Goal: Task Accomplishment & Management: Use online tool/utility

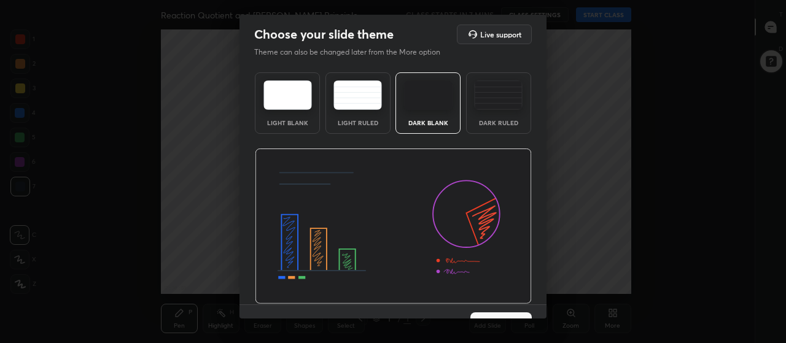
scroll to position [25, 0]
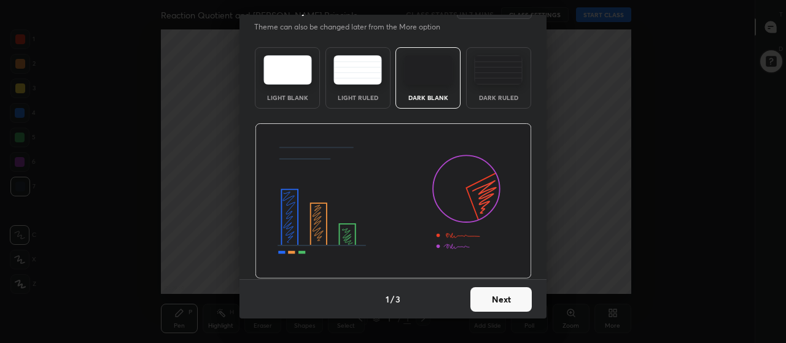
click at [500, 301] on button "Next" at bounding box center [500, 299] width 61 height 25
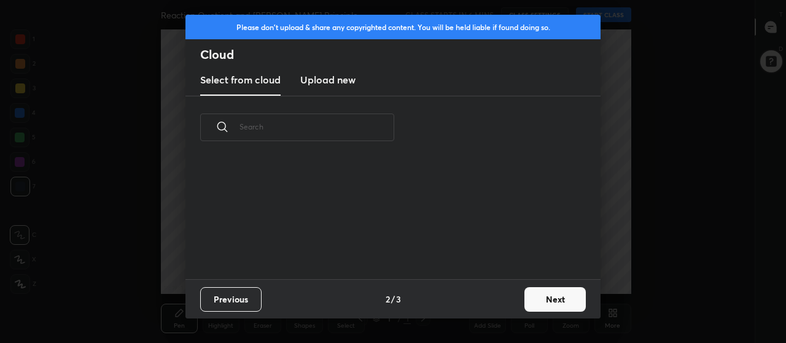
scroll to position [4, 7]
click at [332, 85] on h3 "Upload new" at bounding box center [327, 79] width 55 height 15
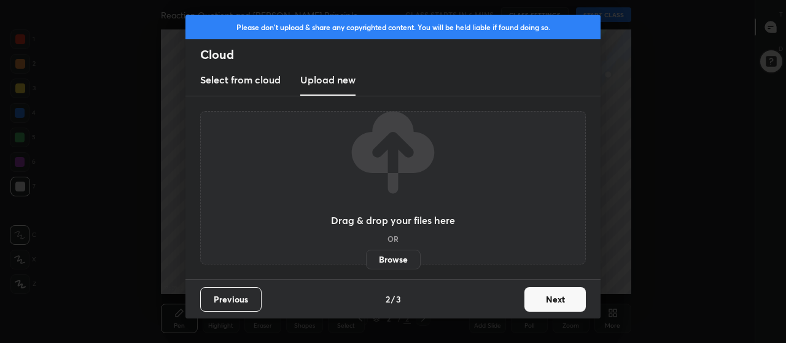
click at [403, 259] on label "Browse" at bounding box center [393, 260] width 55 height 20
click at [366, 259] on input "Browse" at bounding box center [366, 260] width 0 height 20
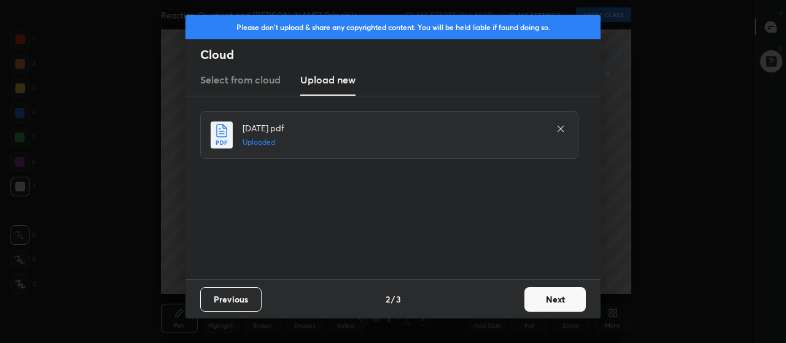
click at [544, 301] on button "Next" at bounding box center [554, 299] width 61 height 25
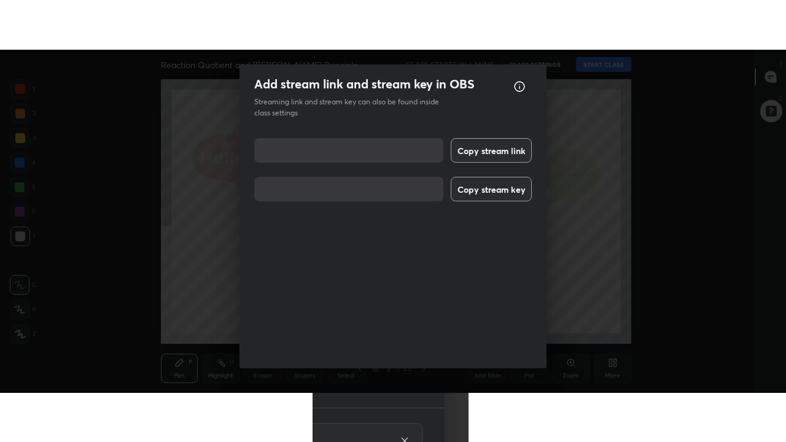
scroll to position [15, 0]
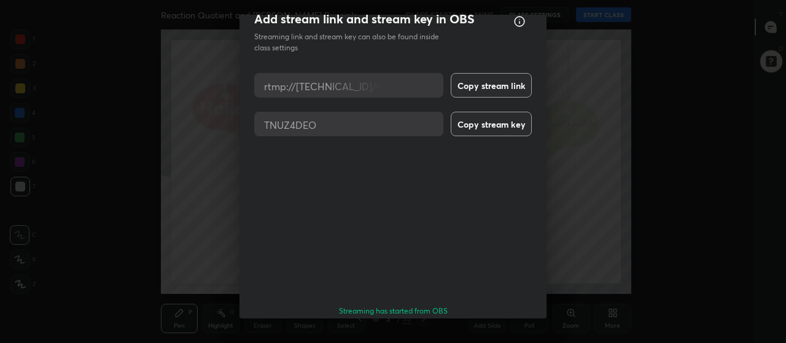
click at [505, 334] on button "Done" at bounding box center [500, 346] width 61 height 25
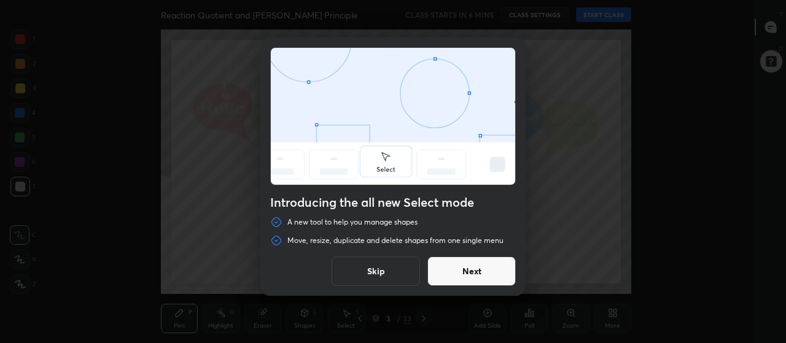
click at [395, 270] on button "Skip" at bounding box center [376, 271] width 88 height 29
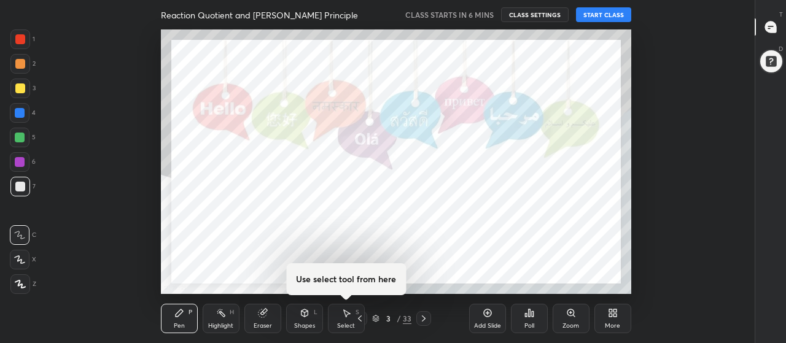
click at [610, 320] on div "More" at bounding box center [612, 318] width 37 height 29
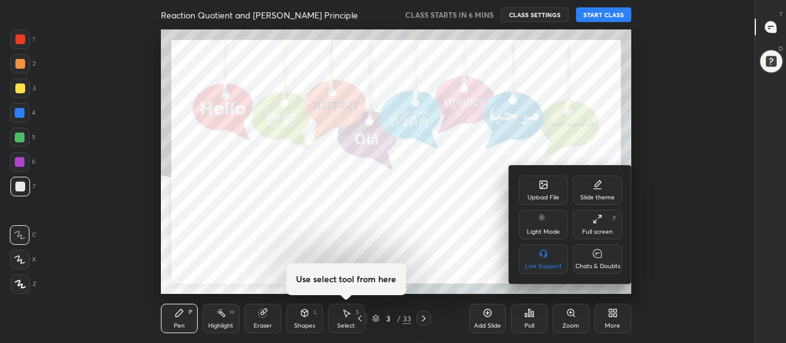
click at [600, 224] on div "Full screen F" at bounding box center [597, 224] width 49 height 29
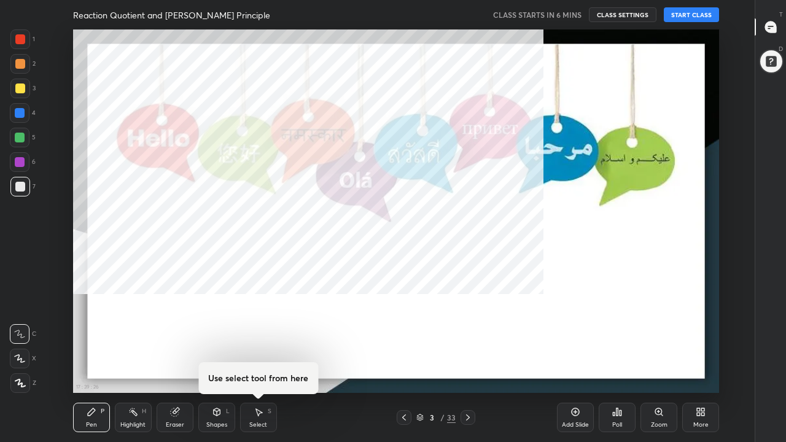
scroll to position [363, 713]
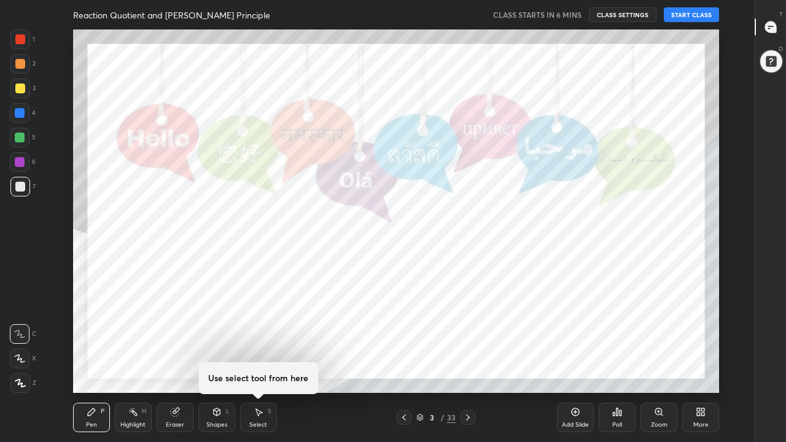
click at [772, 26] on icon at bounding box center [770, 26] width 5 height 0
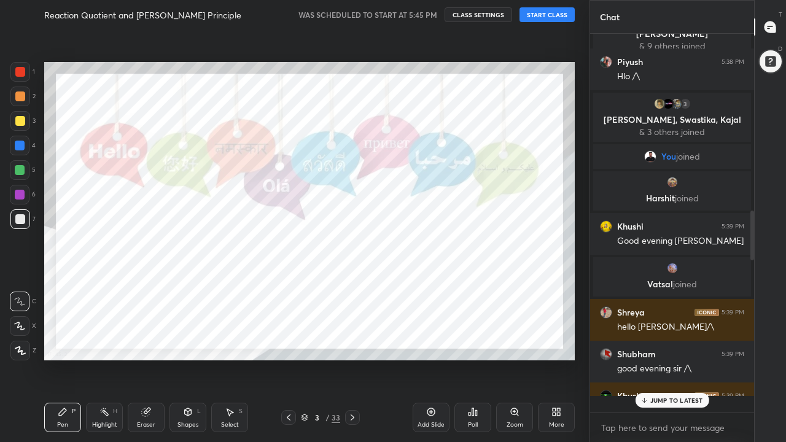
scroll to position [375, 160]
click at [554, 15] on button "START CLASS" at bounding box center [546, 14] width 55 height 15
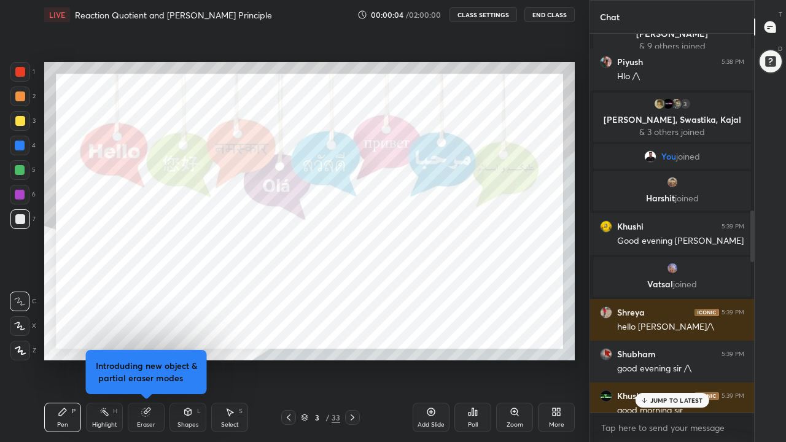
click at [494, 16] on button "CLASS SETTINGS" at bounding box center [483, 14] width 68 height 15
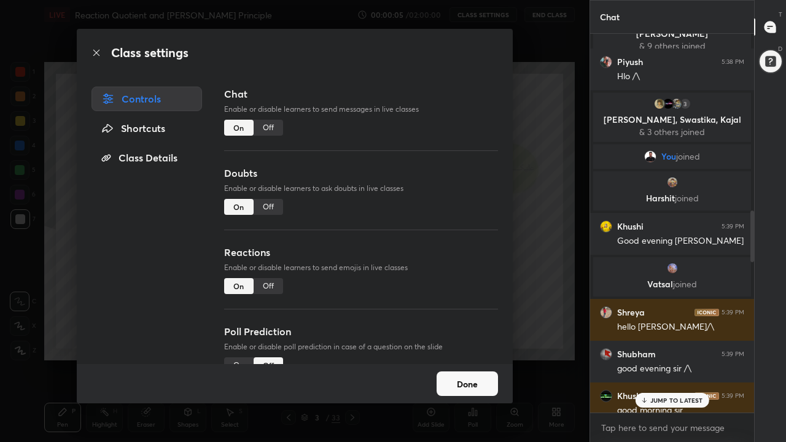
click at [269, 208] on div "Off" at bounding box center [268, 207] width 29 height 16
click at [270, 280] on div "Off" at bounding box center [268, 286] width 29 height 16
click at [462, 343] on button "Done" at bounding box center [467, 383] width 61 height 25
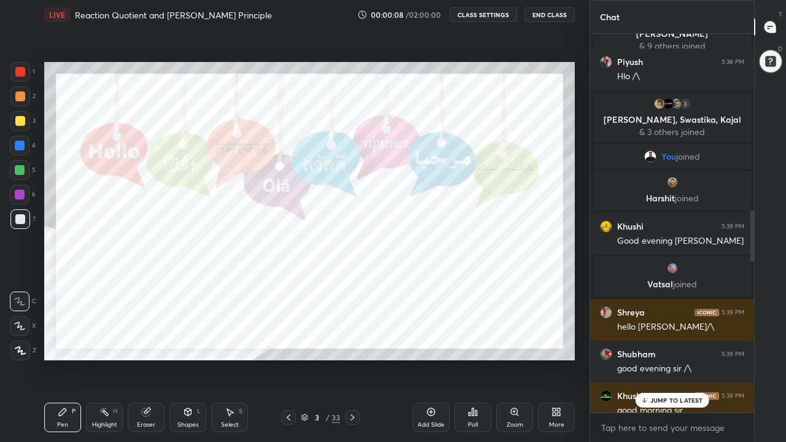
click at [661, 343] on p "JUMP TO LATEST" at bounding box center [676, 400] width 53 height 7
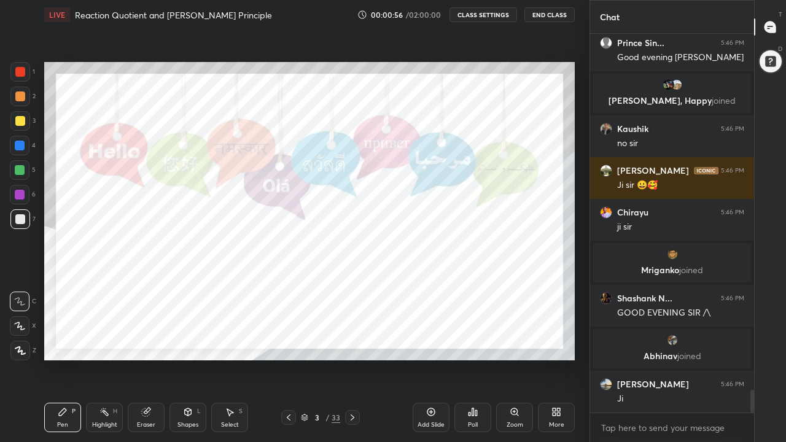
scroll to position [6174, 0]
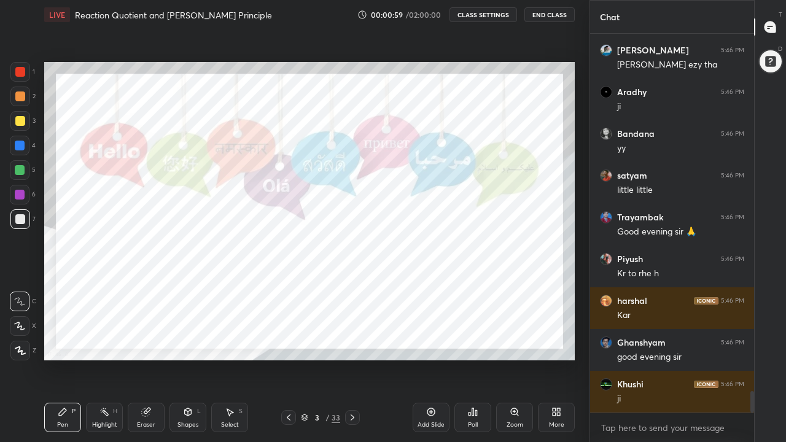
click at [351, 343] on icon at bounding box center [352, 418] width 10 height 10
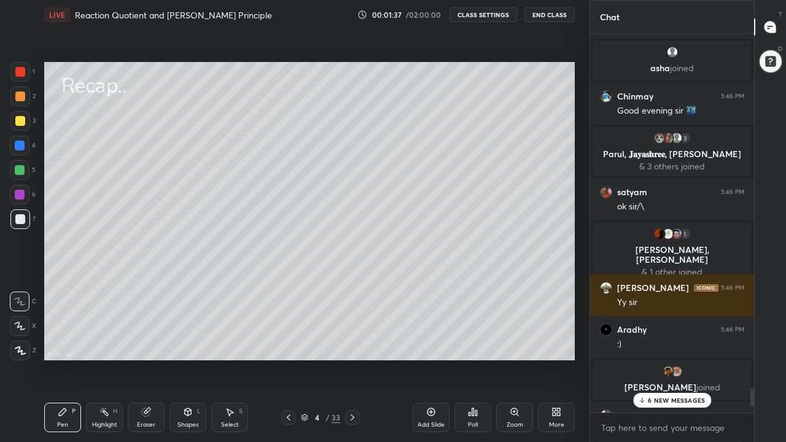
click at [669, 343] on p "6 NEW MESSAGES" at bounding box center [676, 400] width 57 height 7
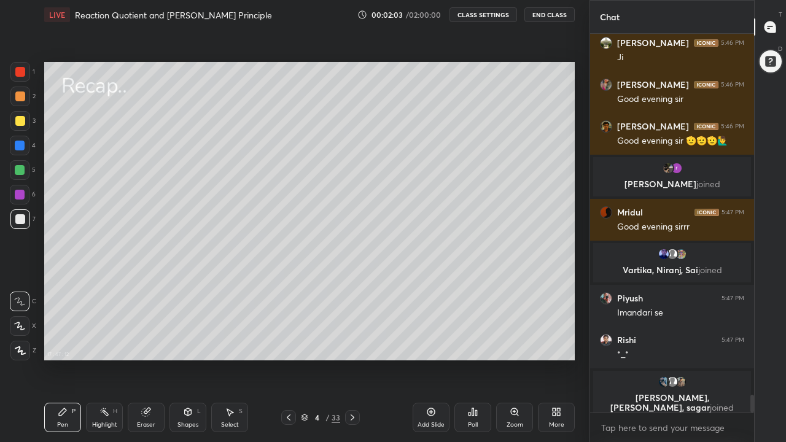
scroll to position [7781, 0]
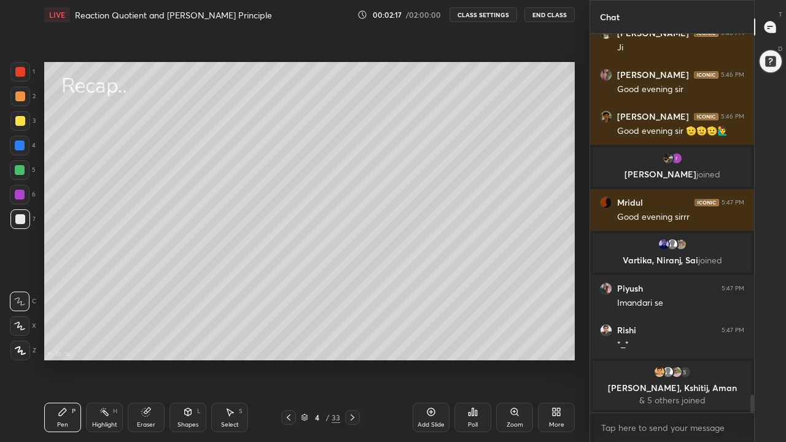
click at [18, 119] on div at bounding box center [20, 121] width 10 height 10
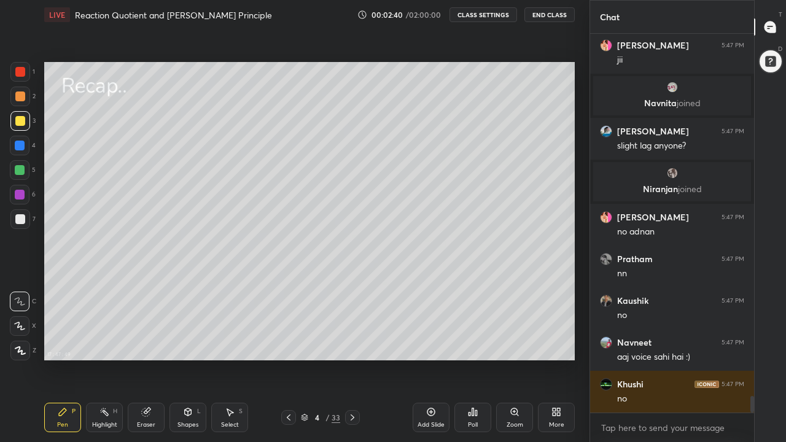
scroll to position [8368, 0]
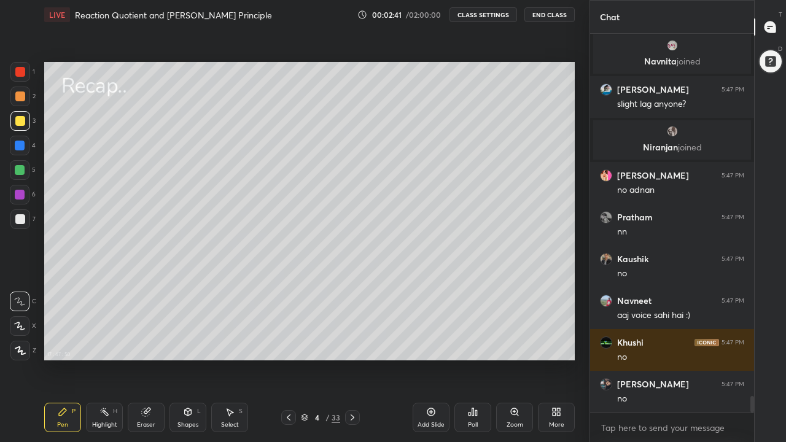
click at [21, 175] on div at bounding box center [20, 170] width 20 height 20
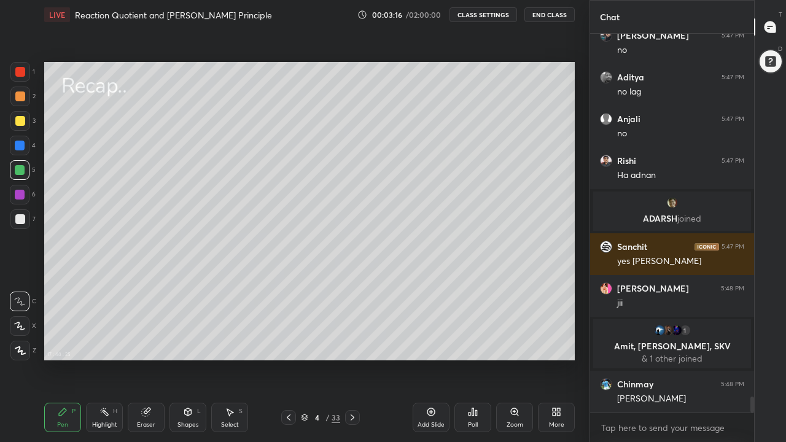
scroll to position [8587, 0]
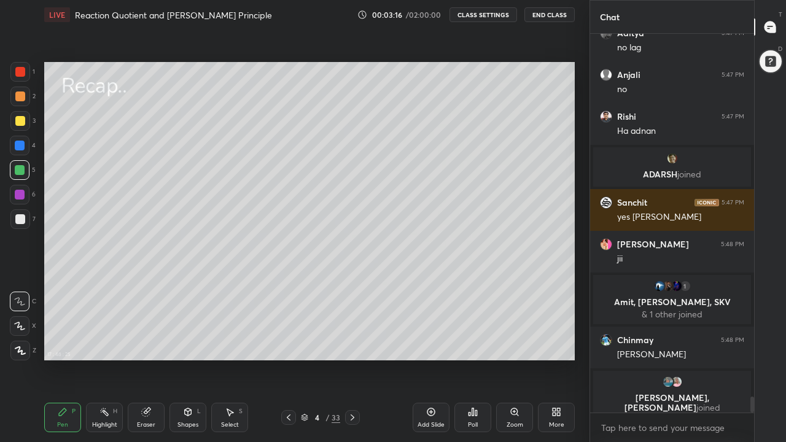
click at [21, 120] on div at bounding box center [20, 121] width 10 height 10
click at [23, 100] on div at bounding box center [20, 96] width 10 height 10
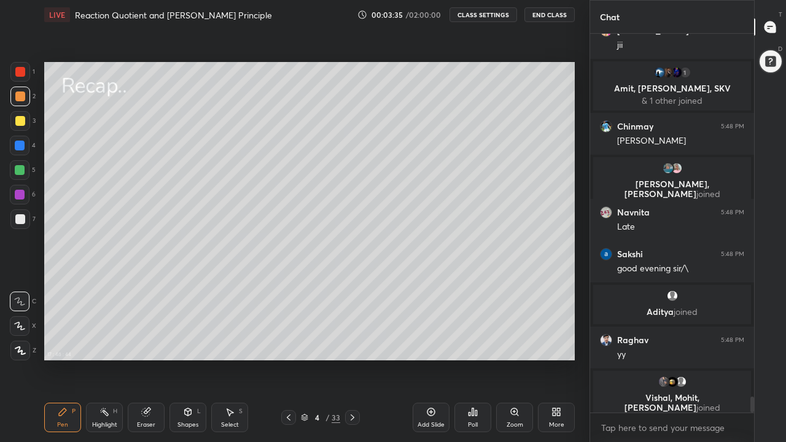
scroll to position [8747, 0]
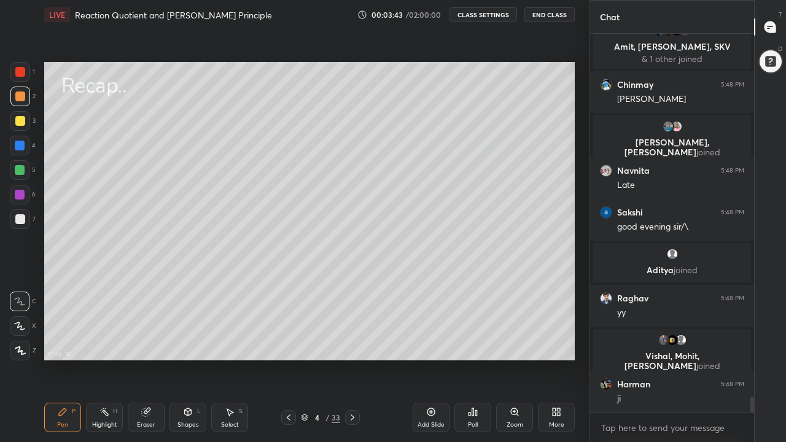
click at [23, 173] on div at bounding box center [20, 170] width 10 height 10
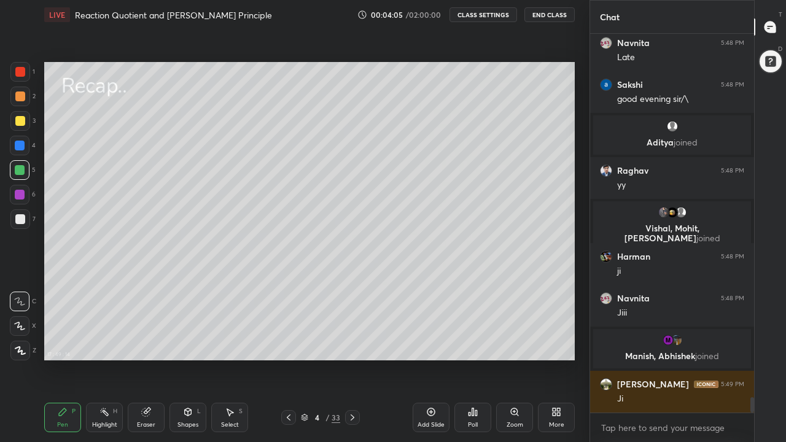
scroll to position [8894, 0]
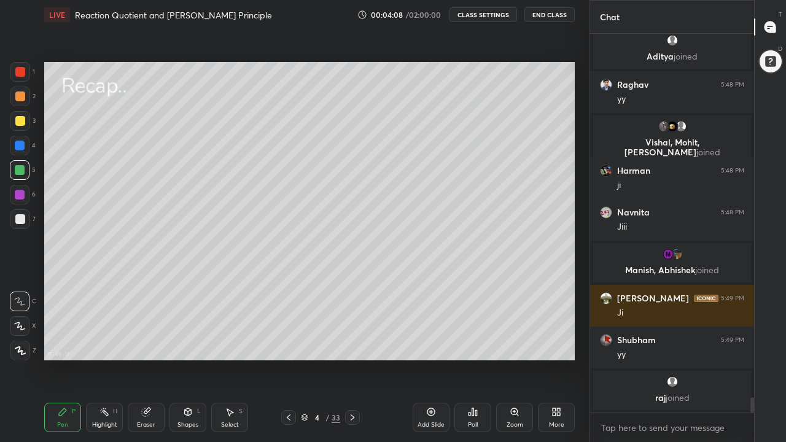
click at [351, 343] on icon at bounding box center [353, 417] width 4 height 6
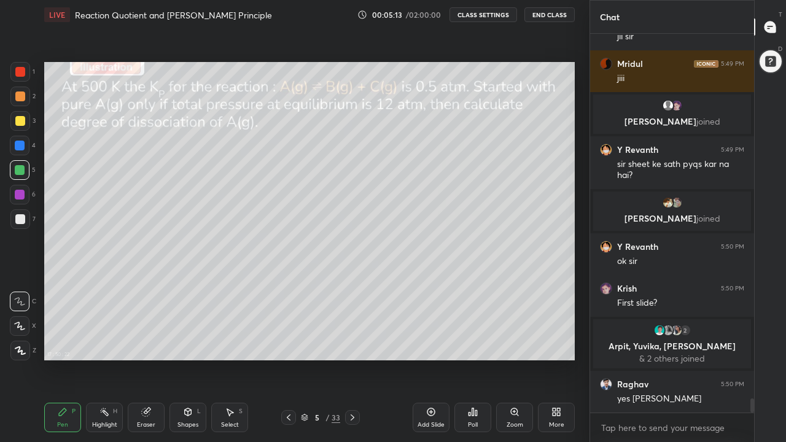
scroll to position [9701, 0]
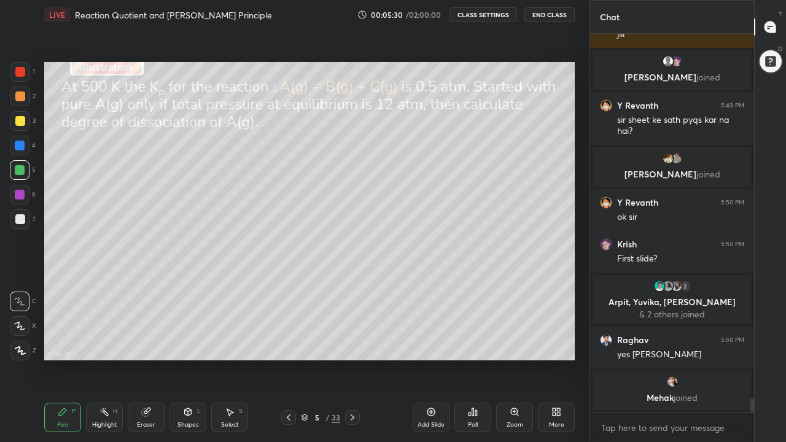
click at [352, 343] on icon at bounding box center [352, 418] width 10 height 10
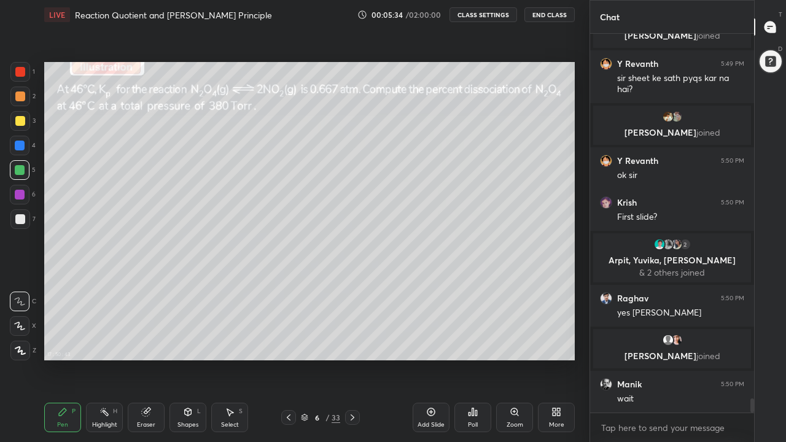
scroll to position [9749, 0]
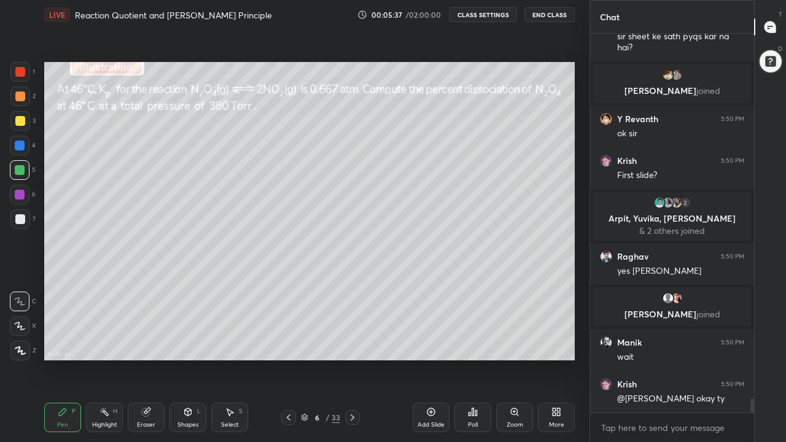
click at [289, 343] on icon at bounding box center [289, 418] width 10 height 10
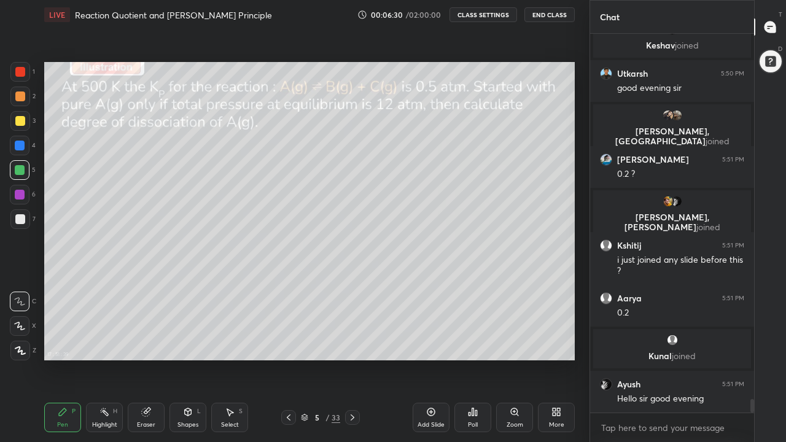
scroll to position [10087, 0]
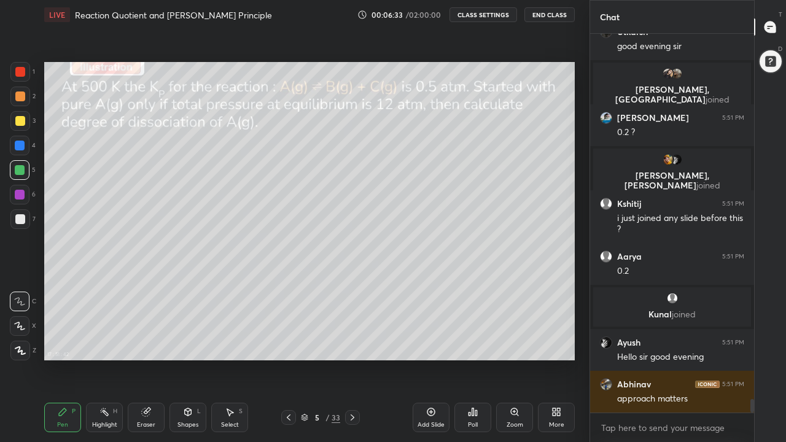
click at [352, 343] on icon at bounding box center [352, 418] width 10 height 10
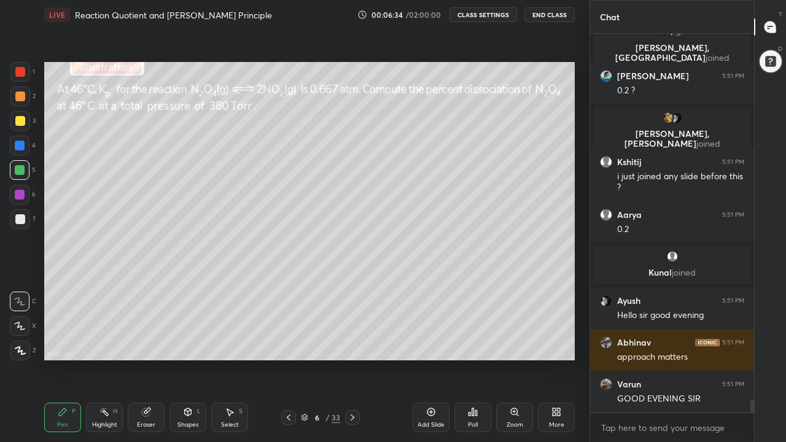
click at [289, 343] on icon at bounding box center [289, 418] width 10 height 10
click at [430, 343] on div "Add Slide" at bounding box center [431, 417] width 37 height 29
click at [23, 126] on div at bounding box center [20, 121] width 20 height 20
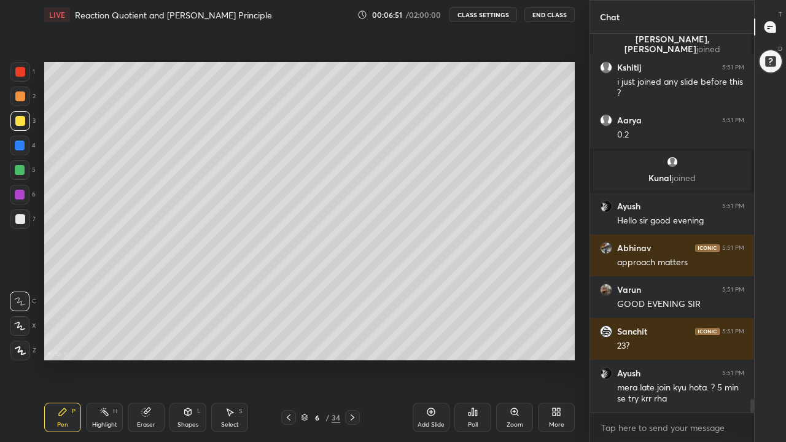
scroll to position [10265, 0]
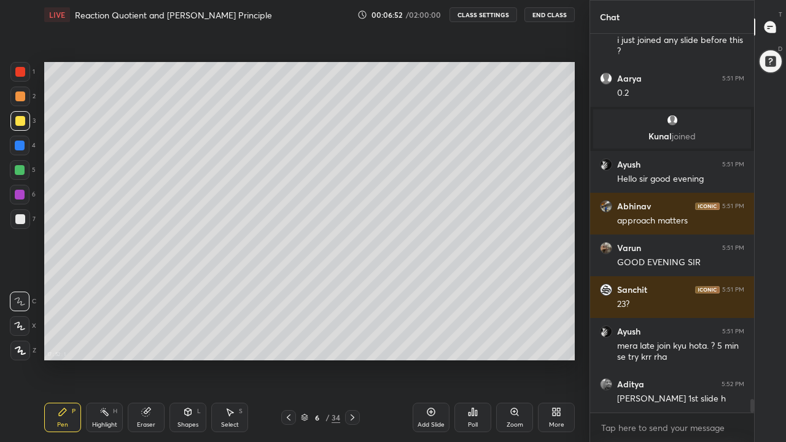
click at [290, 343] on icon at bounding box center [289, 418] width 10 height 10
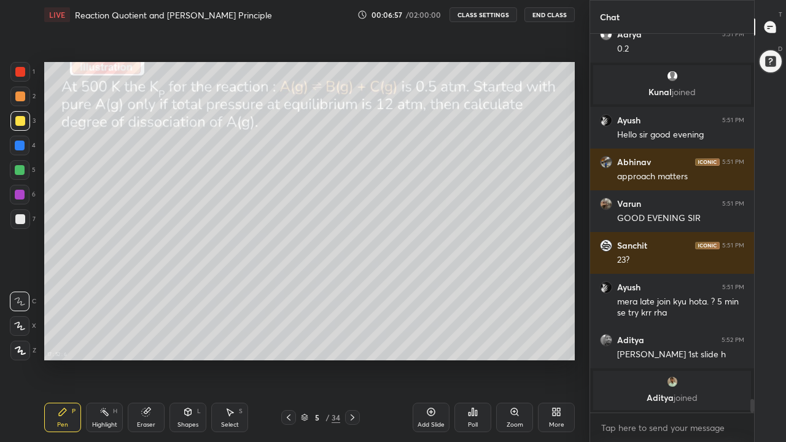
scroll to position [10258, 0]
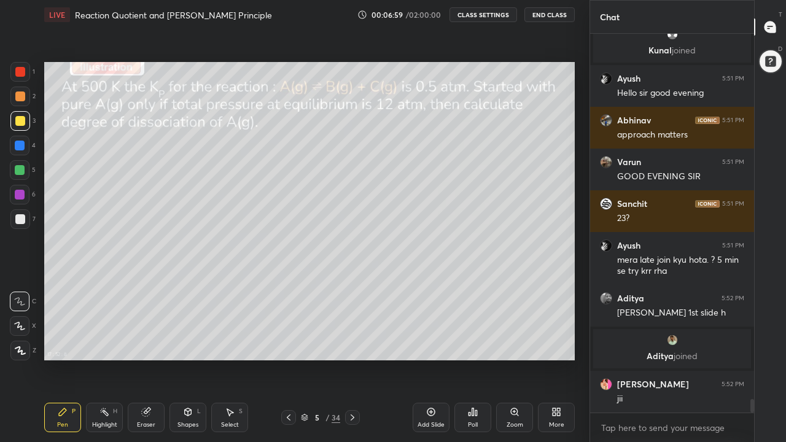
click at [352, 343] on icon at bounding box center [352, 418] width 10 height 10
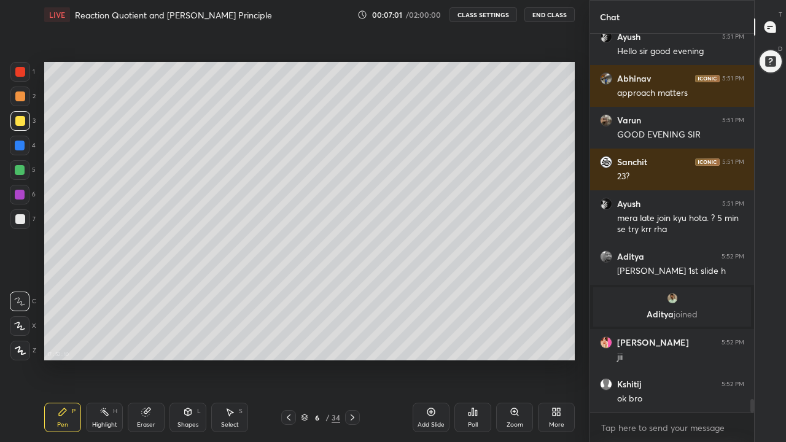
click at [23, 172] on div at bounding box center [20, 170] width 10 height 10
click at [287, 343] on icon at bounding box center [289, 418] width 10 height 10
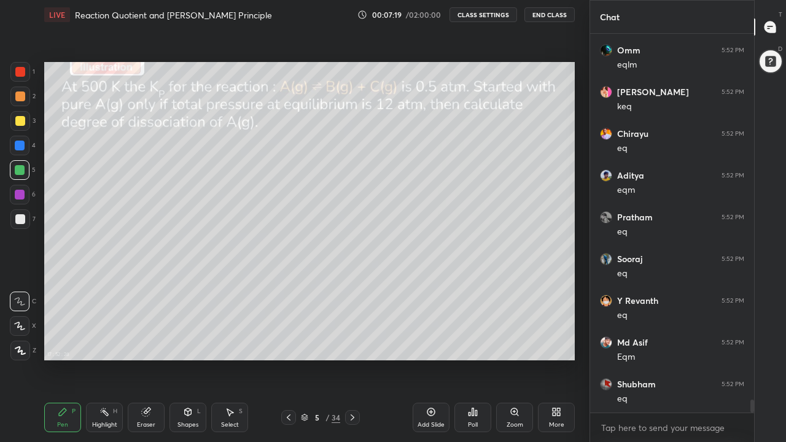
scroll to position [11051, 0]
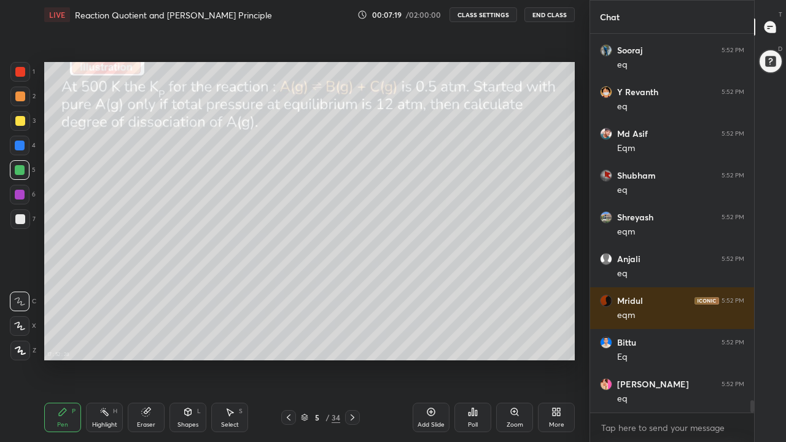
click at [351, 343] on icon at bounding box center [352, 418] width 10 height 10
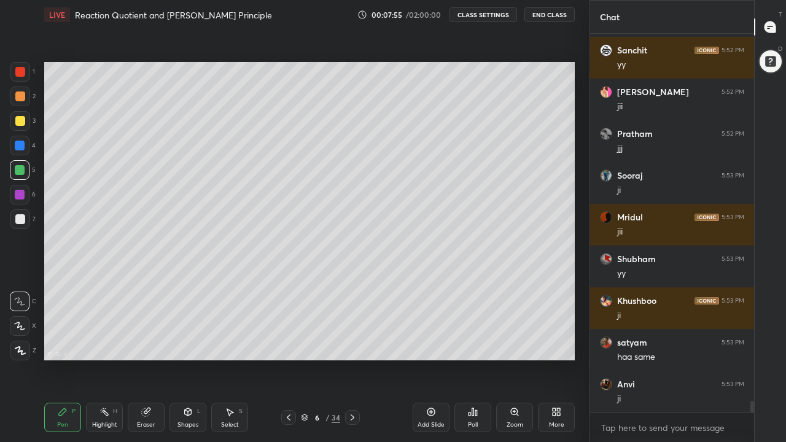
scroll to position [12262, 0]
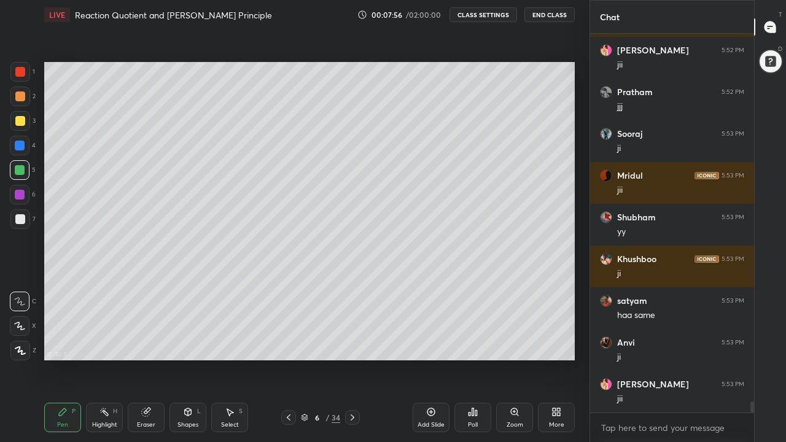
click at [21, 98] on div at bounding box center [20, 96] width 10 height 10
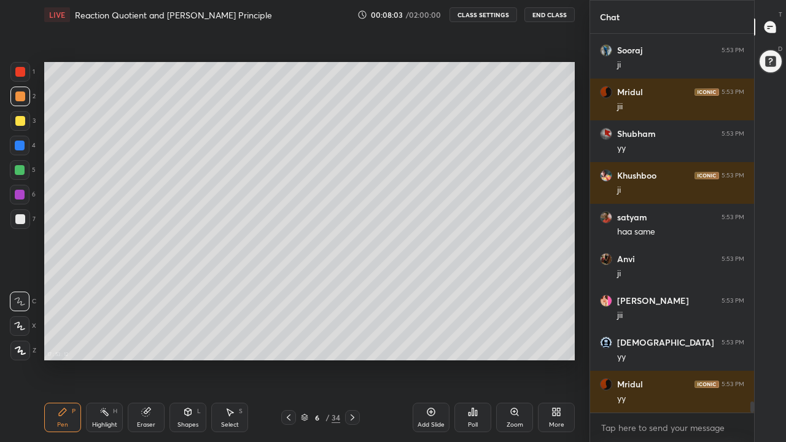
scroll to position [12387, 0]
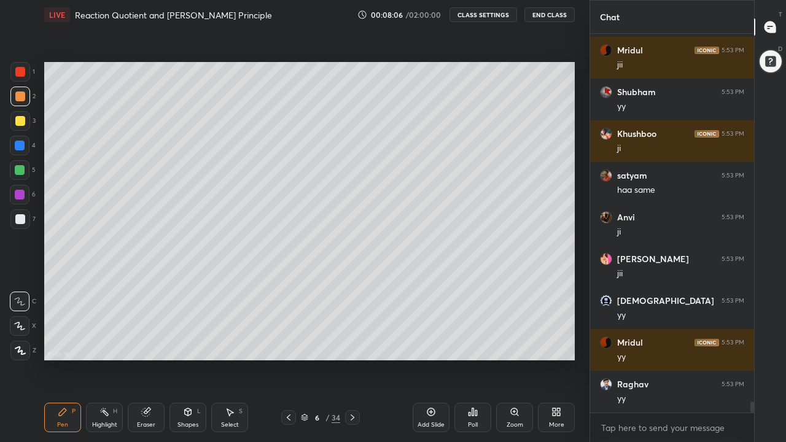
click at [287, 343] on icon at bounding box center [289, 418] width 10 height 10
click at [351, 343] on icon at bounding box center [352, 418] width 10 height 10
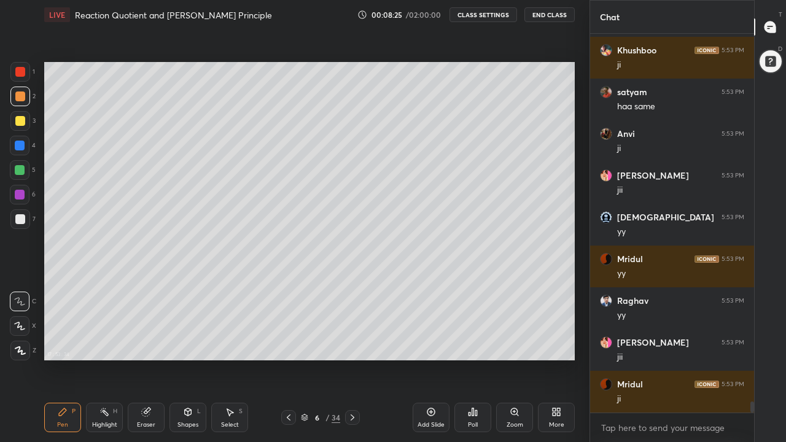
scroll to position [12515, 0]
click at [21, 221] on div at bounding box center [20, 219] width 10 height 10
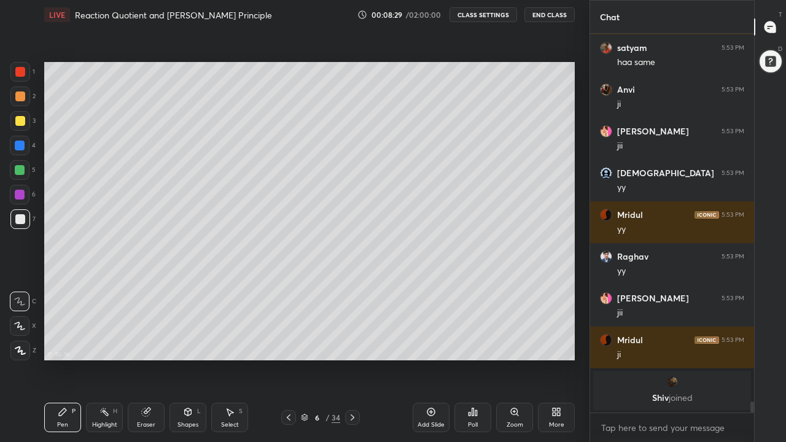
click at [289, 343] on icon at bounding box center [289, 417] width 4 height 6
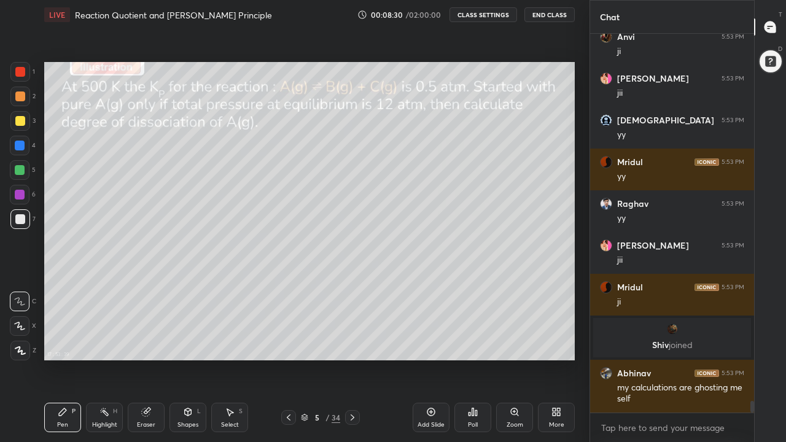
scroll to position [11900, 0]
click at [350, 343] on icon at bounding box center [352, 418] width 10 height 10
click at [21, 98] on div at bounding box center [20, 96] width 10 height 10
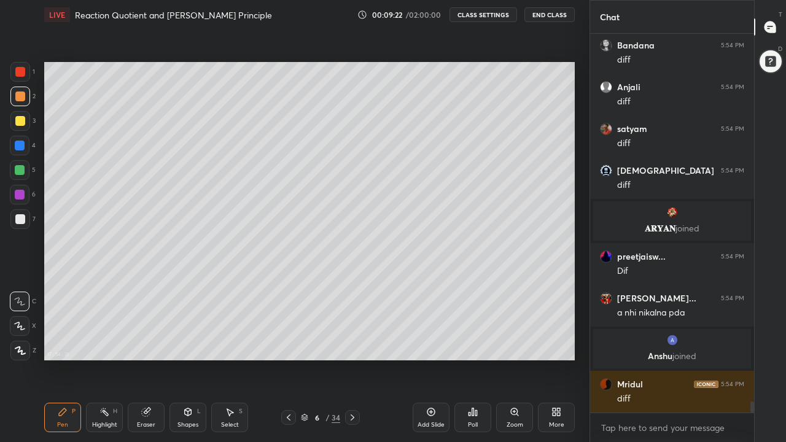
scroll to position [12792, 0]
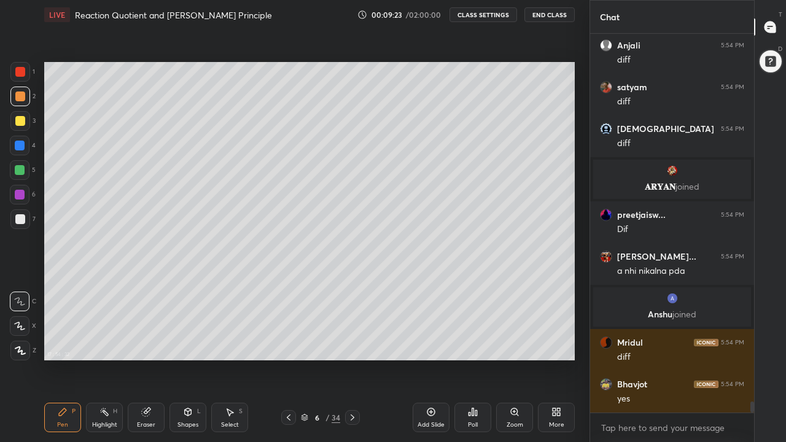
click at [27, 223] on div at bounding box center [20, 219] width 20 height 20
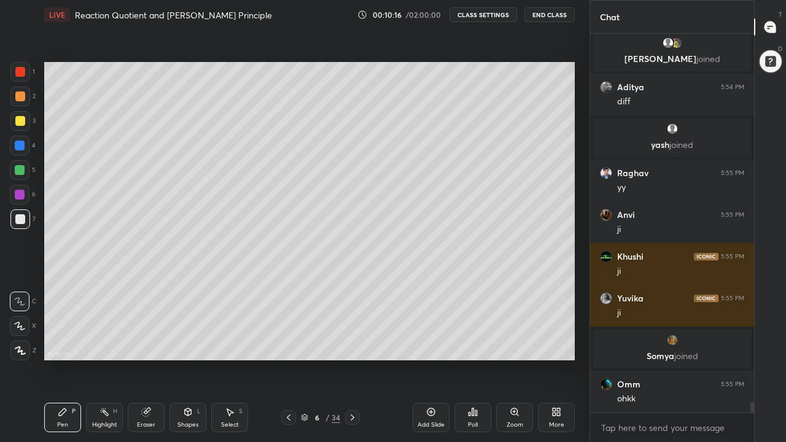
scroll to position [13411, 0]
click at [289, 343] on icon at bounding box center [289, 418] width 10 height 10
click at [21, 123] on div at bounding box center [20, 121] width 10 height 10
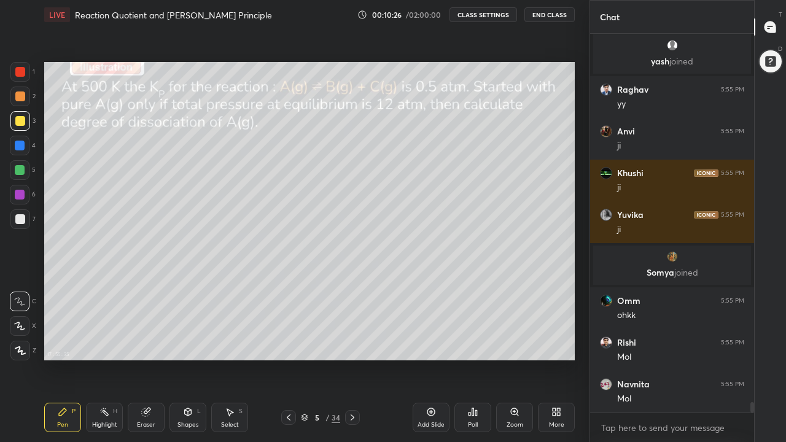
scroll to position [13536, 0]
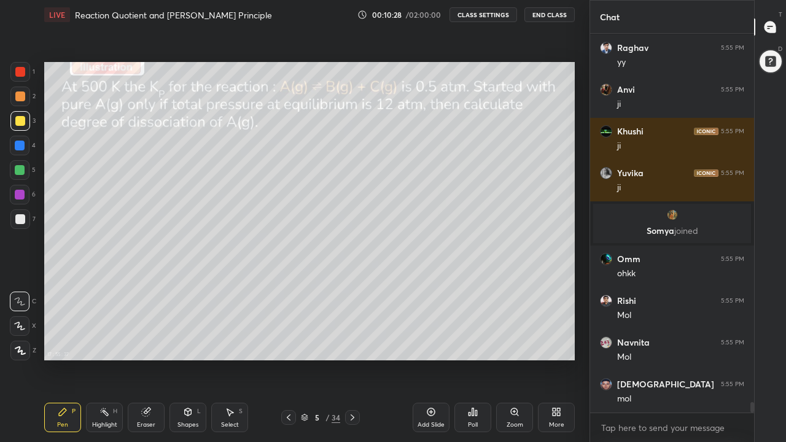
click at [21, 171] on div at bounding box center [20, 170] width 10 height 10
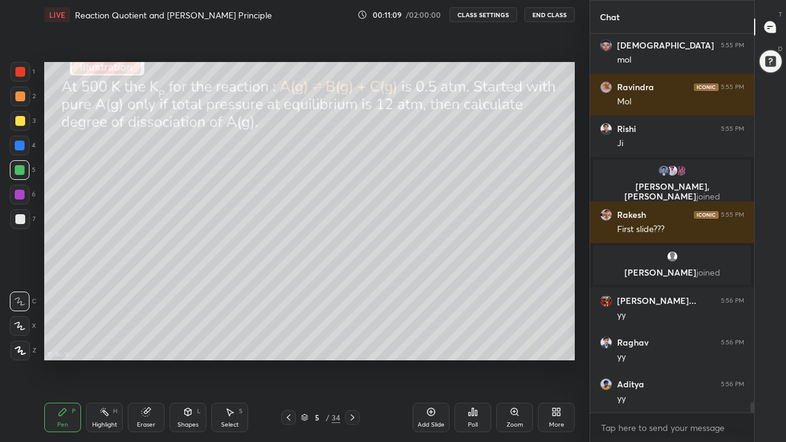
scroll to position [13818, 0]
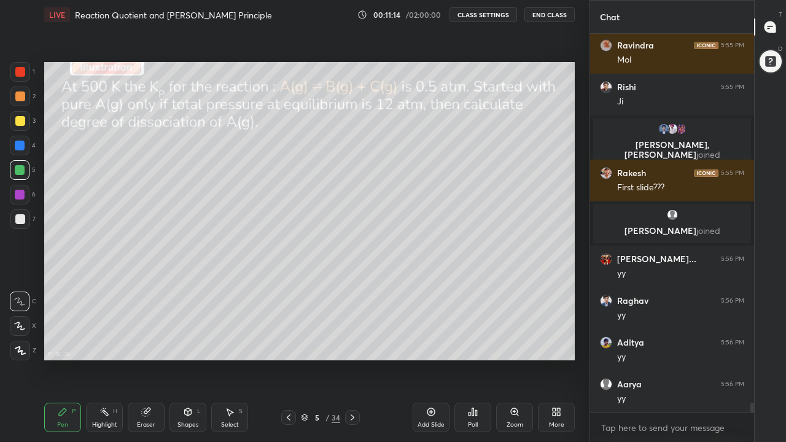
click at [21, 171] on div at bounding box center [20, 170] width 10 height 10
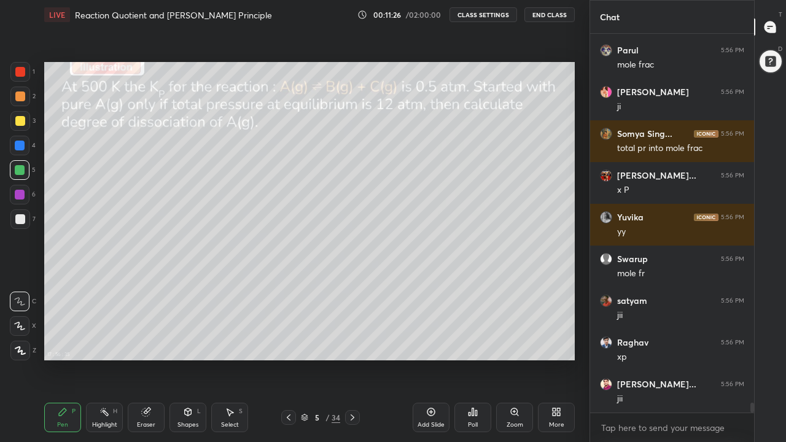
scroll to position [14235, 0]
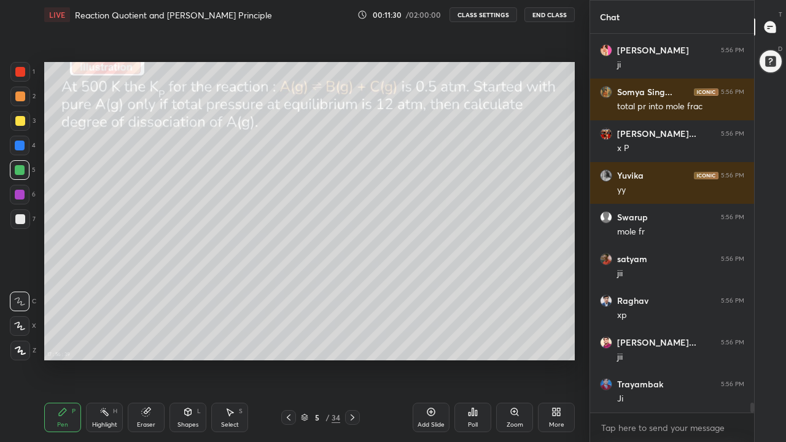
click at [21, 122] on div at bounding box center [20, 121] width 10 height 10
click at [22, 102] on div at bounding box center [20, 97] width 20 height 20
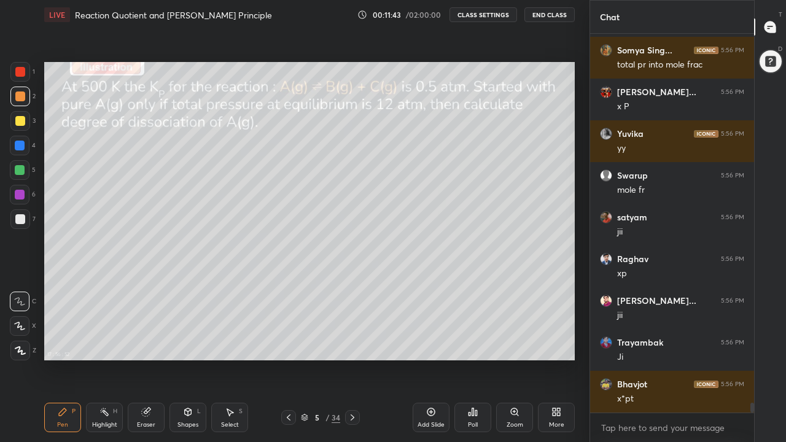
click at [352, 343] on icon at bounding box center [352, 418] width 10 height 10
click at [287, 343] on icon at bounding box center [289, 418] width 10 height 10
click at [21, 222] on div at bounding box center [20, 219] width 10 height 10
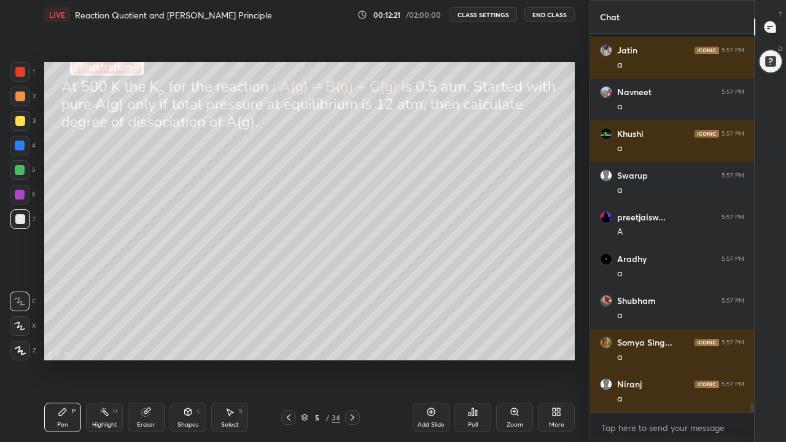
scroll to position [15070, 0]
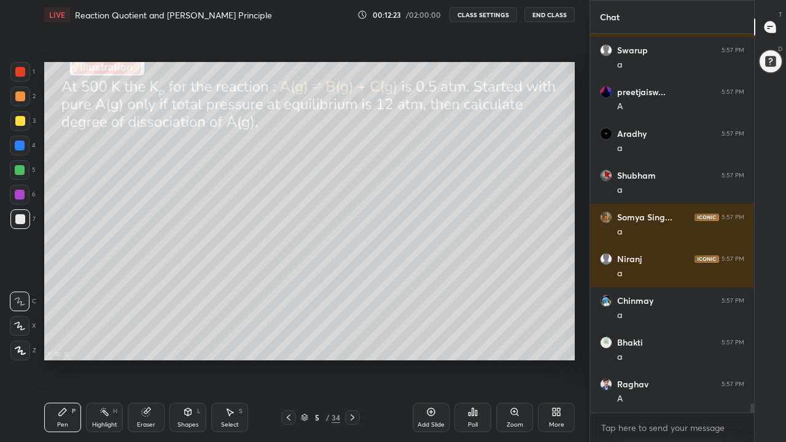
click at [21, 97] on div at bounding box center [20, 96] width 10 height 10
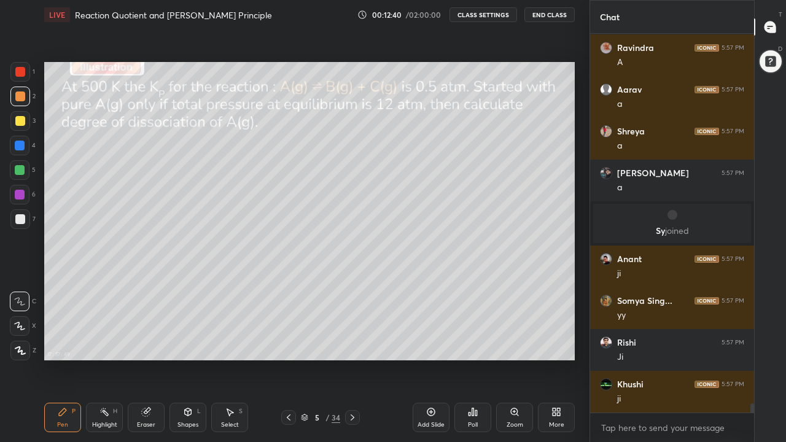
scroll to position [15228, 0]
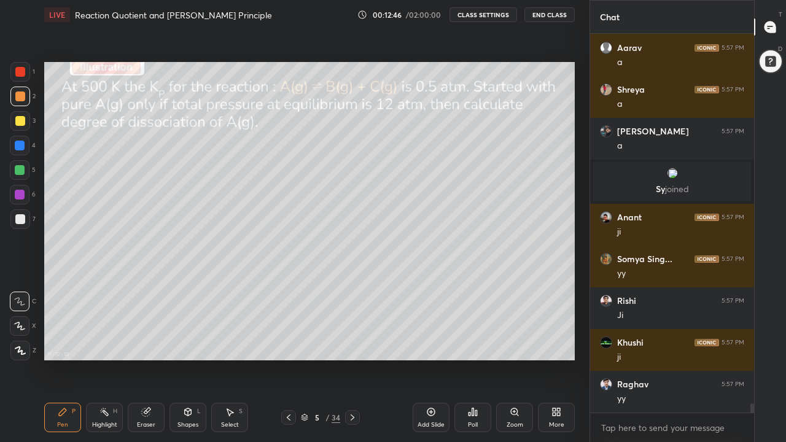
click at [147, 343] on icon at bounding box center [146, 412] width 8 height 8
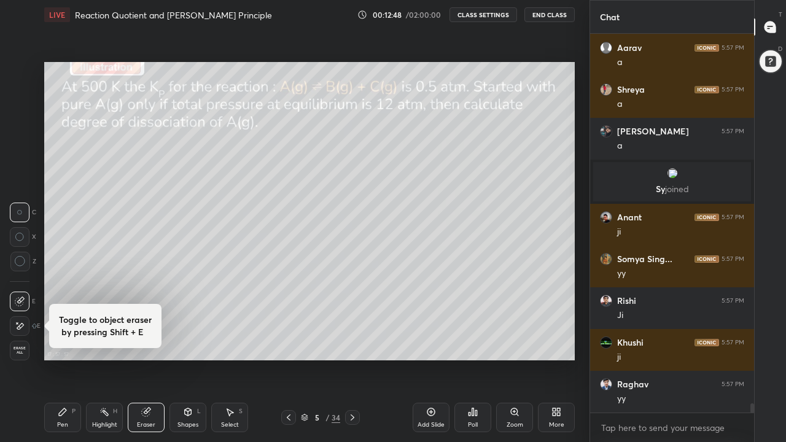
click at [68, 343] on div "Pen P" at bounding box center [62, 417] width 37 height 29
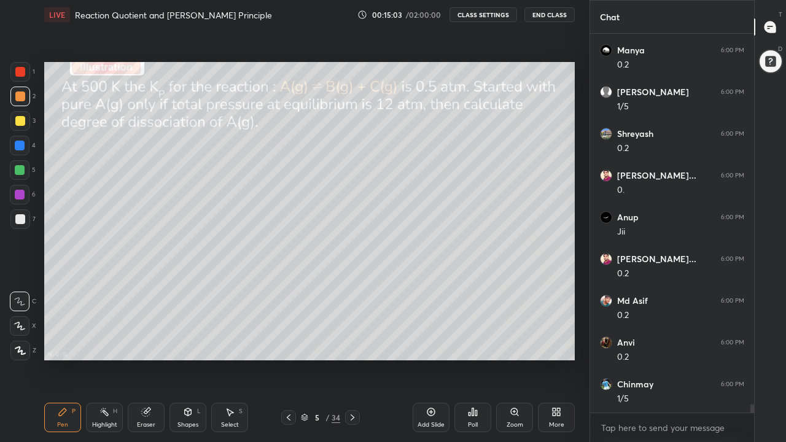
scroll to position [16744, 0]
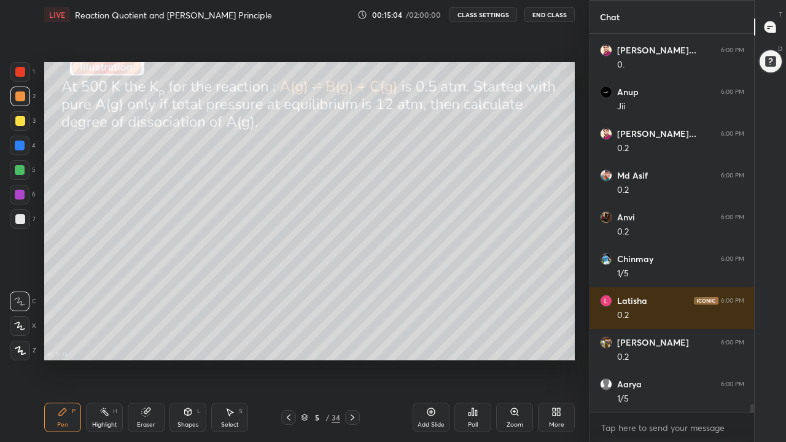
click at [353, 343] on icon at bounding box center [352, 418] width 10 height 10
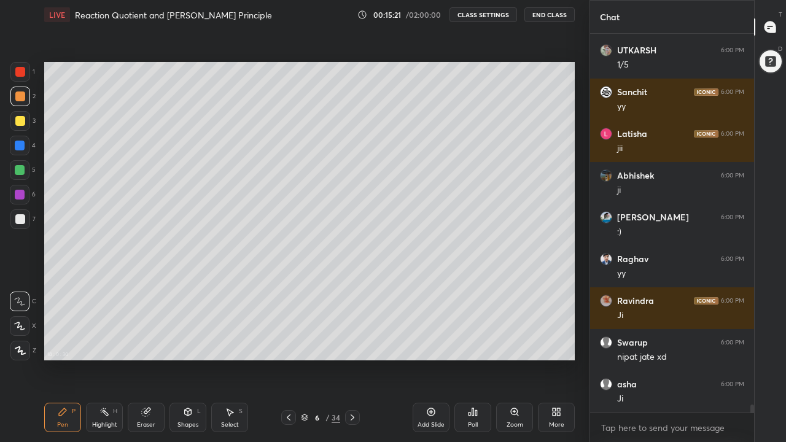
scroll to position [17412, 0]
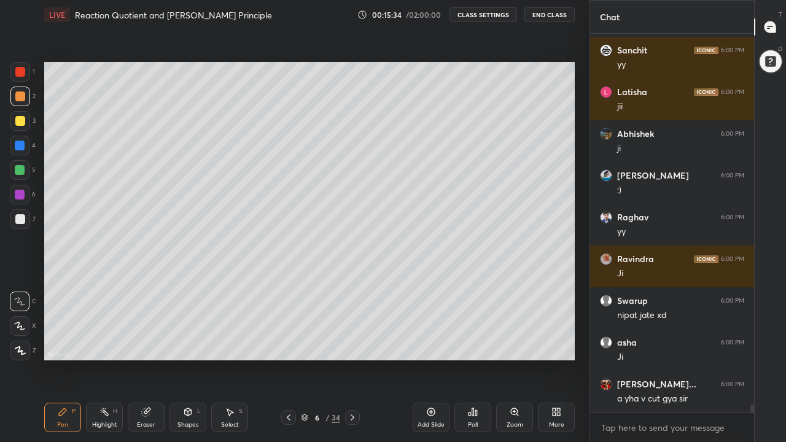
click at [289, 343] on icon at bounding box center [289, 418] width 10 height 10
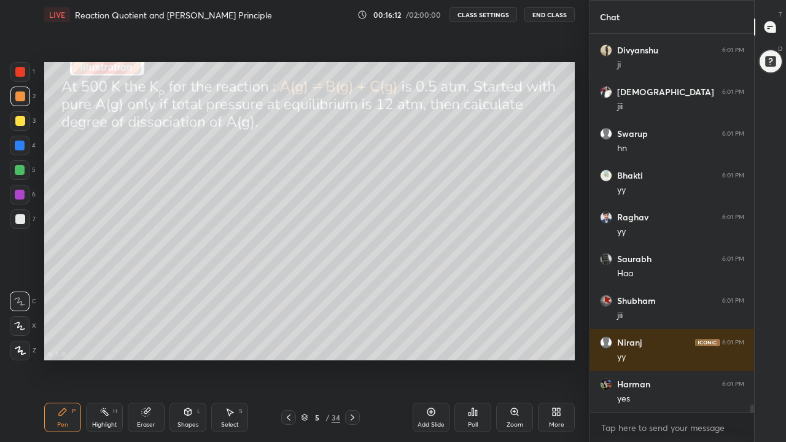
scroll to position [17925, 0]
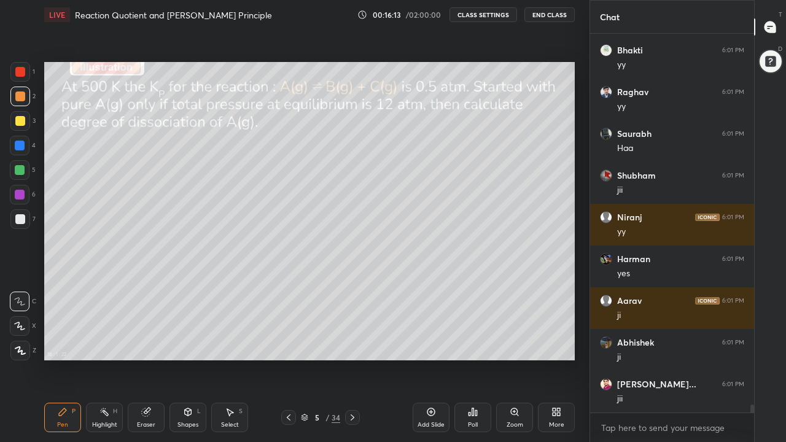
click at [352, 343] on icon at bounding box center [352, 418] width 10 height 10
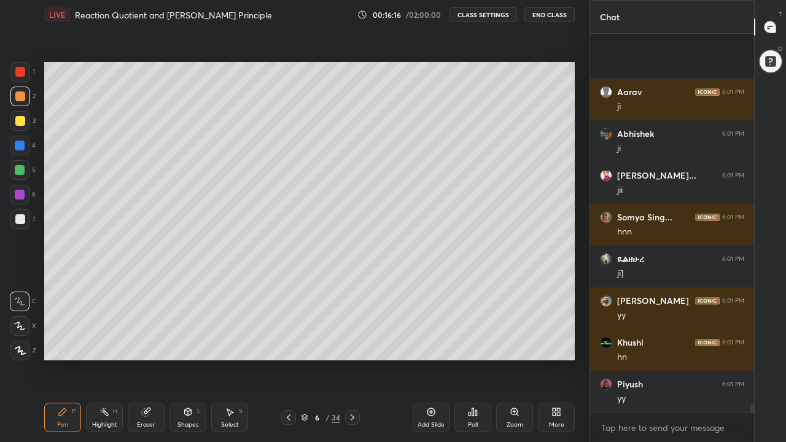
scroll to position [18259, 0]
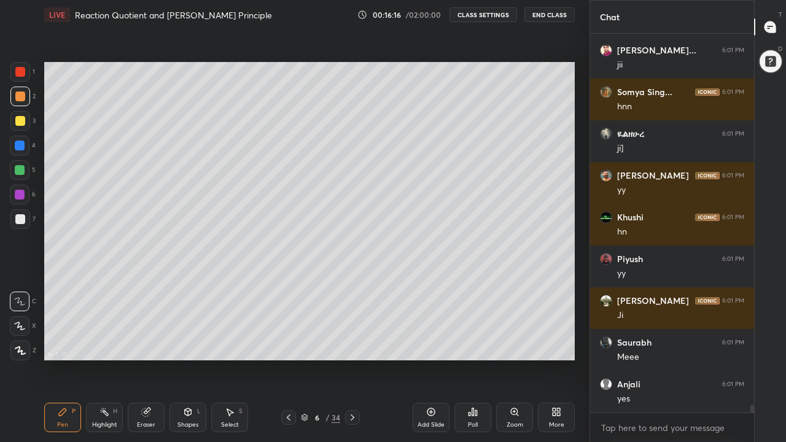
click at [289, 343] on icon at bounding box center [289, 418] width 10 height 10
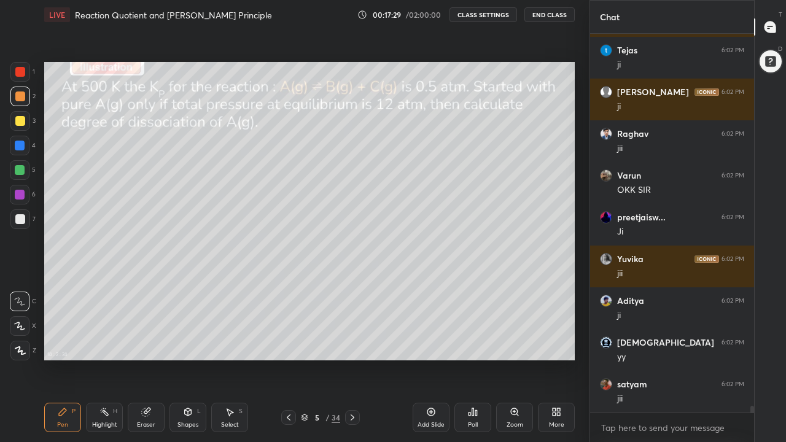
scroll to position [20280, 0]
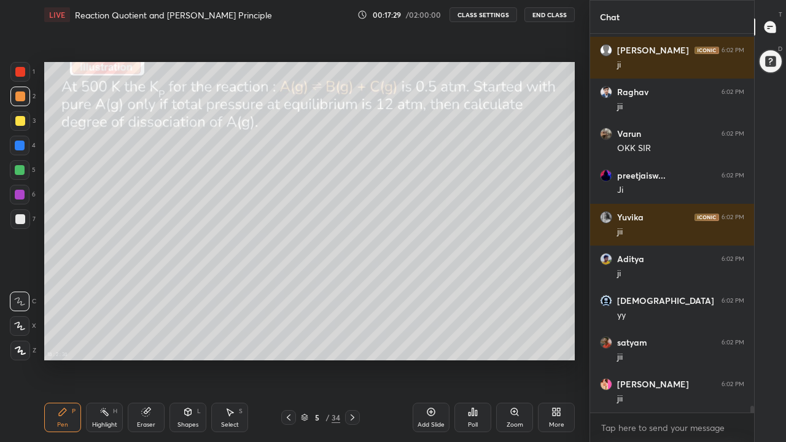
click at [352, 343] on icon at bounding box center [353, 417] width 4 height 6
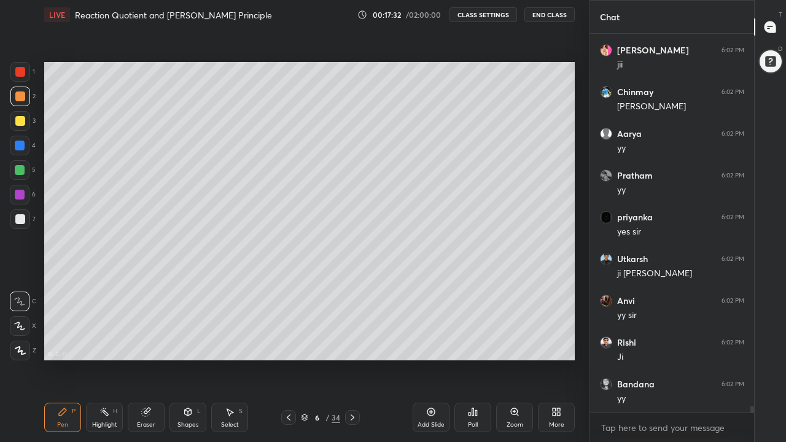
click at [352, 343] on icon at bounding box center [352, 418] width 10 height 10
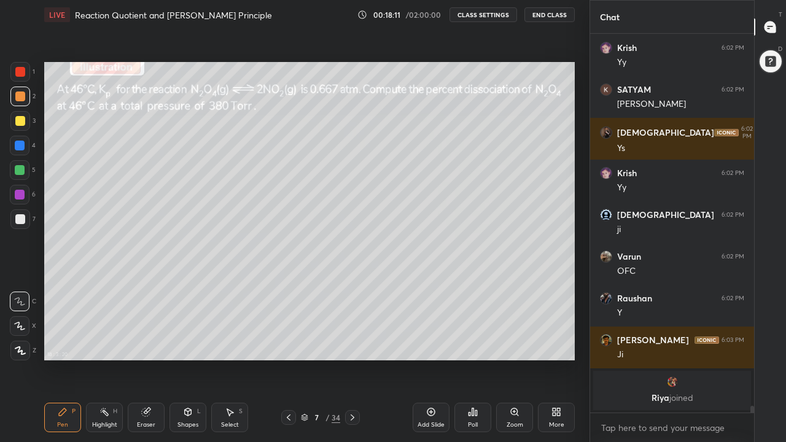
scroll to position [20802, 0]
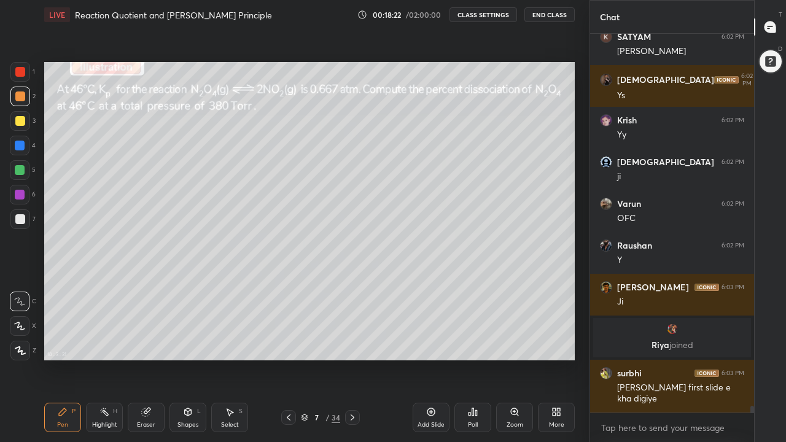
click at [290, 343] on icon at bounding box center [289, 418] width 10 height 10
click at [289, 343] on icon at bounding box center [289, 418] width 10 height 10
click at [352, 343] on icon at bounding box center [352, 418] width 10 height 10
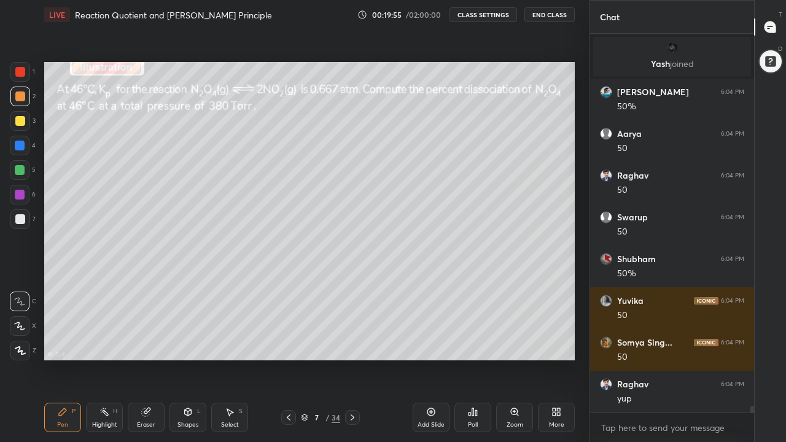
scroll to position [21241, 0]
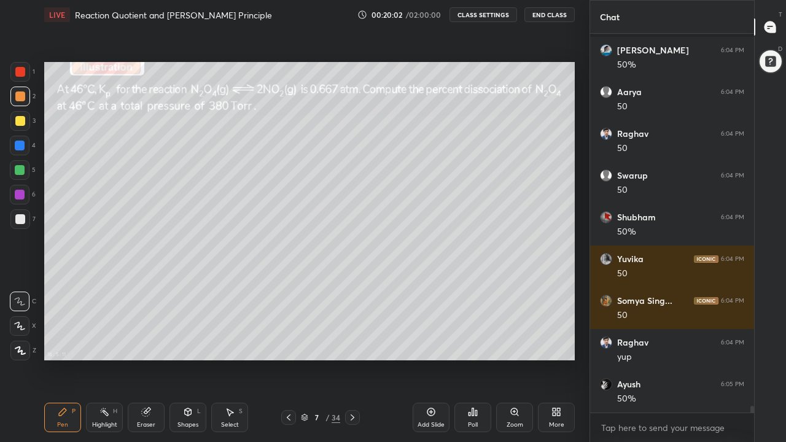
click at [19, 121] on div at bounding box center [20, 121] width 10 height 10
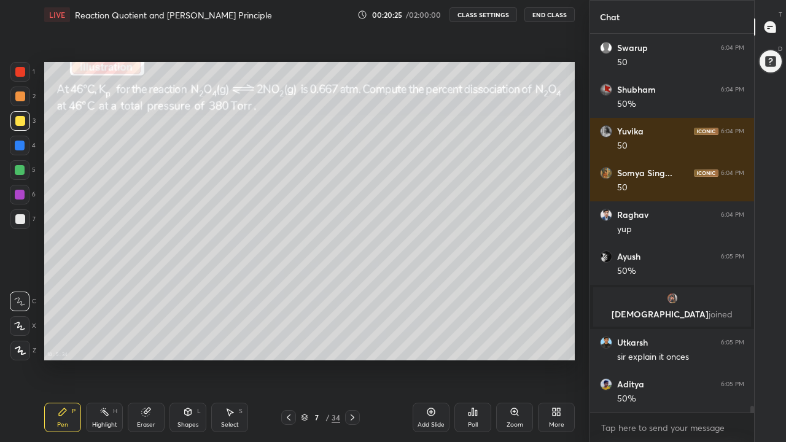
scroll to position [21300, 0]
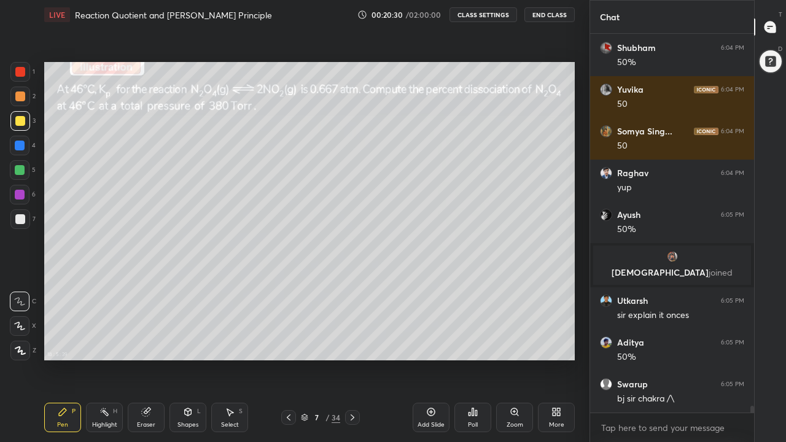
click at [21, 99] on div at bounding box center [20, 96] width 10 height 10
click at [23, 328] on icon at bounding box center [19, 326] width 11 height 9
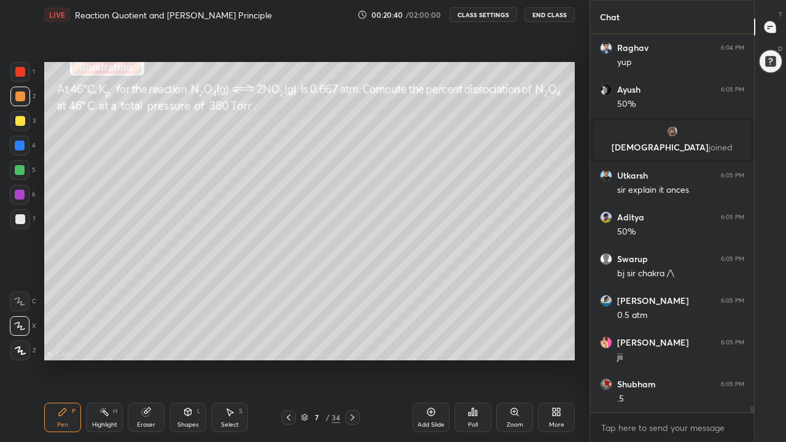
scroll to position [21467, 0]
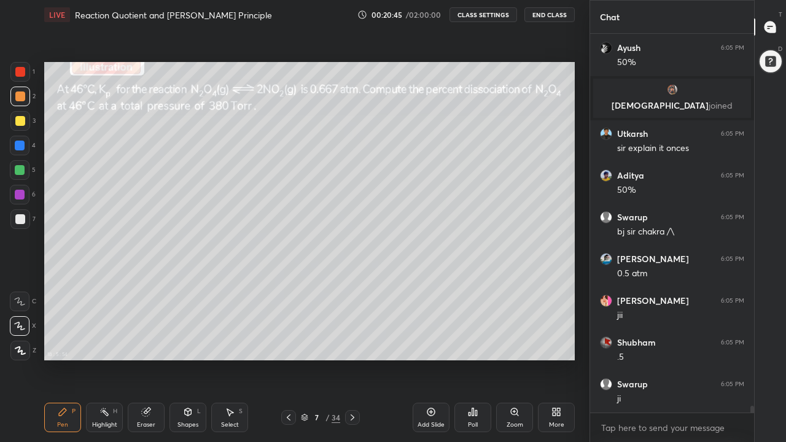
click at [22, 169] on div at bounding box center [20, 170] width 10 height 10
click at [23, 295] on div at bounding box center [20, 302] width 20 height 20
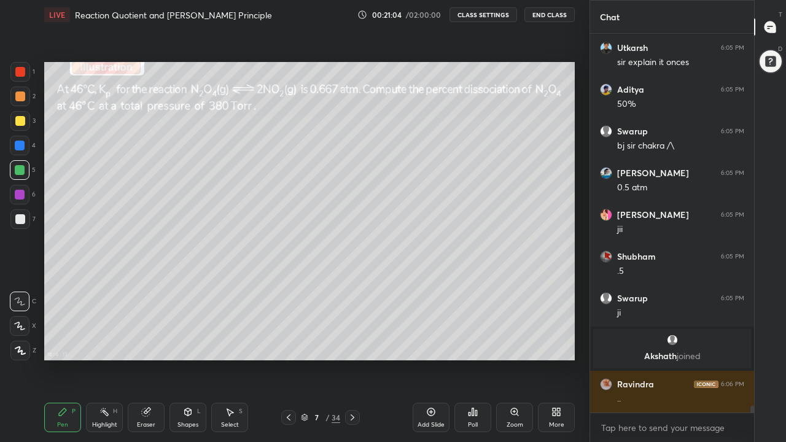
scroll to position [21462, 0]
click at [22, 123] on div at bounding box center [20, 121] width 10 height 10
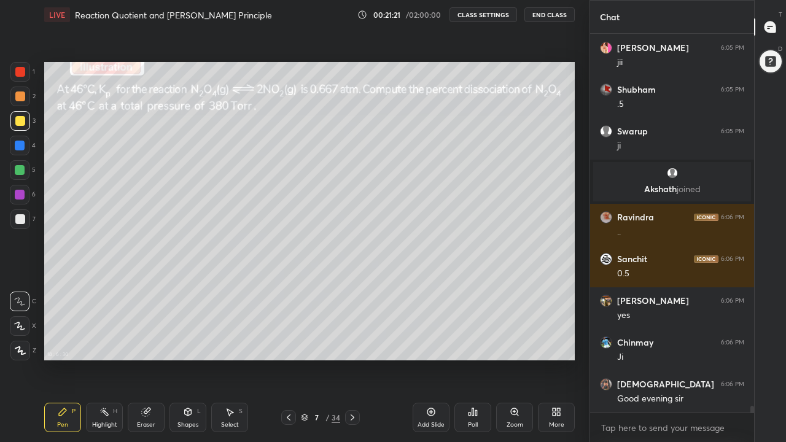
scroll to position [21671, 0]
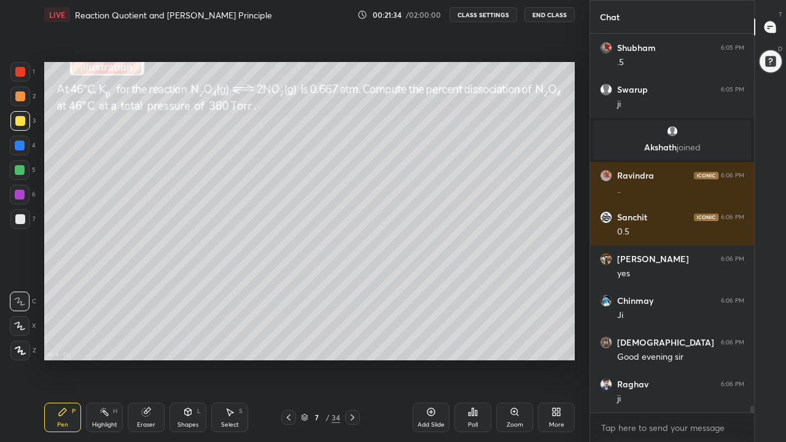
click at [22, 173] on div at bounding box center [20, 170] width 10 height 10
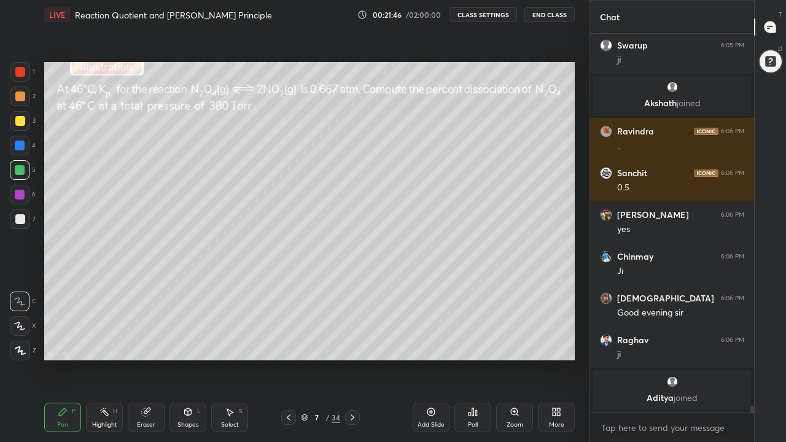
click at [18, 125] on div at bounding box center [20, 121] width 10 height 10
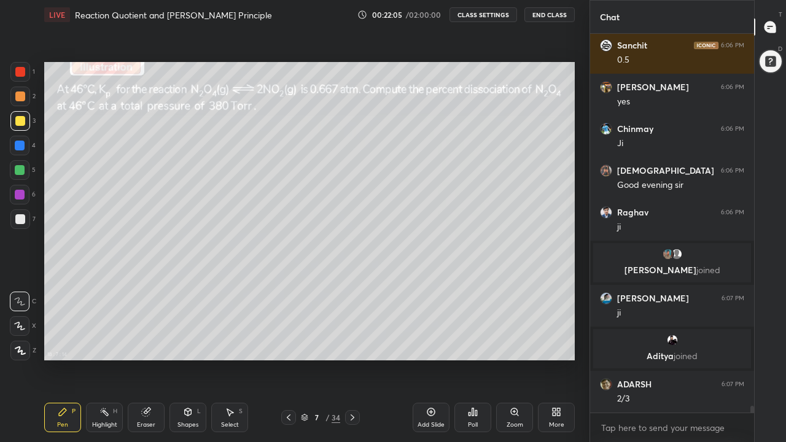
scroll to position [21772, 0]
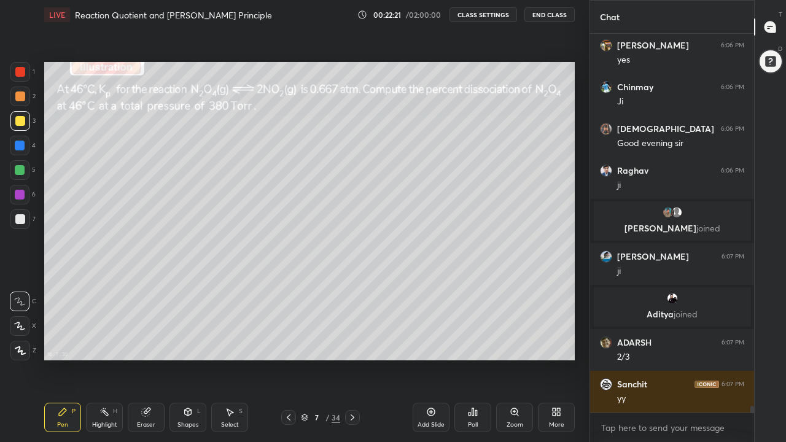
click at [147, 343] on div "Eraser" at bounding box center [146, 417] width 37 height 29
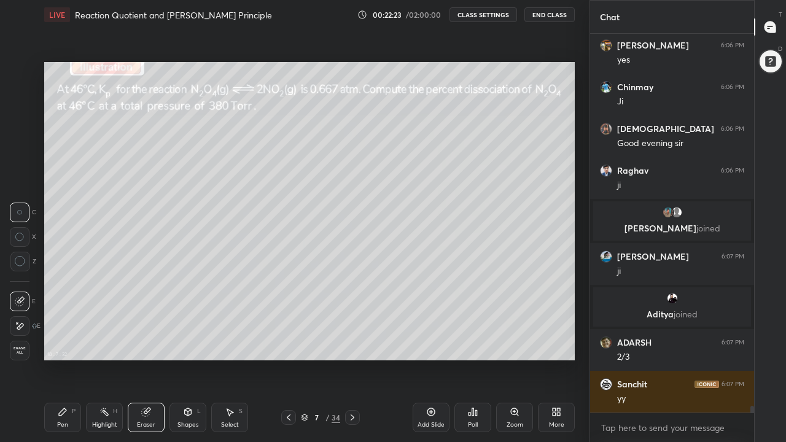
click at [67, 343] on div "Pen P" at bounding box center [62, 417] width 37 height 29
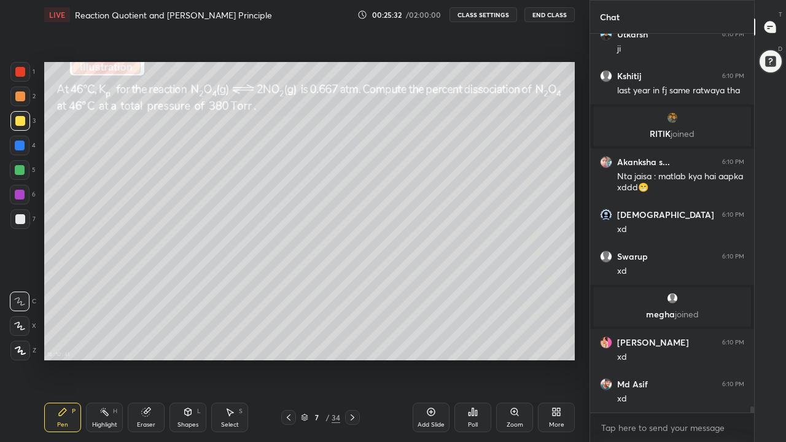
scroll to position [23214, 0]
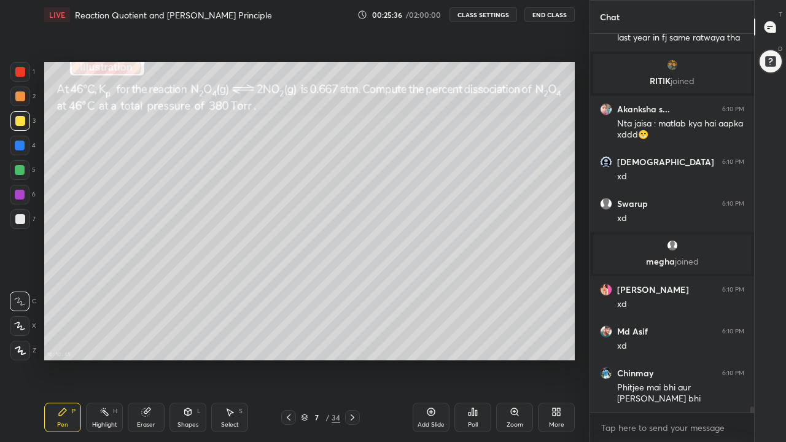
click at [227, 343] on icon at bounding box center [230, 412] width 10 height 10
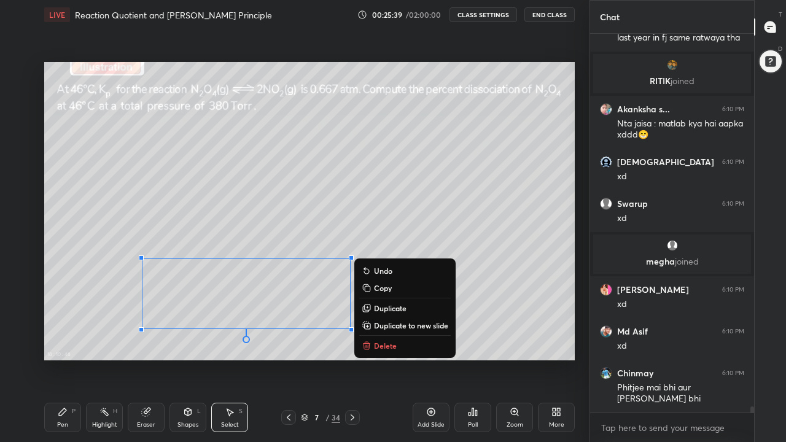
click at [380, 343] on p "Delete" at bounding box center [385, 346] width 23 height 10
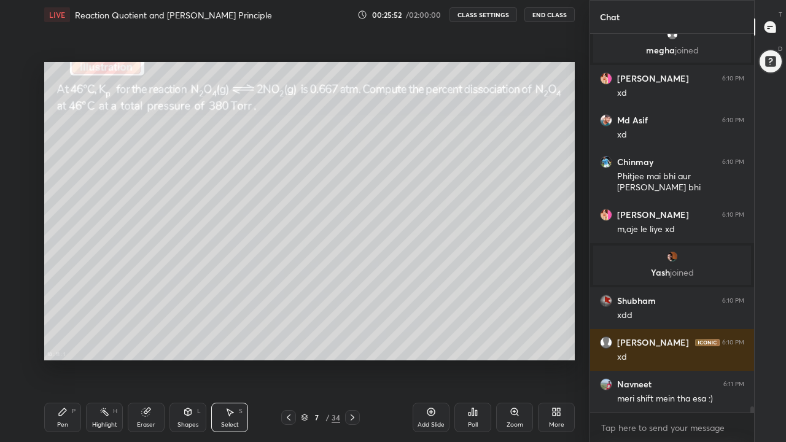
scroll to position [23412, 0]
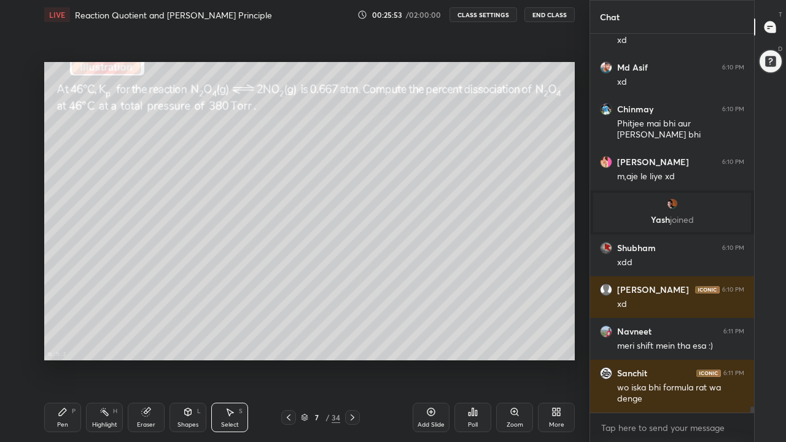
click at [61, 343] on div "Pen P" at bounding box center [62, 417] width 37 height 29
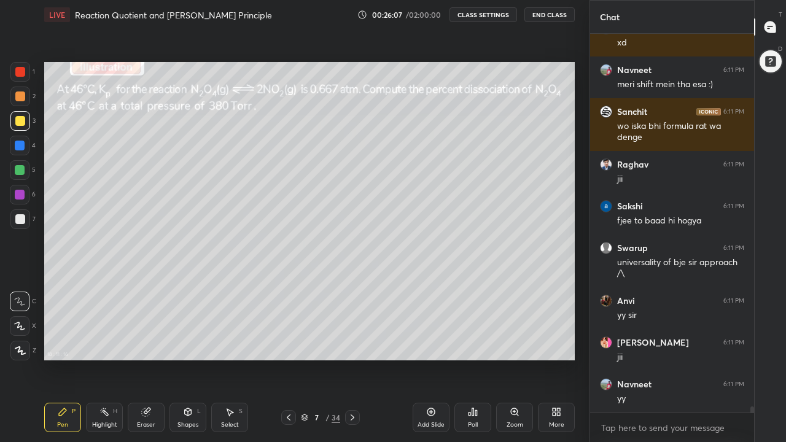
scroll to position [23715, 0]
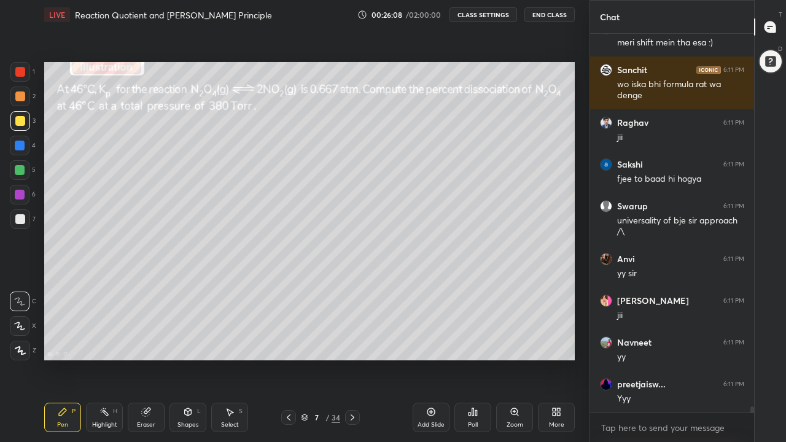
click at [350, 343] on icon at bounding box center [352, 418] width 10 height 10
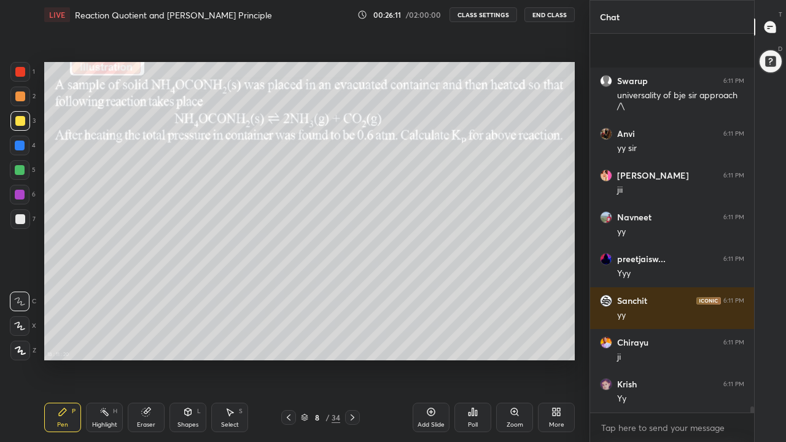
scroll to position [23966, 0]
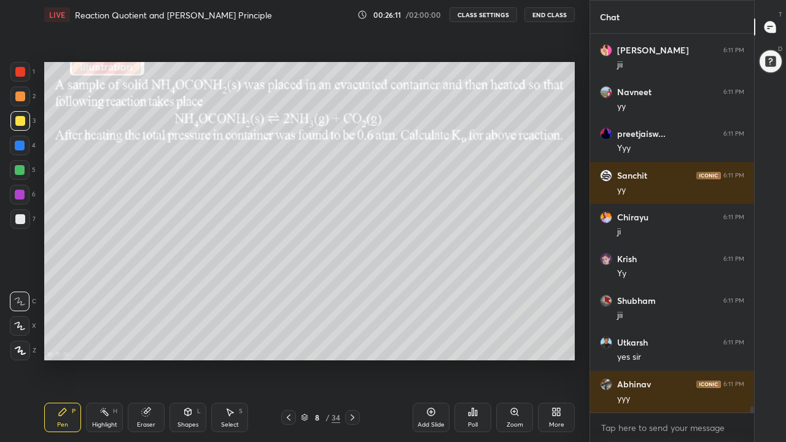
click at [289, 343] on icon at bounding box center [289, 418] width 10 height 10
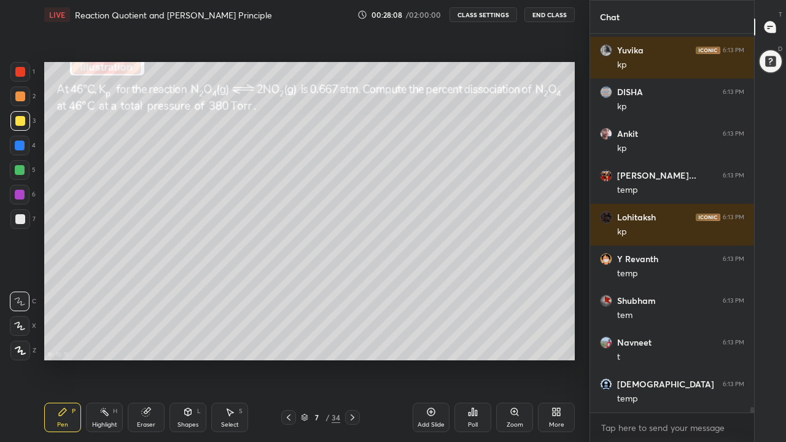
scroll to position [26805, 0]
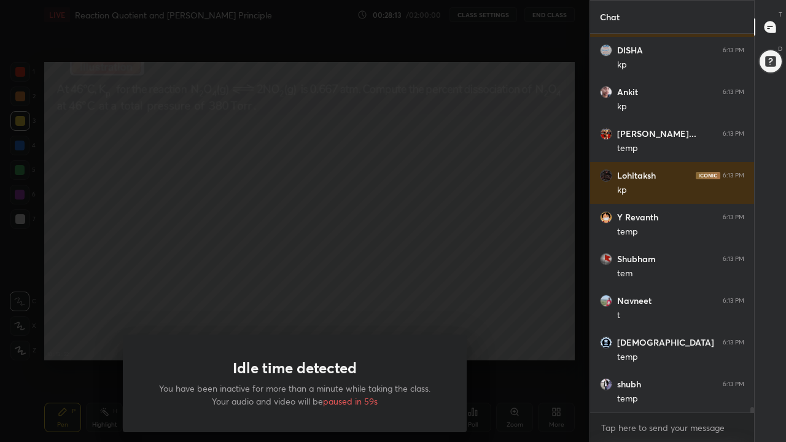
click at [270, 309] on div "Idle time detected You have been inactive for more than a minute while taking t…" at bounding box center [294, 221] width 589 height 442
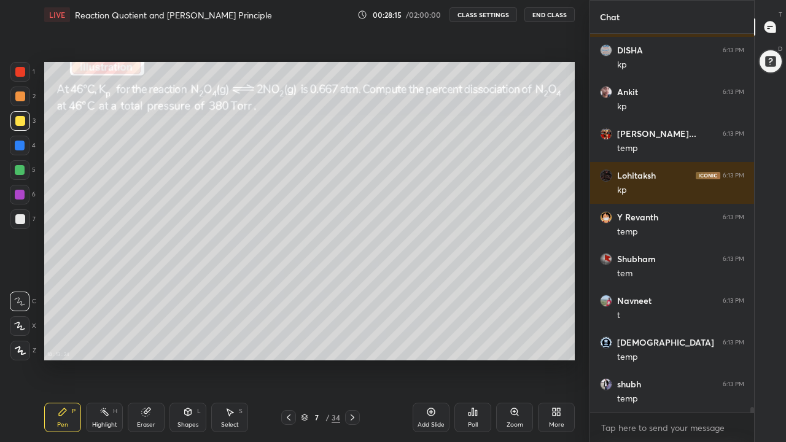
scroll to position [26846, 0]
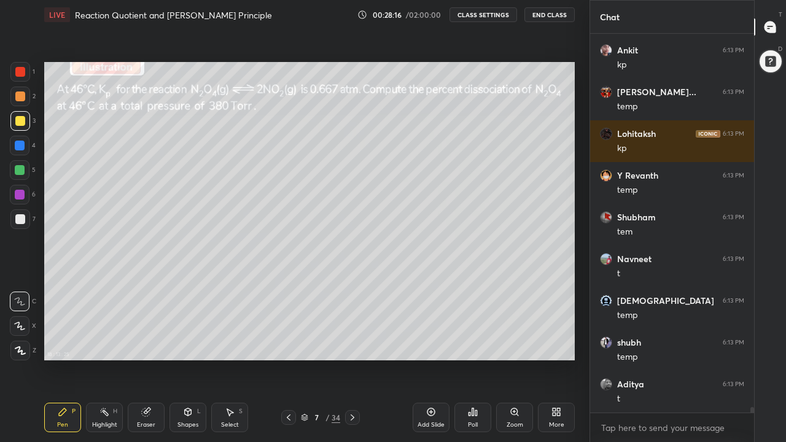
click at [352, 343] on icon at bounding box center [352, 418] width 10 height 10
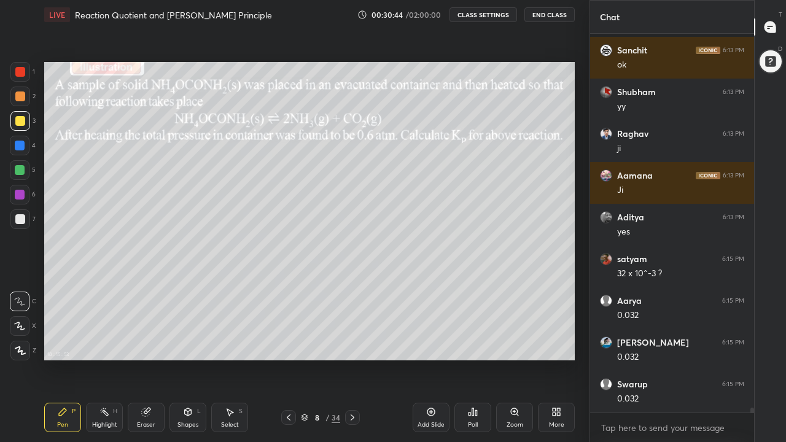
scroll to position [27556, 0]
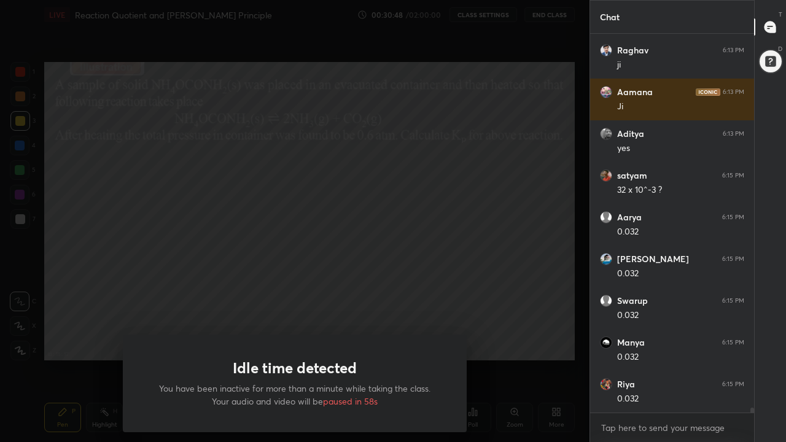
click at [206, 286] on div "Idle time detected You have been inactive for more than a minute while taking t…" at bounding box center [294, 221] width 589 height 442
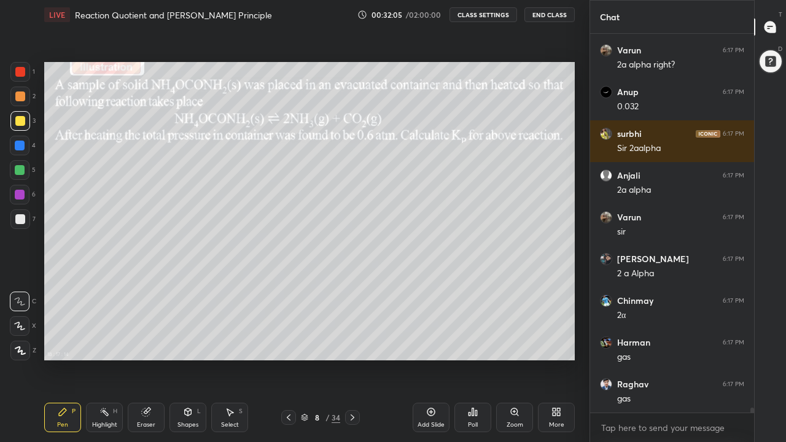
scroll to position [28808, 0]
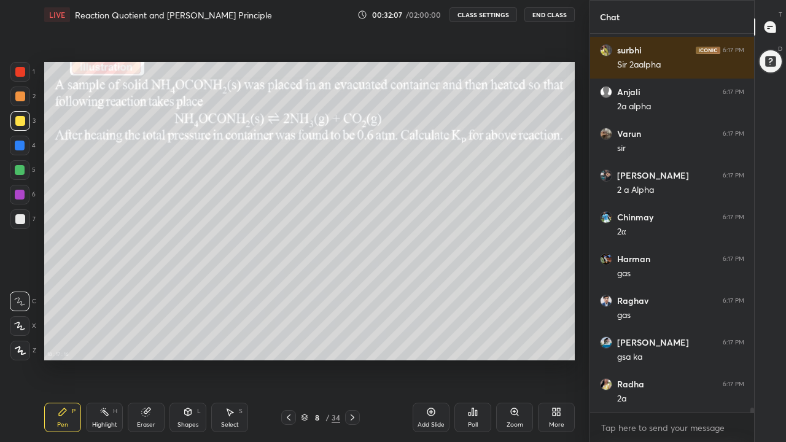
click at [22, 171] on div at bounding box center [20, 170] width 10 height 10
click at [21, 196] on div at bounding box center [20, 195] width 10 height 10
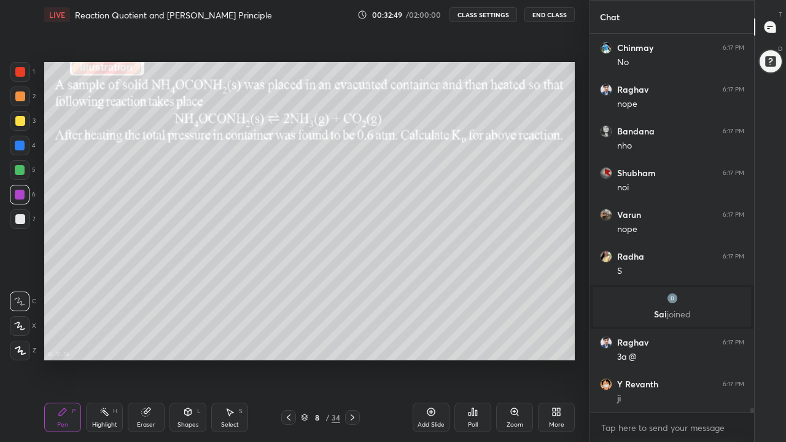
scroll to position [27945, 0]
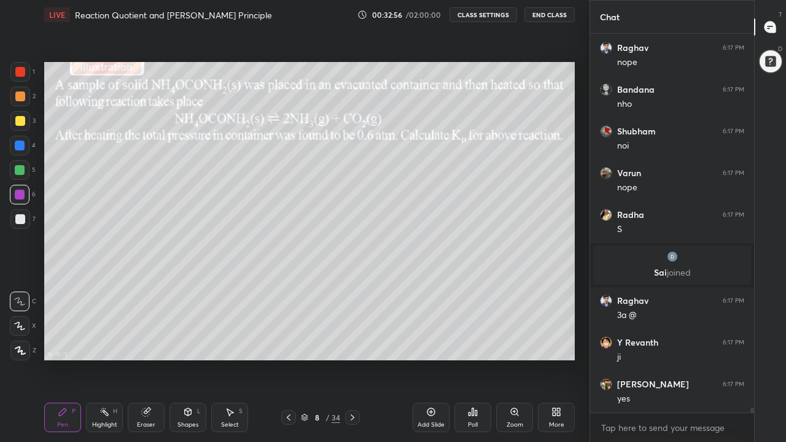
click at [22, 171] on div at bounding box center [20, 170] width 10 height 10
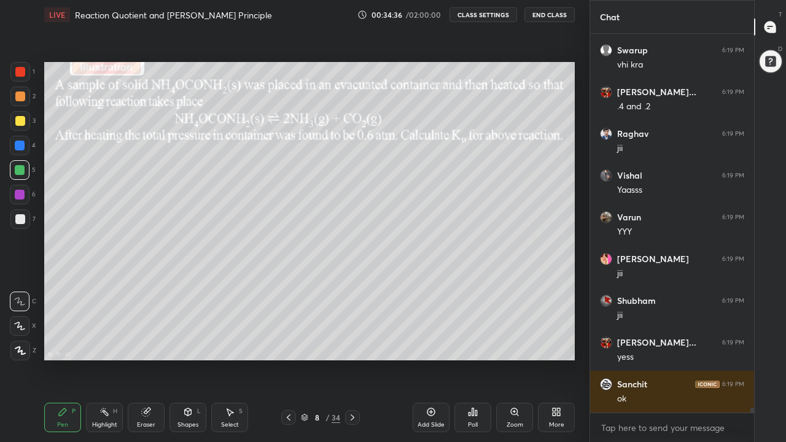
scroll to position [29047, 0]
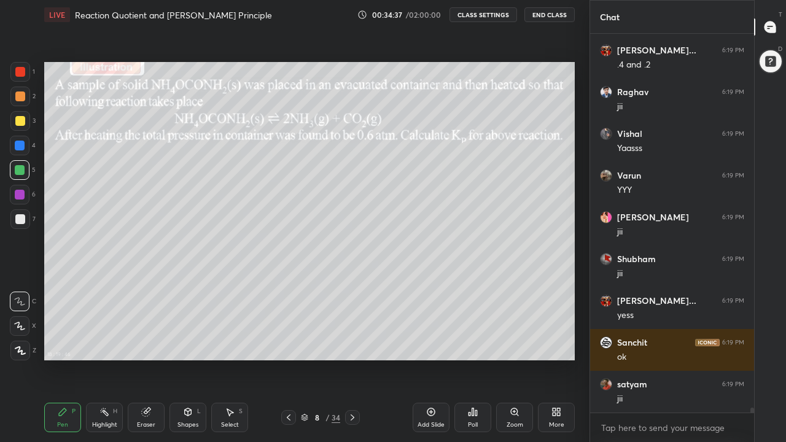
click at [352, 343] on icon at bounding box center [353, 417] width 4 height 6
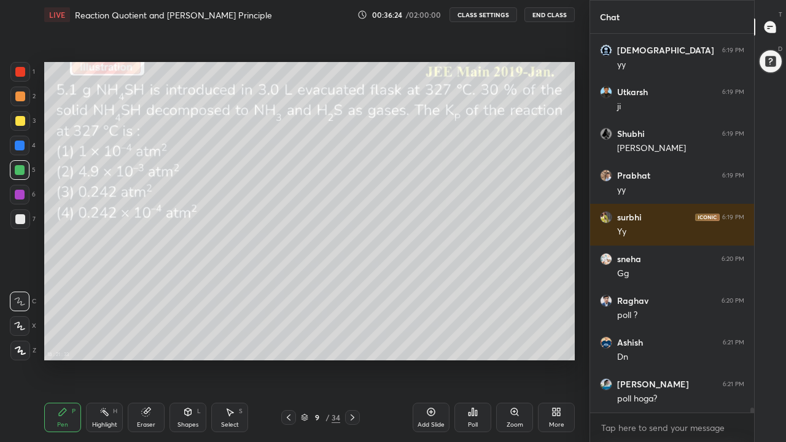
scroll to position [29464, 0]
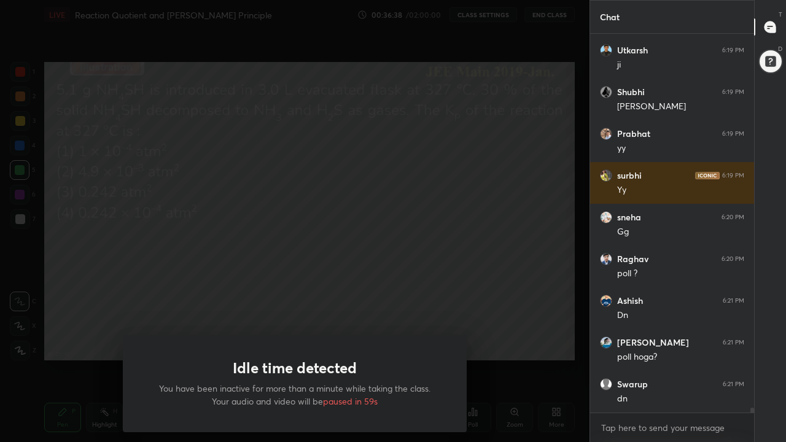
click at [559, 343] on div "Idle time detected You have been inactive for more than a minute while taking t…" at bounding box center [294, 221] width 589 height 442
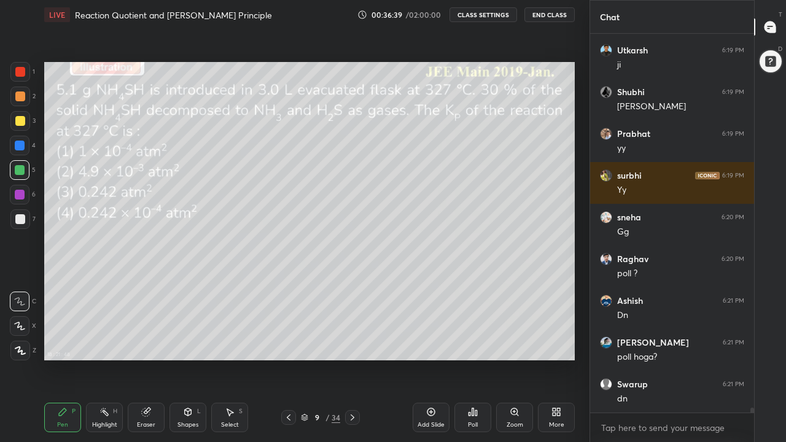
click at [558, 343] on icon at bounding box center [558, 414] width 3 height 3
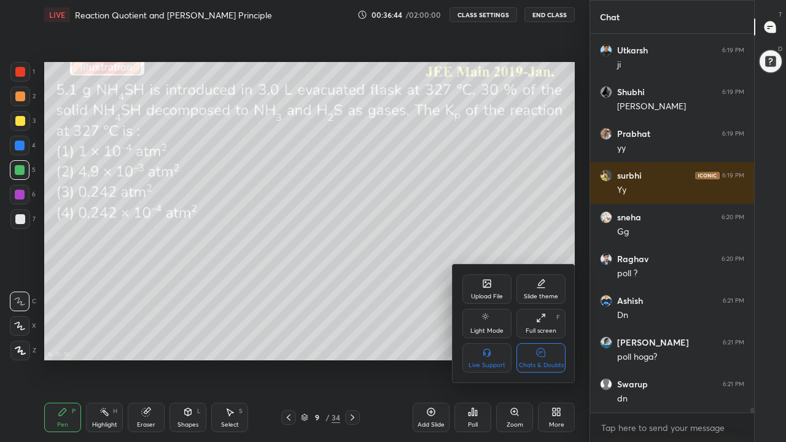
click at [557, 343] on div at bounding box center [393, 221] width 786 height 442
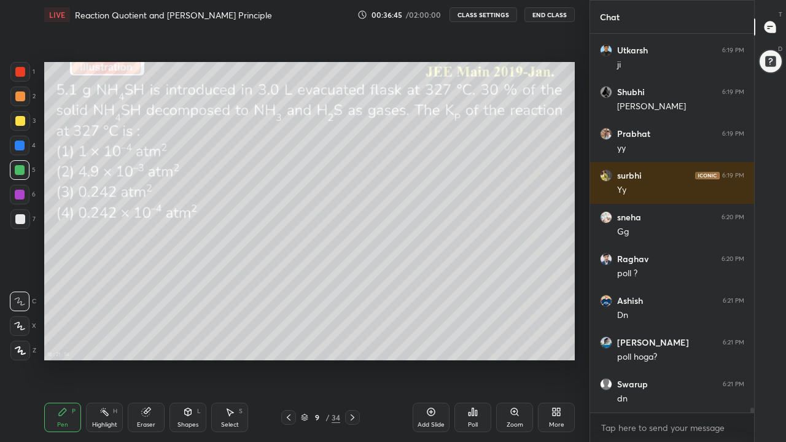
click at [483, 343] on div "Poll" at bounding box center [472, 417] width 37 height 29
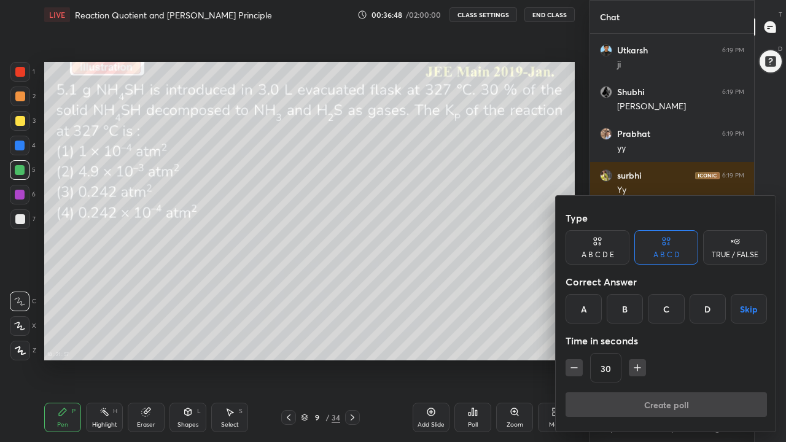
click at [673, 313] on div "C" at bounding box center [666, 308] width 36 height 29
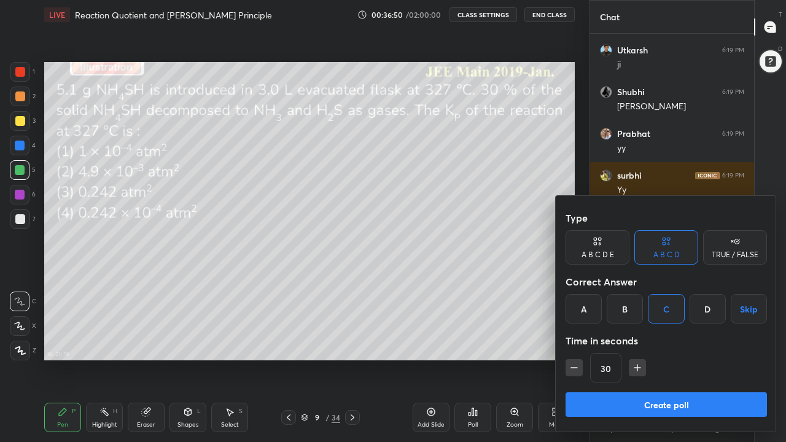
click at [688, 343] on button "Create poll" at bounding box center [665, 404] width 201 height 25
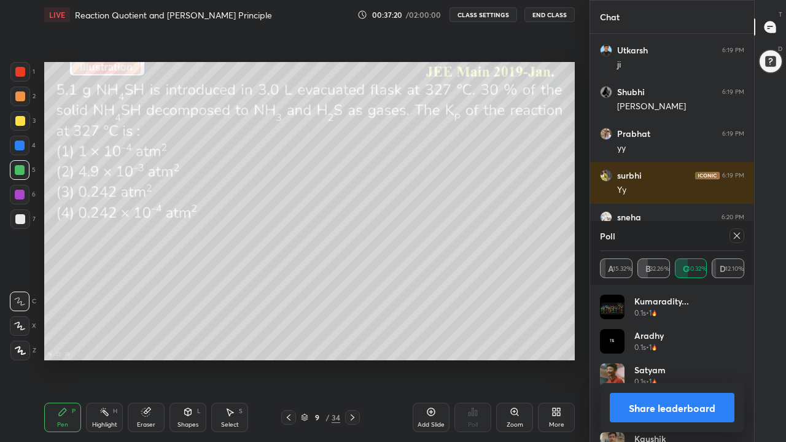
scroll to position [29570, 0]
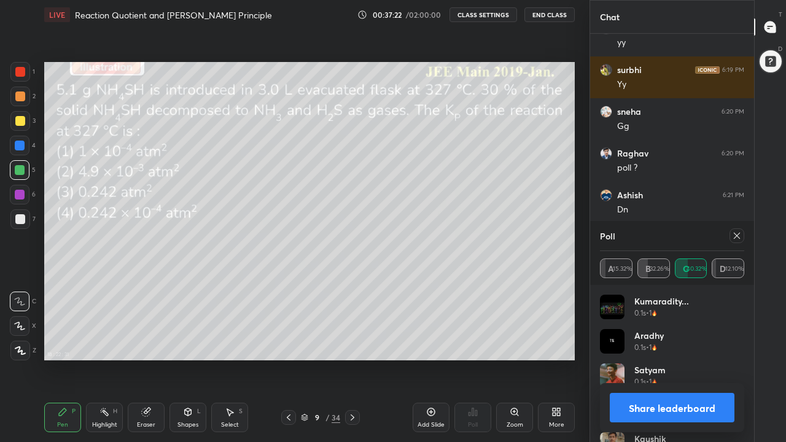
click at [738, 236] on icon at bounding box center [737, 236] width 6 height 6
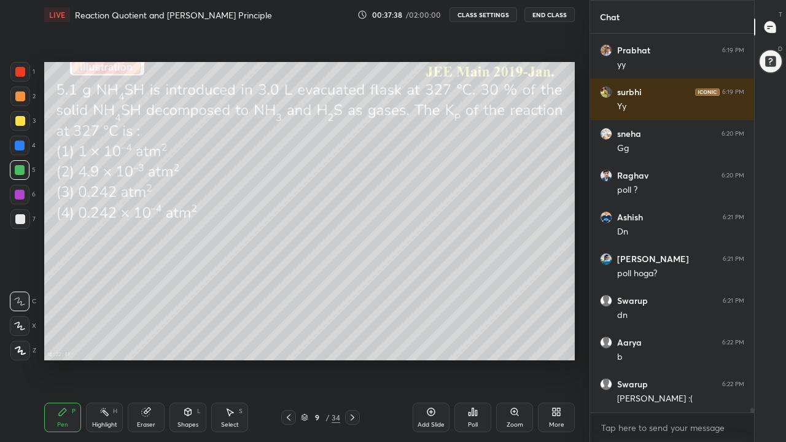
scroll to position [29592, 0]
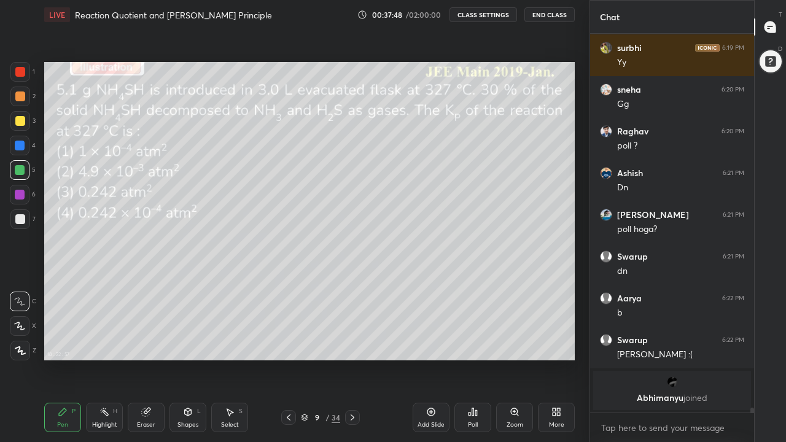
click at [20, 118] on div at bounding box center [20, 121] width 10 height 10
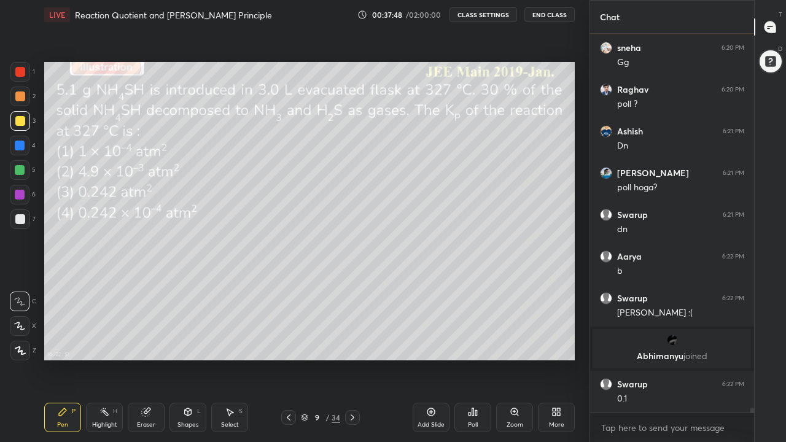
click at [22, 327] on icon at bounding box center [19, 326] width 11 height 9
click at [147, 343] on div "Eraser" at bounding box center [146, 417] width 37 height 29
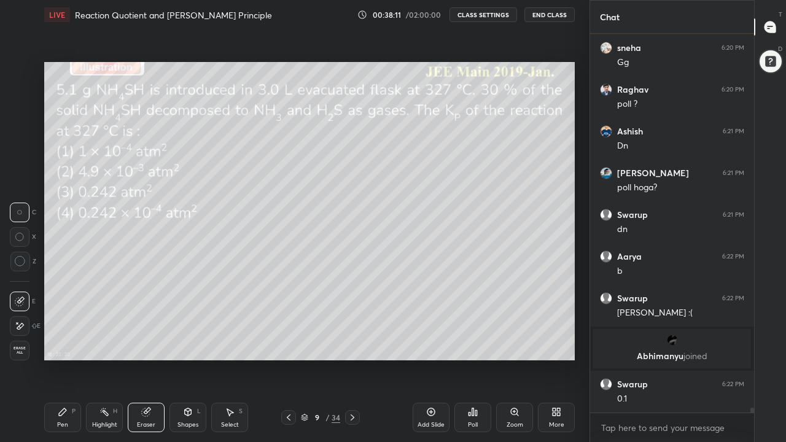
click at [56, 343] on div "Pen P" at bounding box center [62, 417] width 37 height 29
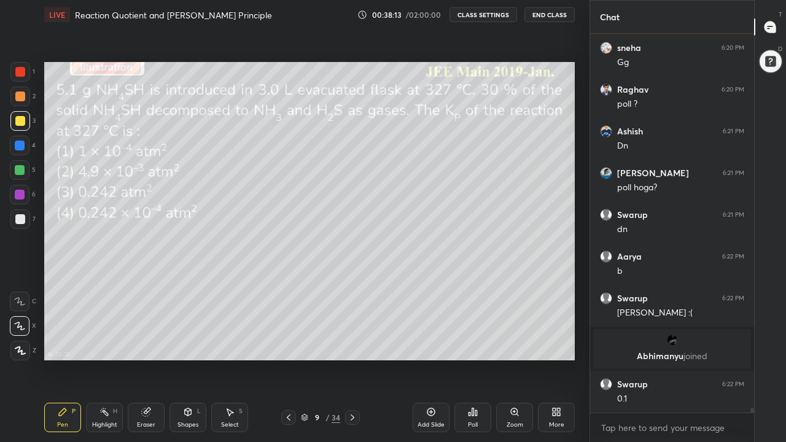
scroll to position [29408, 0]
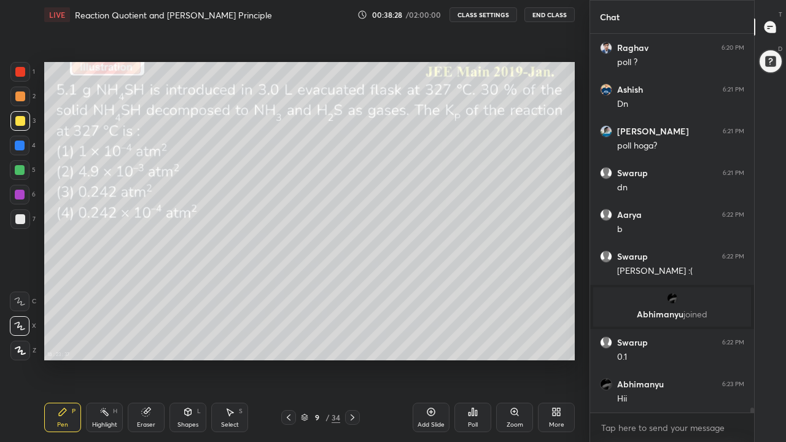
click at [20, 99] on div at bounding box center [20, 96] width 10 height 10
click at [21, 302] on icon at bounding box center [20, 301] width 10 height 7
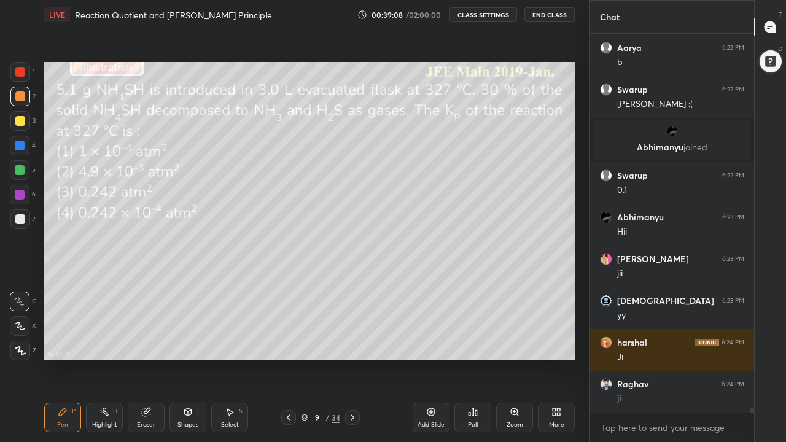
scroll to position [29616, 0]
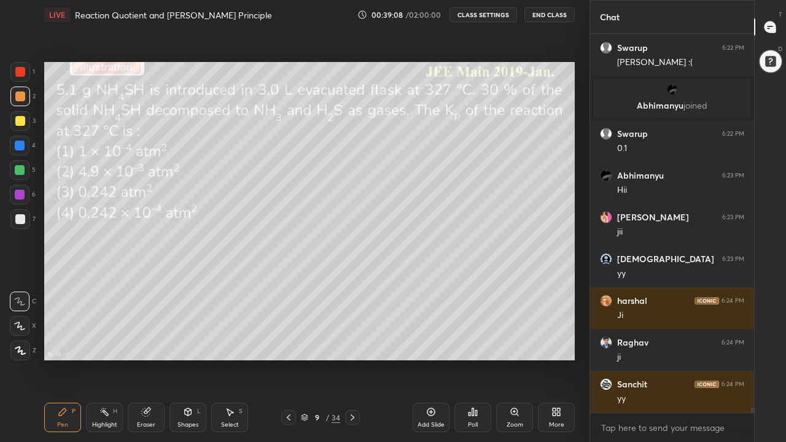
click at [24, 123] on div at bounding box center [20, 121] width 10 height 10
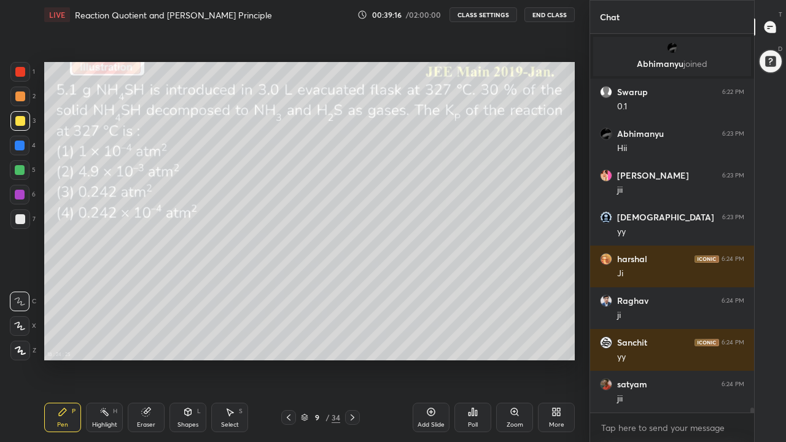
click at [20, 101] on div at bounding box center [20, 96] width 10 height 10
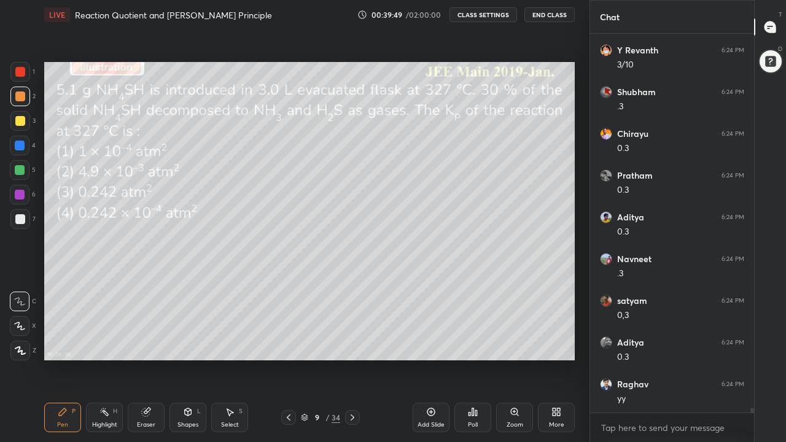
scroll to position [30076, 0]
click at [20, 220] on div at bounding box center [20, 219] width 10 height 10
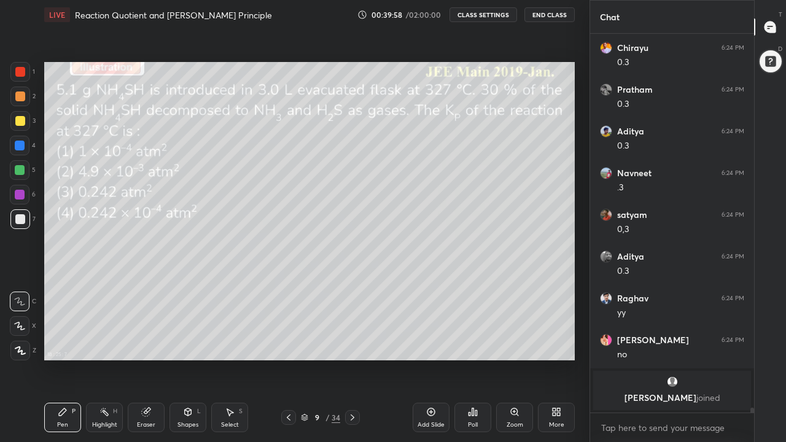
click at [20, 172] on div at bounding box center [20, 170] width 10 height 10
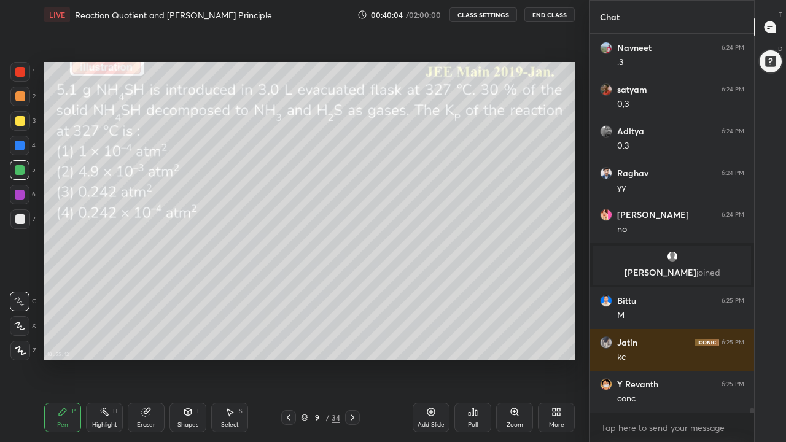
scroll to position [30077, 0]
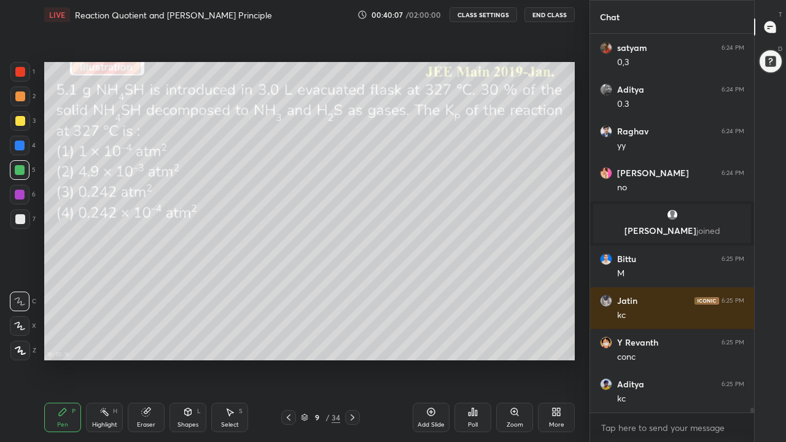
click at [146, 343] on div "Eraser" at bounding box center [146, 417] width 37 height 29
click at [58, 343] on div "Pen" at bounding box center [62, 425] width 11 height 6
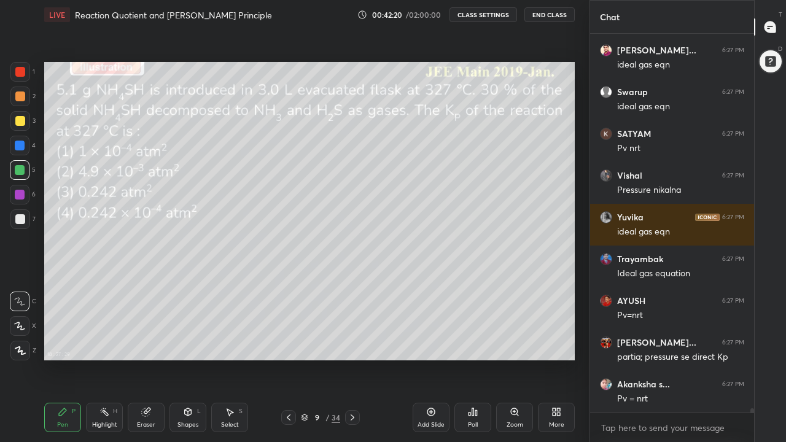
scroll to position [31663, 0]
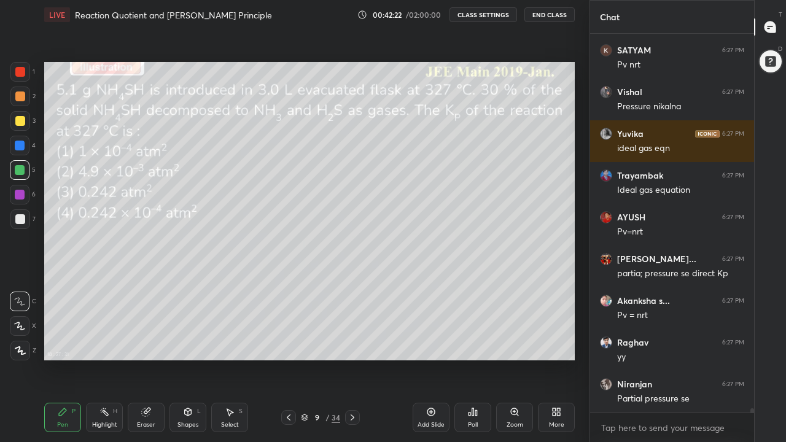
click at [433, 343] on div "Add Slide" at bounding box center [431, 417] width 37 height 29
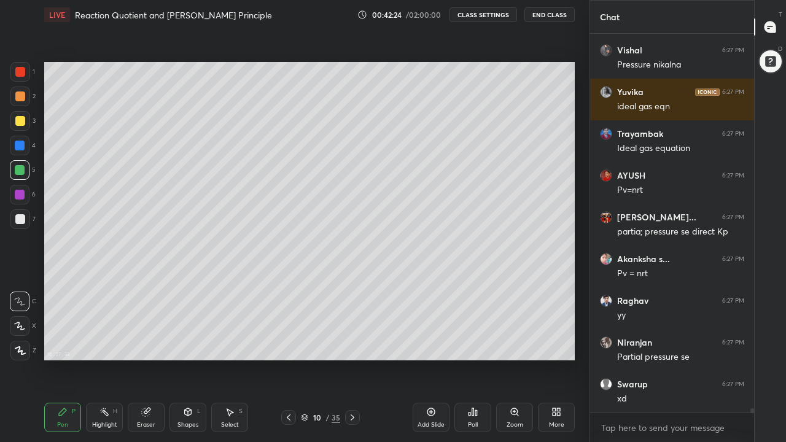
scroll to position [31747, 0]
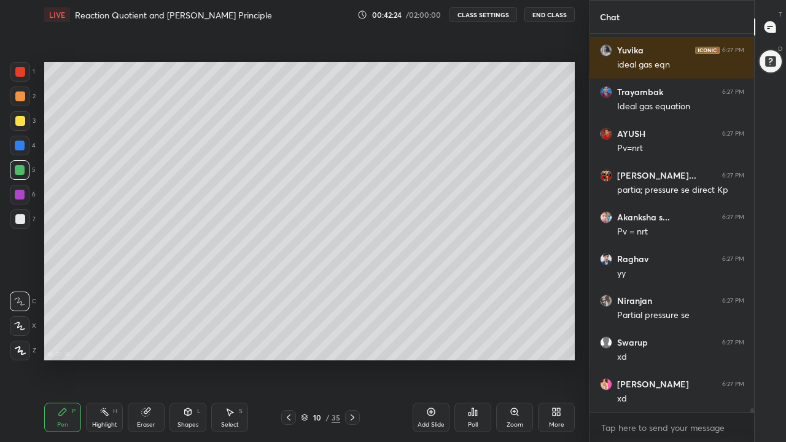
click at [19, 220] on div at bounding box center [20, 219] width 10 height 10
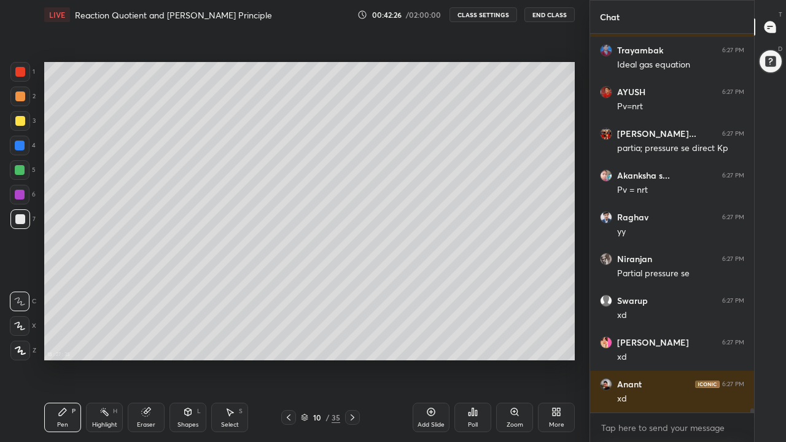
scroll to position [31830, 0]
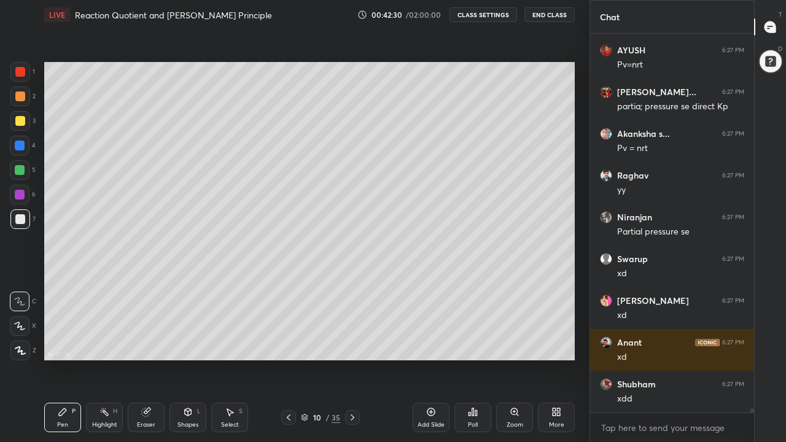
click at [21, 122] on div at bounding box center [20, 121] width 10 height 10
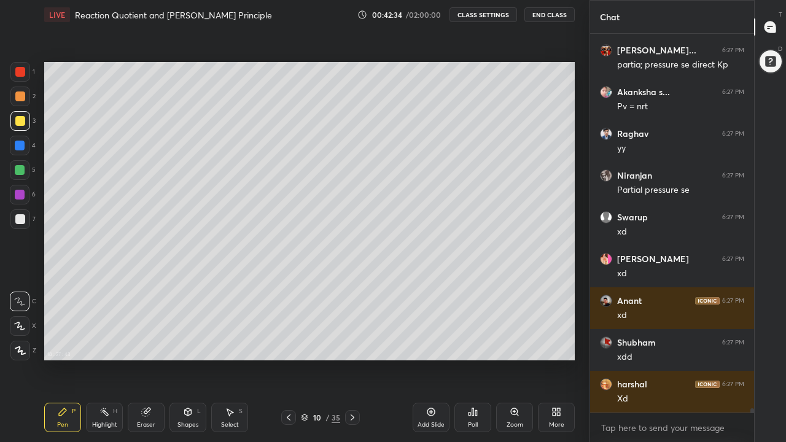
click at [289, 343] on icon at bounding box center [289, 418] width 10 height 10
click at [352, 343] on icon at bounding box center [353, 417] width 4 height 6
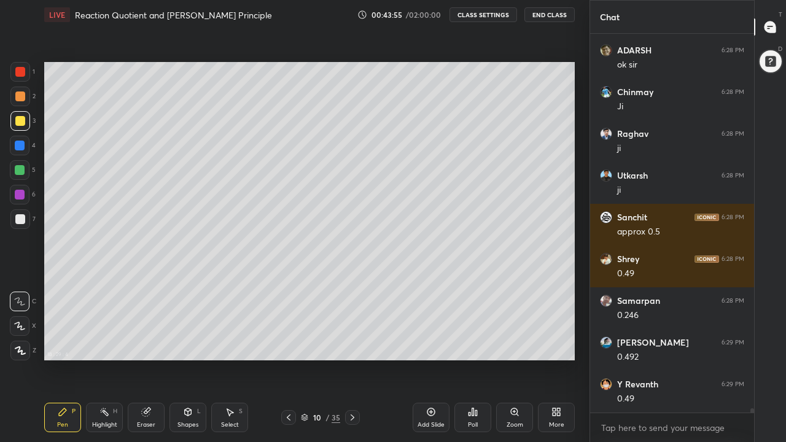
scroll to position [32718, 0]
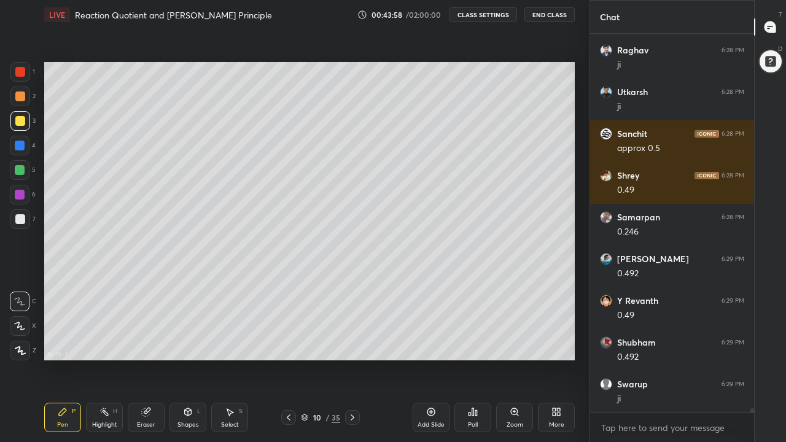
click at [22, 169] on div at bounding box center [20, 170] width 10 height 10
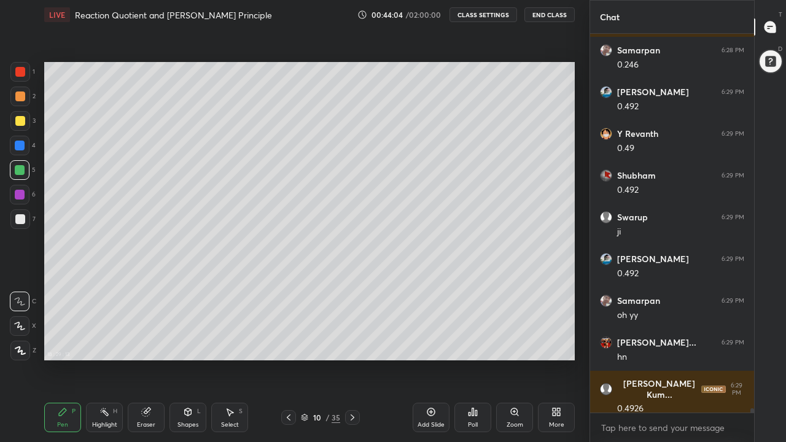
scroll to position [33010, 0]
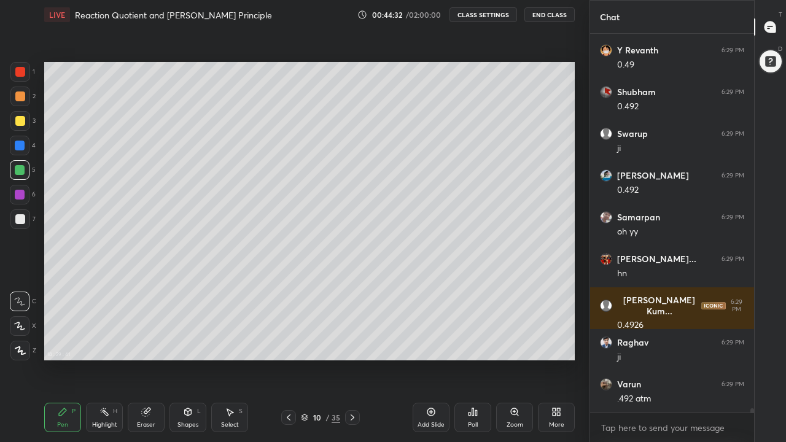
click at [294, 343] on div at bounding box center [288, 417] width 15 height 15
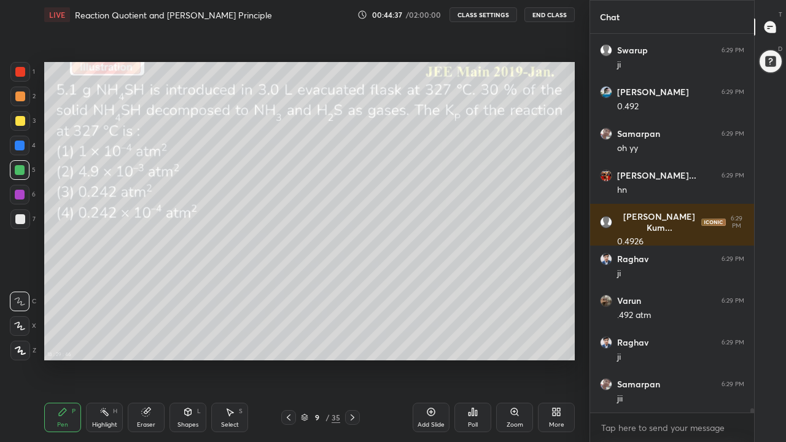
click at [352, 343] on div at bounding box center [352, 417] width 15 height 15
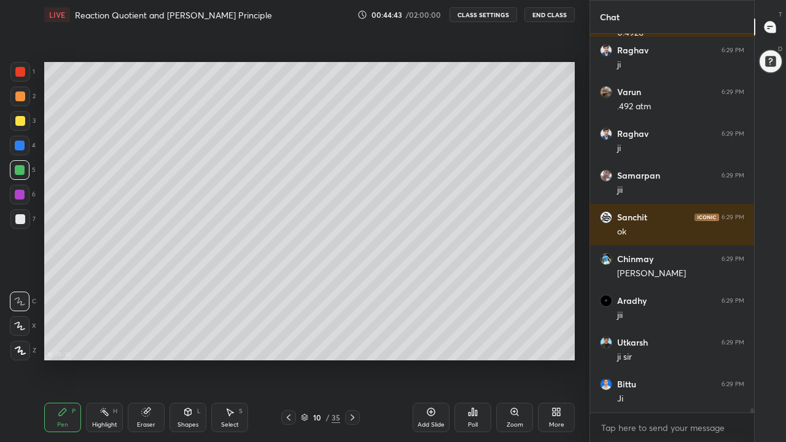
scroll to position [33344, 0]
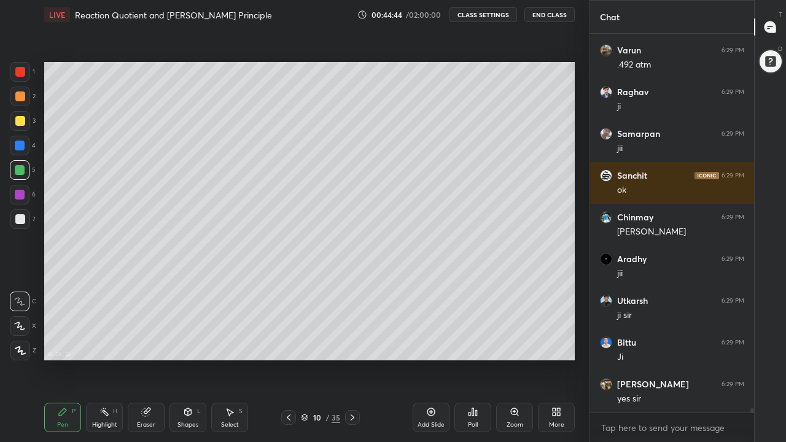
click at [289, 343] on icon at bounding box center [289, 417] width 4 height 6
click at [287, 343] on icon at bounding box center [289, 418] width 10 height 10
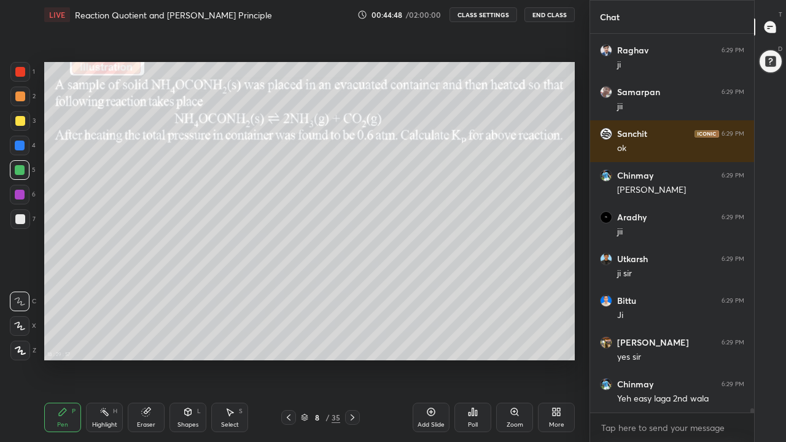
click at [289, 343] on icon at bounding box center [289, 418] width 10 height 10
click at [287, 343] on icon at bounding box center [289, 418] width 10 height 10
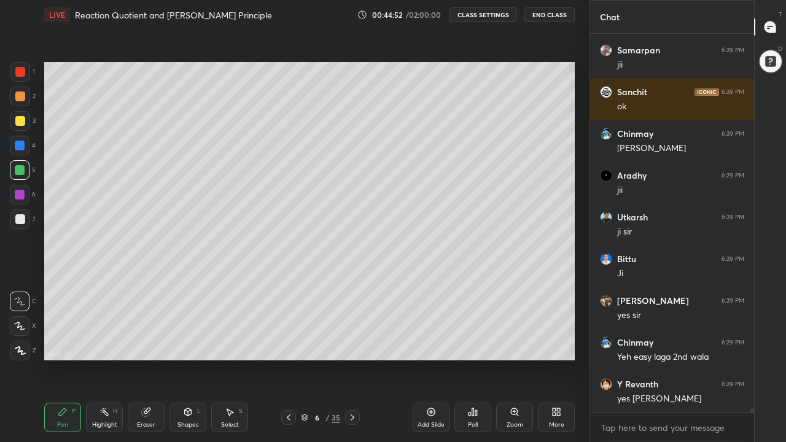
click at [289, 343] on icon at bounding box center [289, 418] width 10 height 10
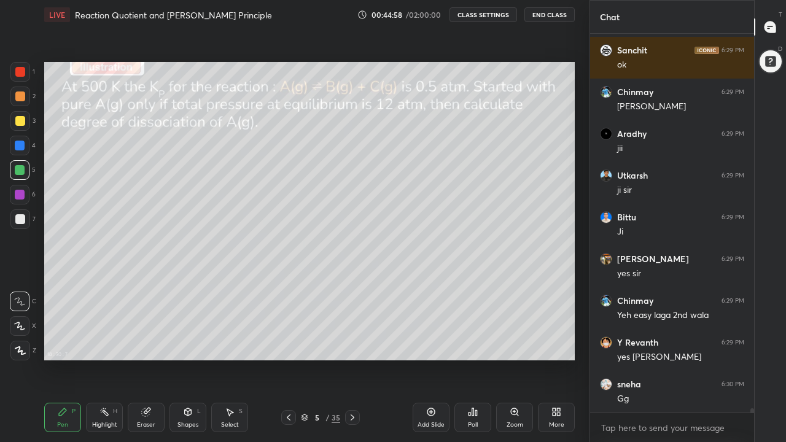
scroll to position [33511, 0]
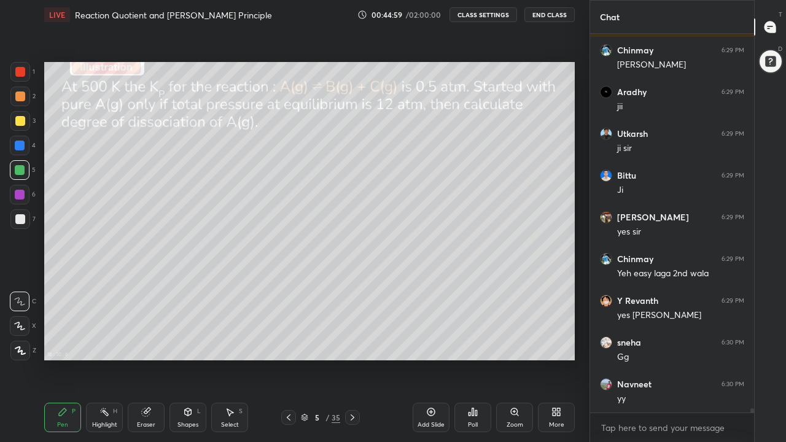
click at [352, 343] on icon at bounding box center [352, 418] width 10 height 10
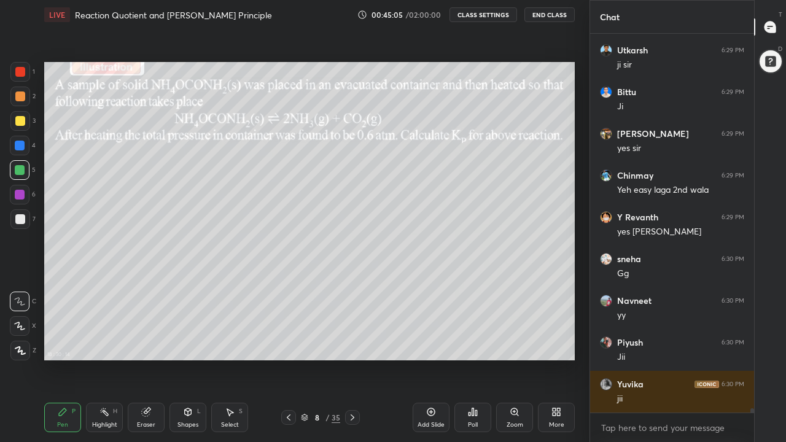
scroll to position [33636, 0]
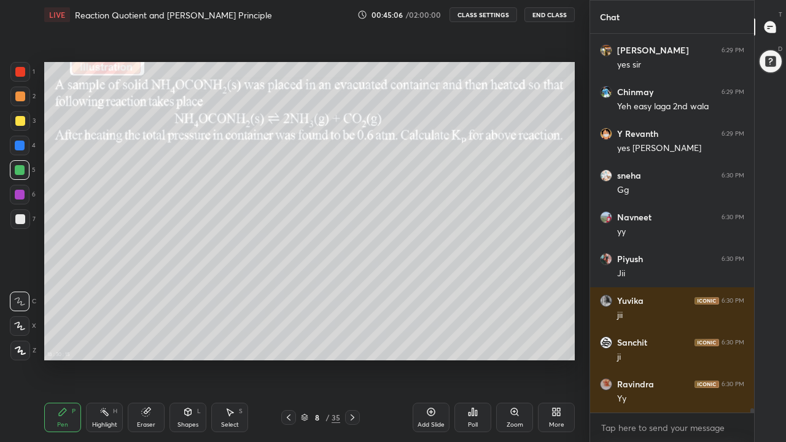
click at [351, 343] on icon at bounding box center [352, 418] width 10 height 10
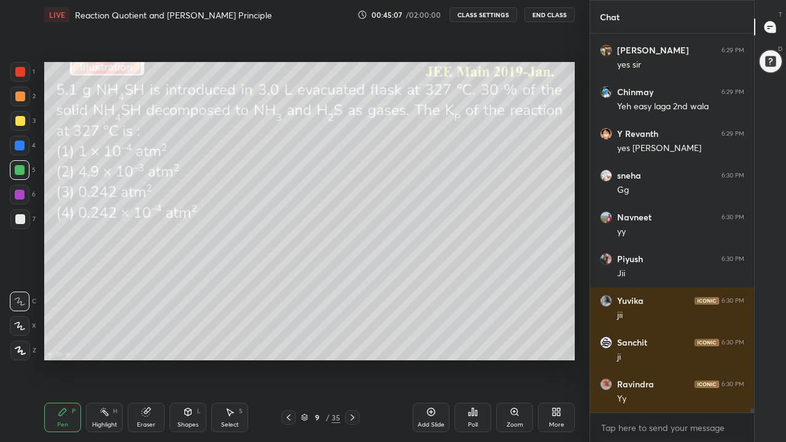
scroll to position [33720, 0]
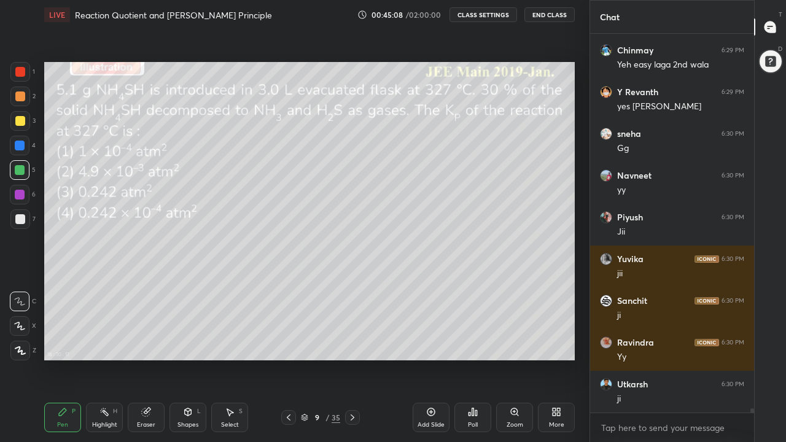
click at [352, 343] on icon at bounding box center [352, 418] width 10 height 10
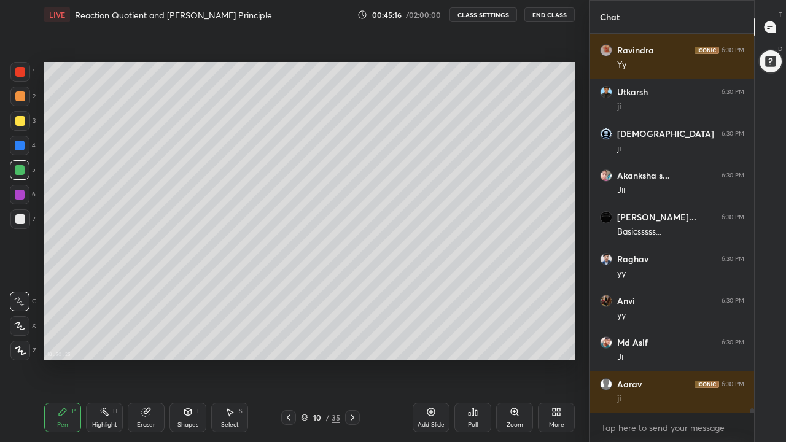
scroll to position [34054, 0]
click at [352, 343] on icon at bounding box center [352, 418] width 10 height 10
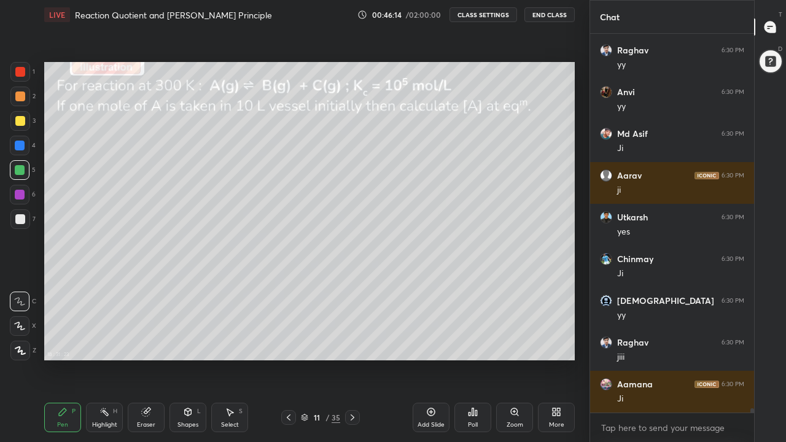
scroll to position [34265, 0]
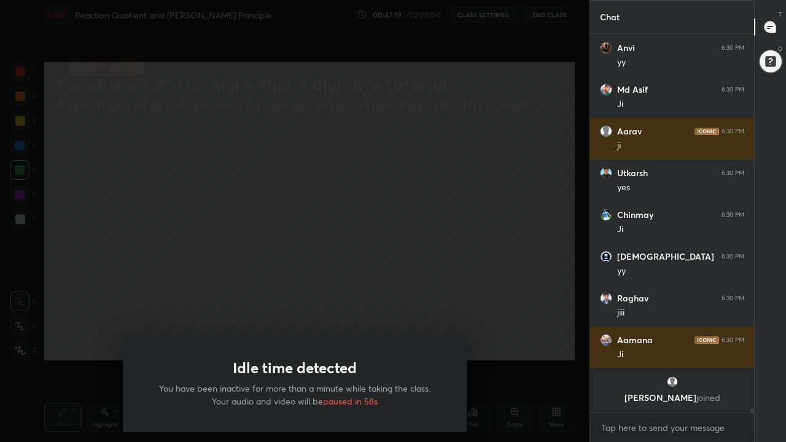
click at [529, 314] on div "Idle time detected You have been inactive for more than a minute while taking t…" at bounding box center [294, 221] width 589 height 442
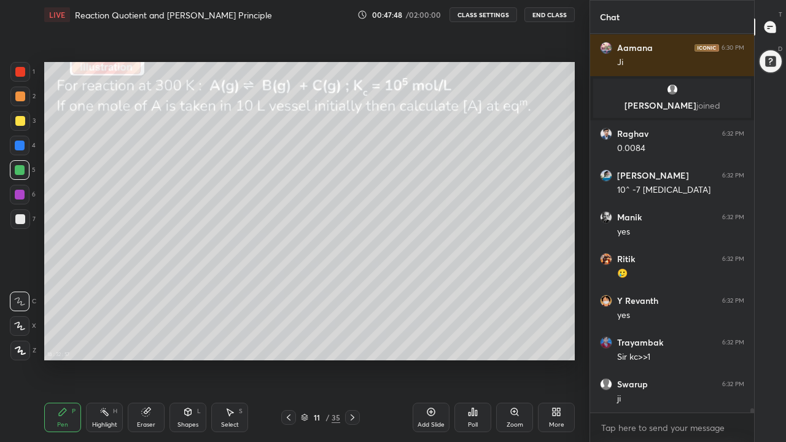
scroll to position [33434, 0]
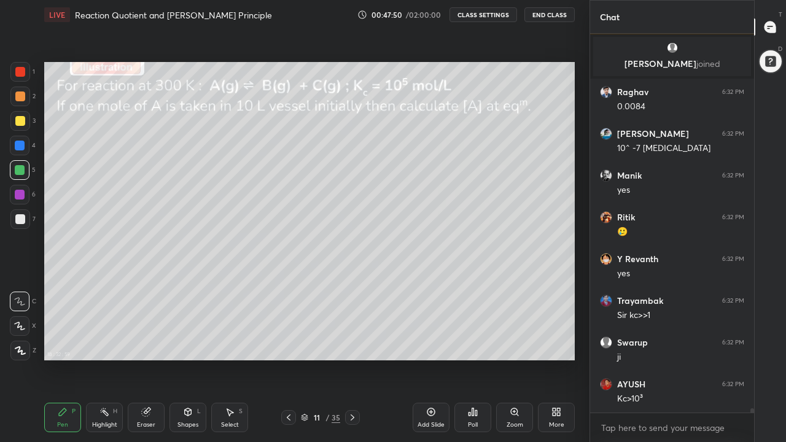
click at [19, 122] on div at bounding box center [20, 121] width 10 height 10
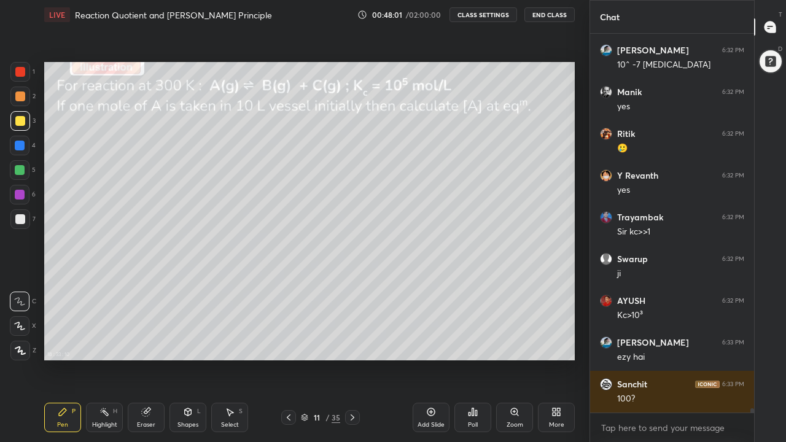
scroll to position [33559, 0]
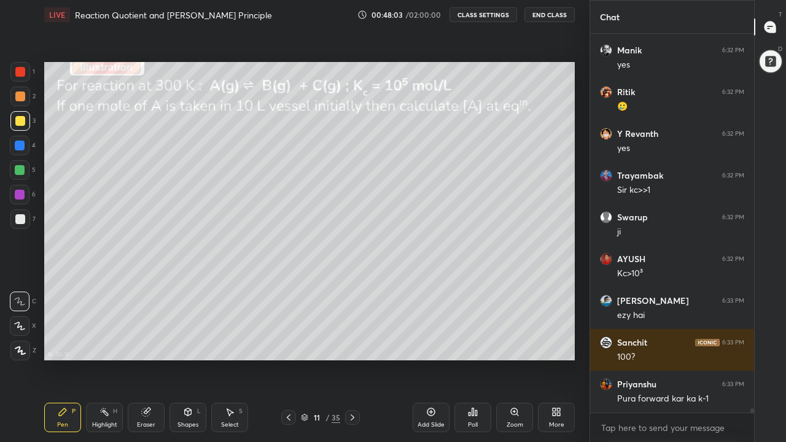
click at [22, 98] on div at bounding box center [20, 96] width 10 height 10
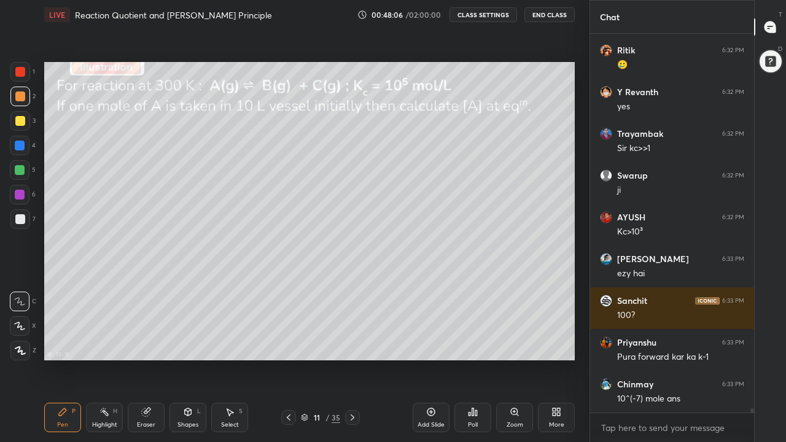
scroll to position [33642, 0]
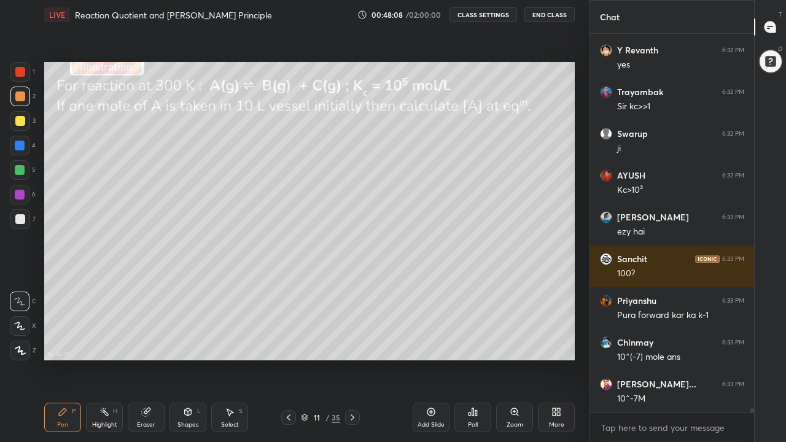
click at [20, 170] on div at bounding box center [20, 170] width 10 height 10
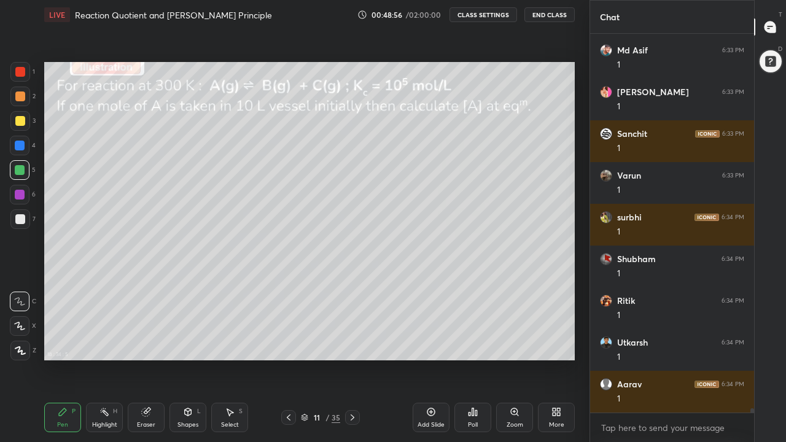
scroll to position [34488, 0]
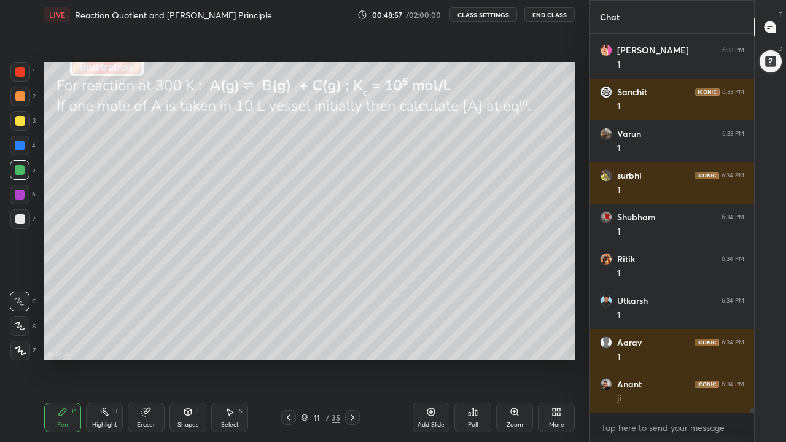
click at [147, 343] on div "Eraser" at bounding box center [146, 417] width 37 height 29
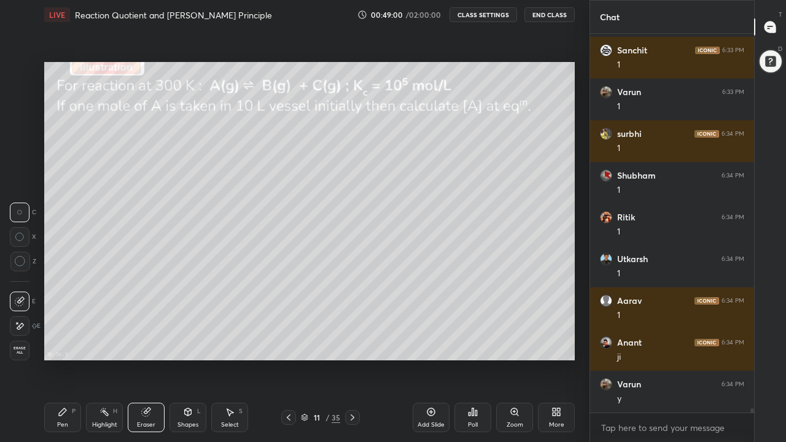
click at [67, 343] on div "Pen P" at bounding box center [62, 417] width 37 height 29
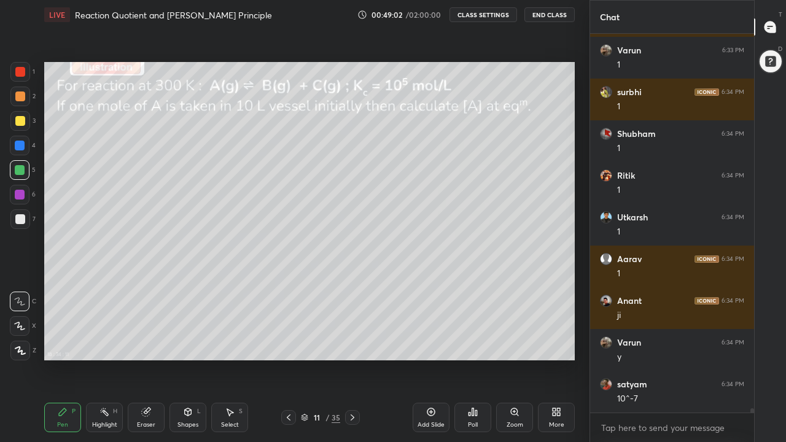
scroll to position [34614, 0]
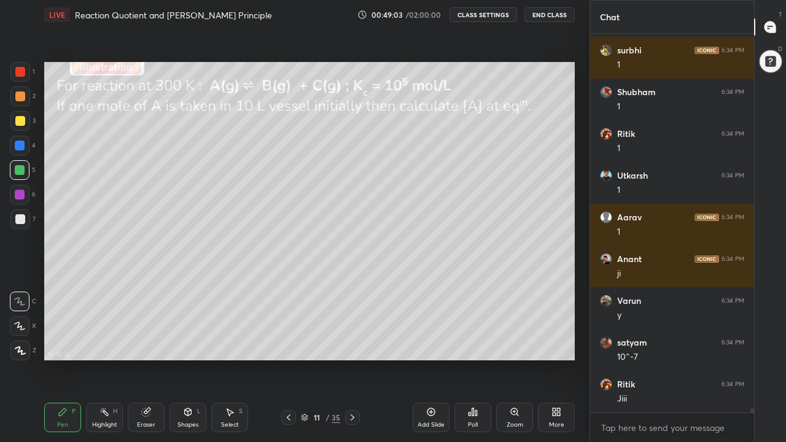
click at [152, 343] on div "Eraser" at bounding box center [146, 425] width 18 height 6
click at [62, 343] on div "Pen" at bounding box center [62, 425] width 11 height 6
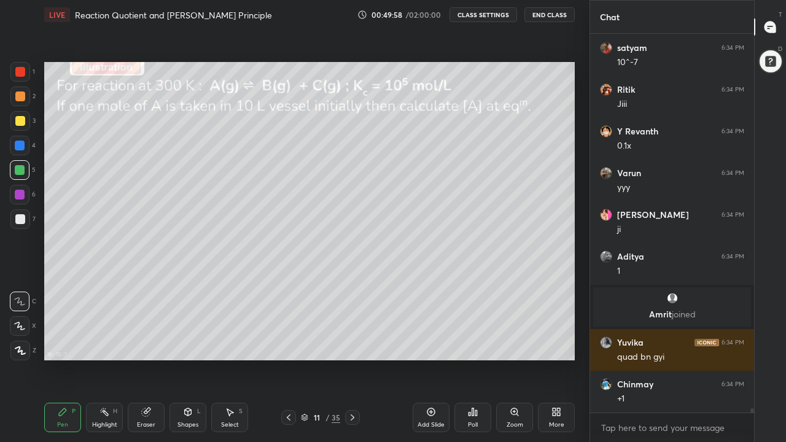
scroll to position [34472, 0]
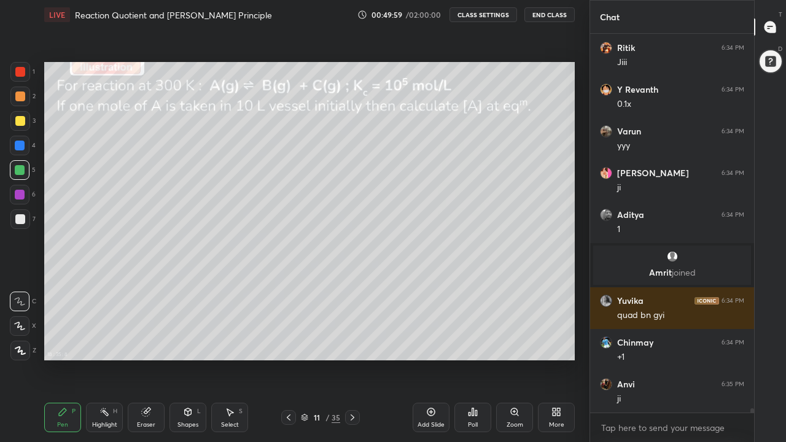
click at [21, 99] on div at bounding box center [20, 96] width 10 height 10
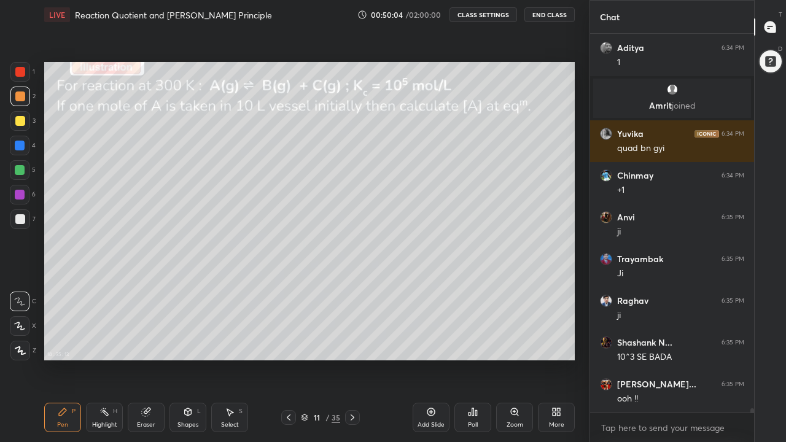
scroll to position [34681, 0]
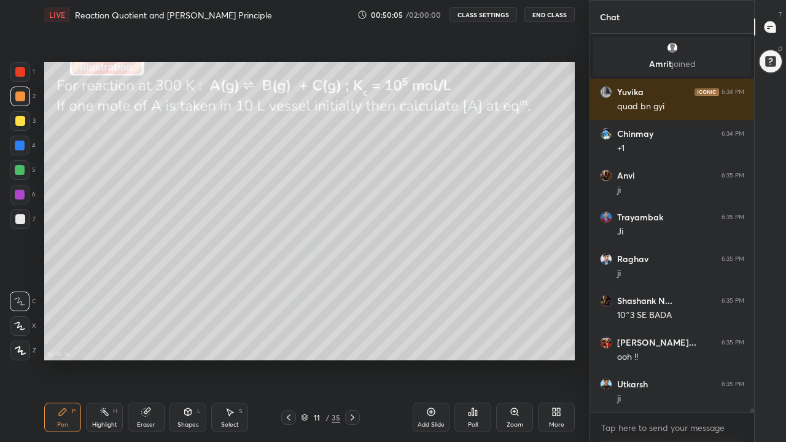
click at [23, 146] on div at bounding box center [20, 146] width 10 height 10
click at [21, 326] on icon at bounding box center [20, 325] width 10 height 7
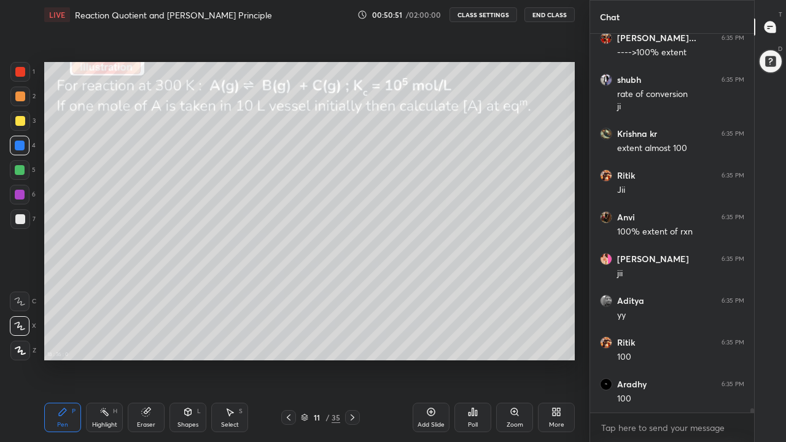
scroll to position [35570, 0]
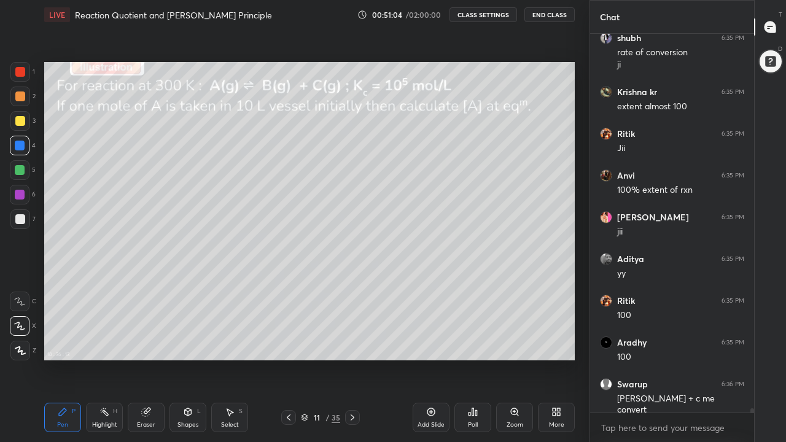
click at [19, 175] on div at bounding box center [20, 170] width 20 height 20
click at [21, 301] on icon at bounding box center [19, 301] width 11 height 9
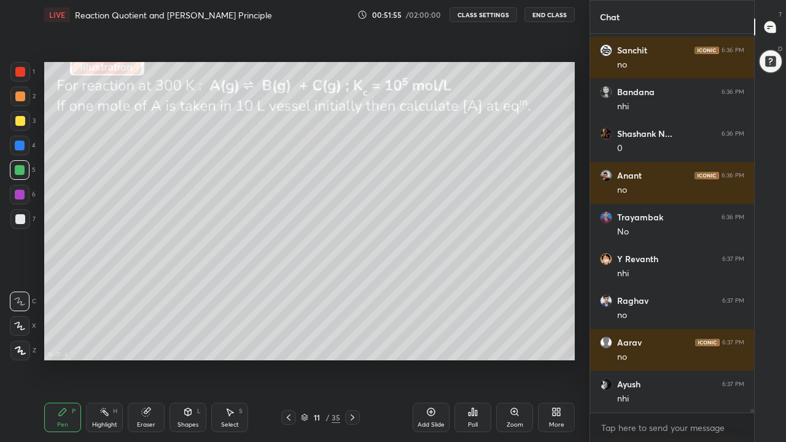
scroll to position [37491, 0]
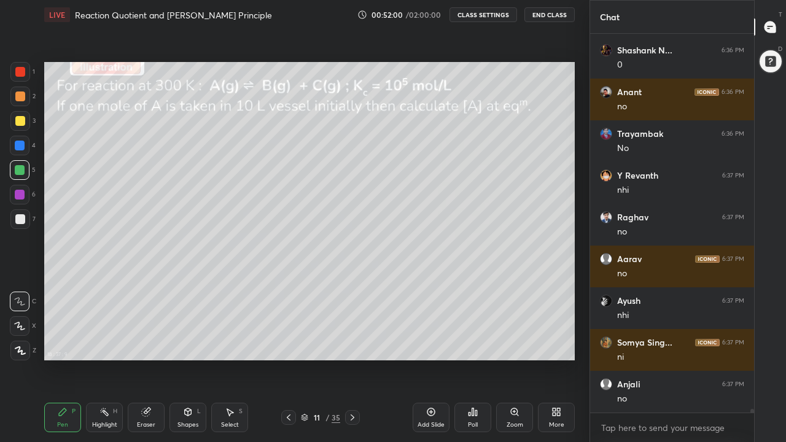
click at [23, 96] on div at bounding box center [20, 96] width 10 height 10
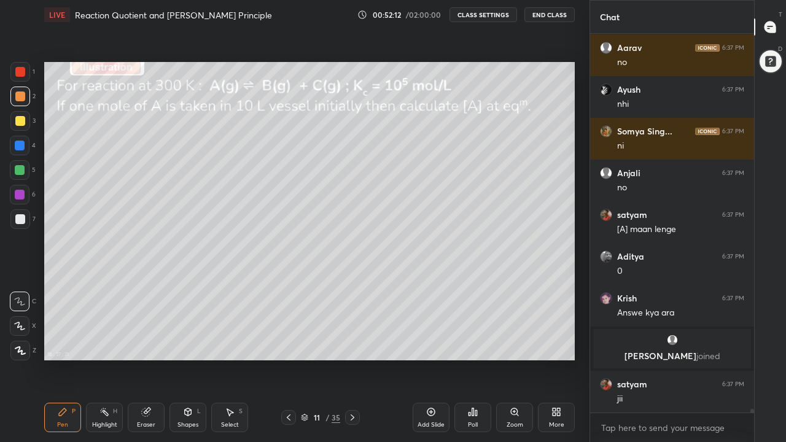
scroll to position [36867, 0]
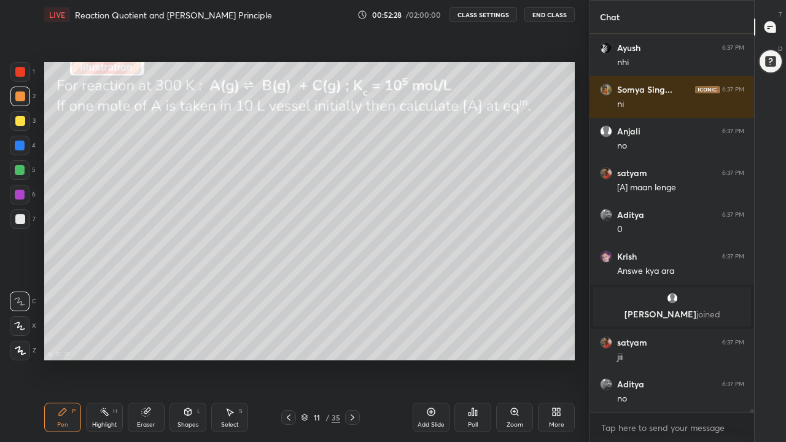
click at [9, 343] on div "1 2 3 4 5 6 7 C X Z C X Z E E Erase all H H LIVE Reaction Quotient and [PERSON_…" at bounding box center [290, 221] width 580 height 442
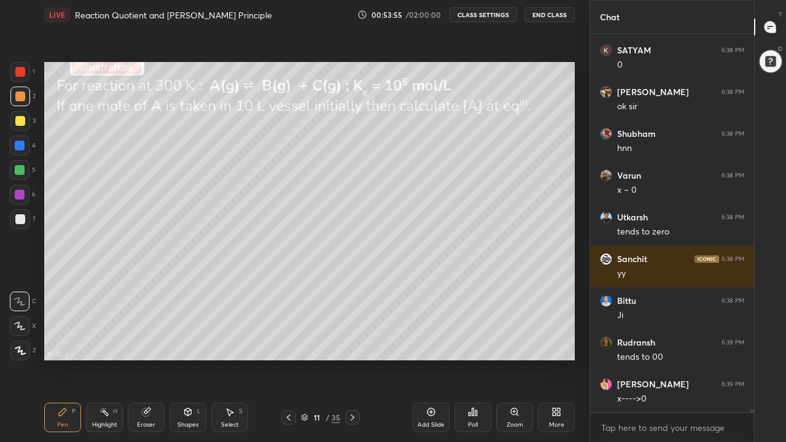
scroll to position [38923, 0]
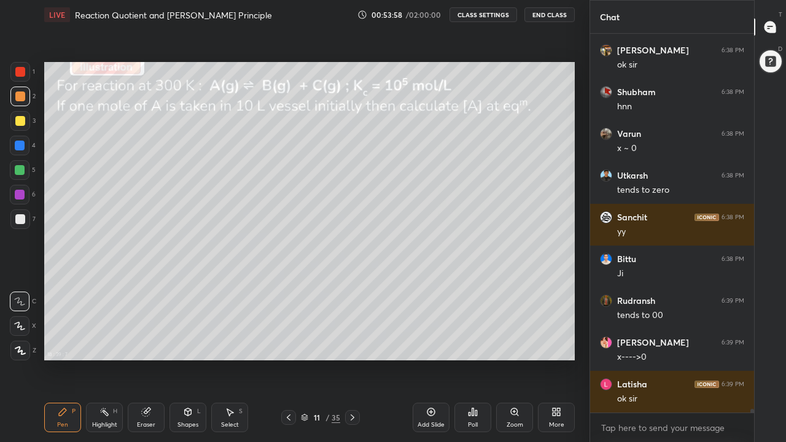
click at [352, 343] on icon at bounding box center [352, 418] width 10 height 10
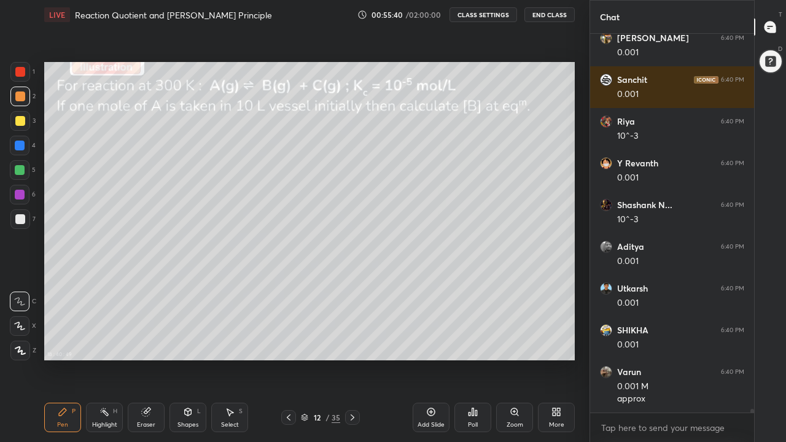
scroll to position [40324, 0]
click at [18, 124] on div at bounding box center [20, 121] width 10 height 10
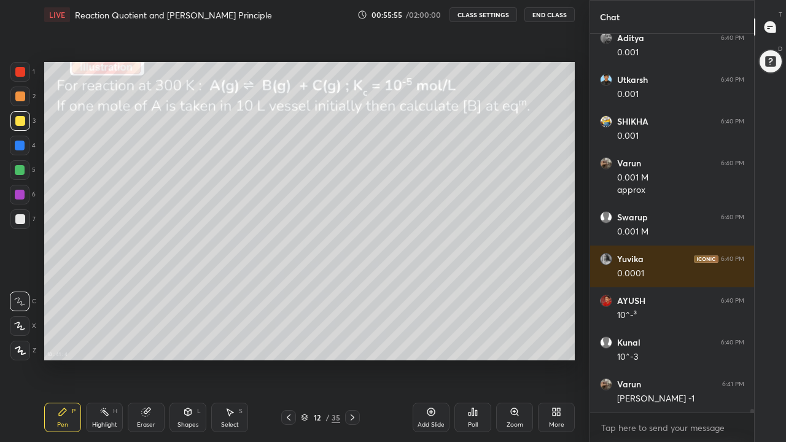
scroll to position [40533, 0]
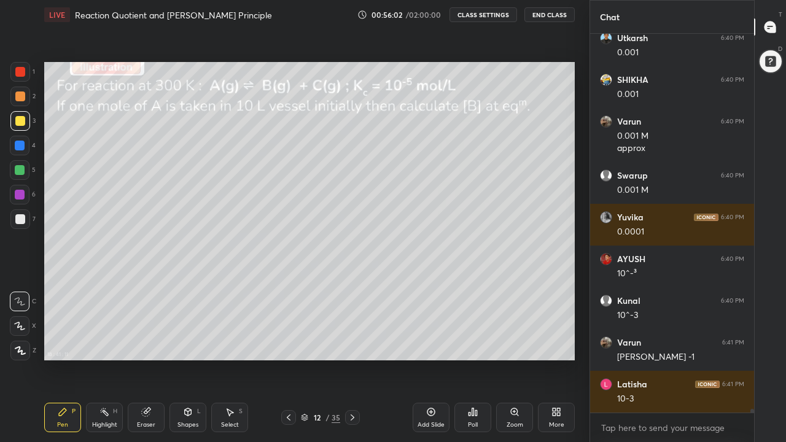
click at [20, 149] on div at bounding box center [20, 146] width 10 height 10
click at [20, 330] on icon at bounding box center [19, 326] width 11 height 9
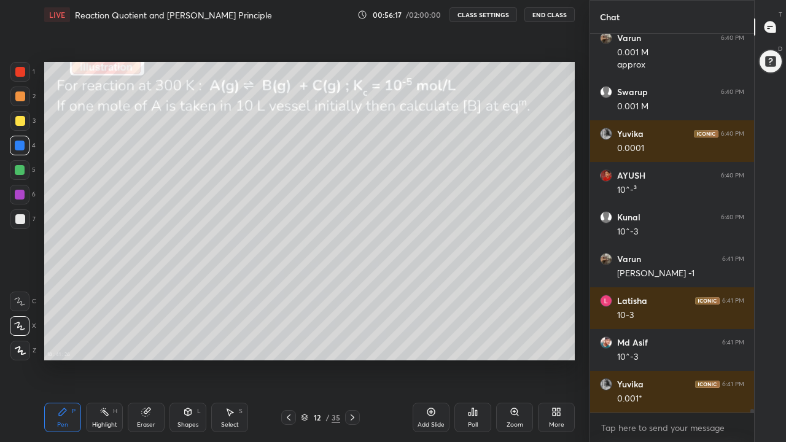
scroll to position [40658, 0]
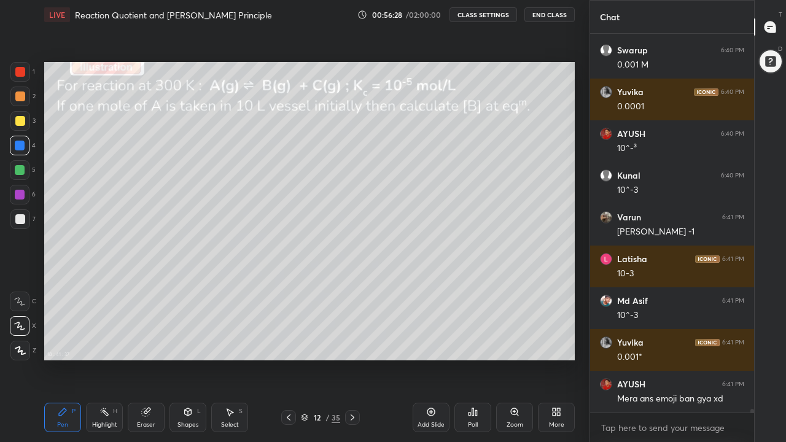
click at [21, 123] on div at bounding box center [20, 121] width 10 height 10
click at [22, 300] on icon at bounding box center [19, 301] width 11 height 9
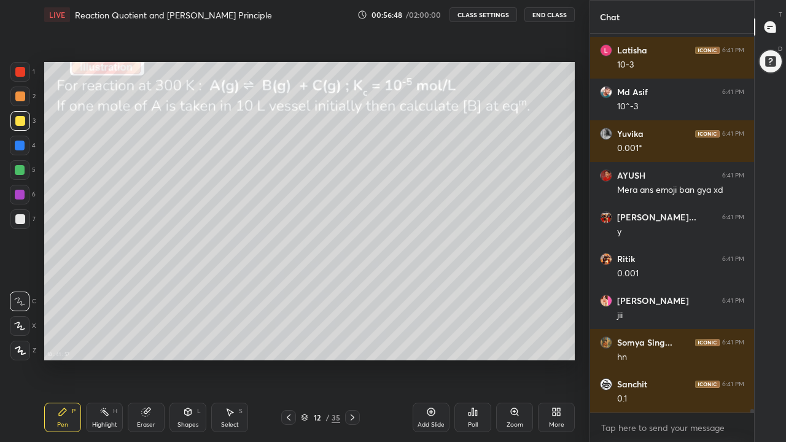
scroll to position [40909, 0]
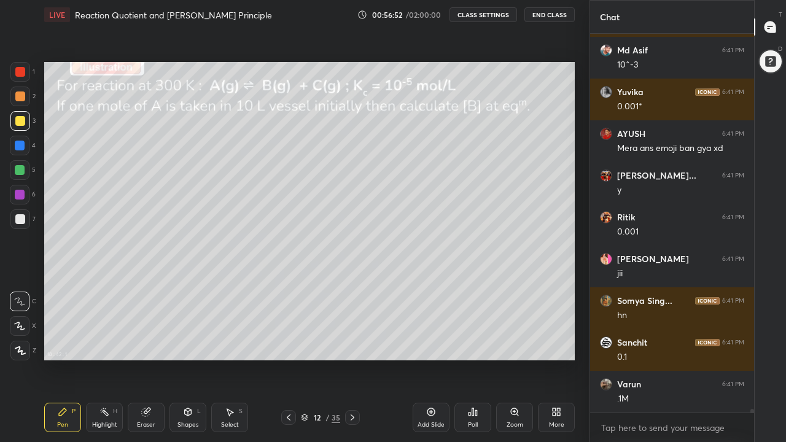
click at [150, 343] on icon at bounding box center [146, 412] width 10 height 10
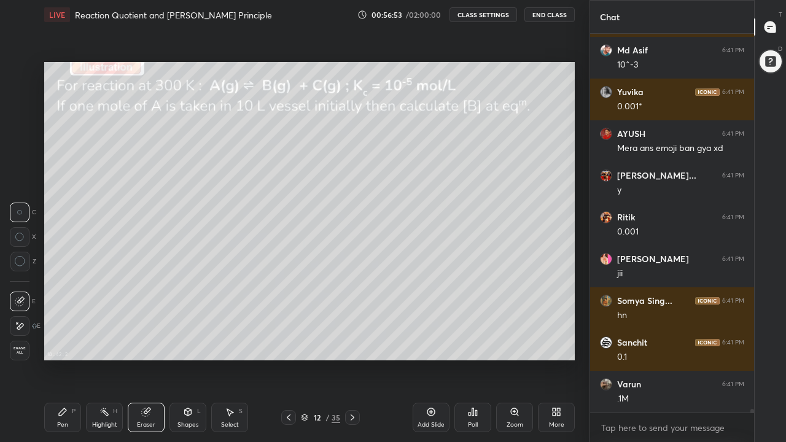
scroll to position [40951, 0]
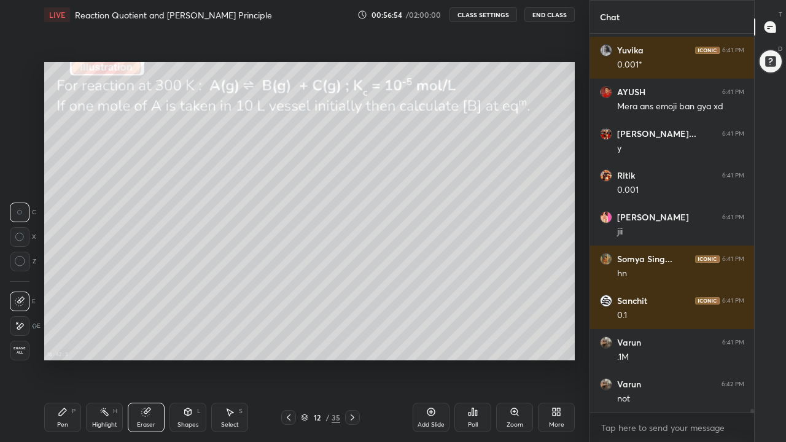
click at [69, 343] on div "Pen P" at bounding box center [62, 417] width 37 height 29
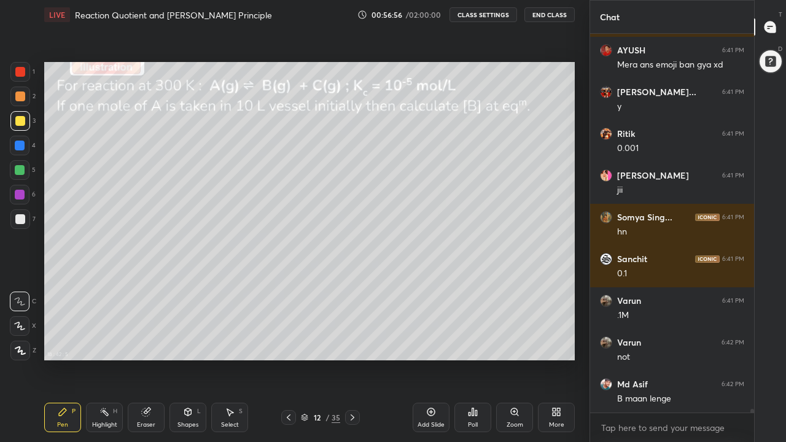
scroll to position [41034, 0]
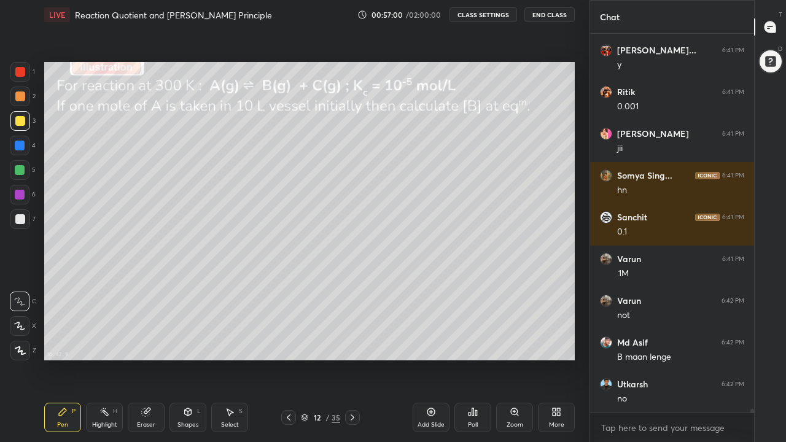
click at [21, 99] on div at bounding box center [20, 96] width 10 height 10
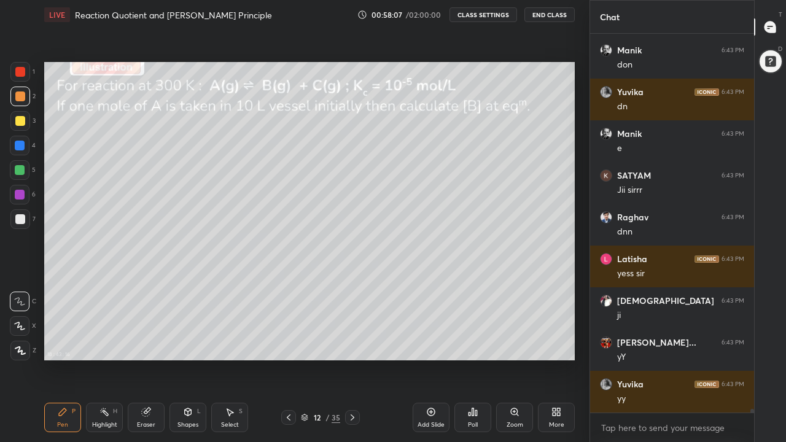
scroll to position [41557, 0]
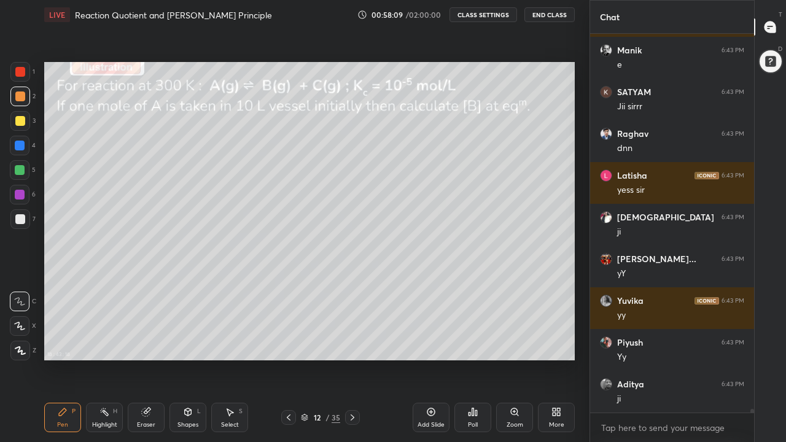
click at [352, 343] on icon at bounding box center [352, 418] width 10 height 10
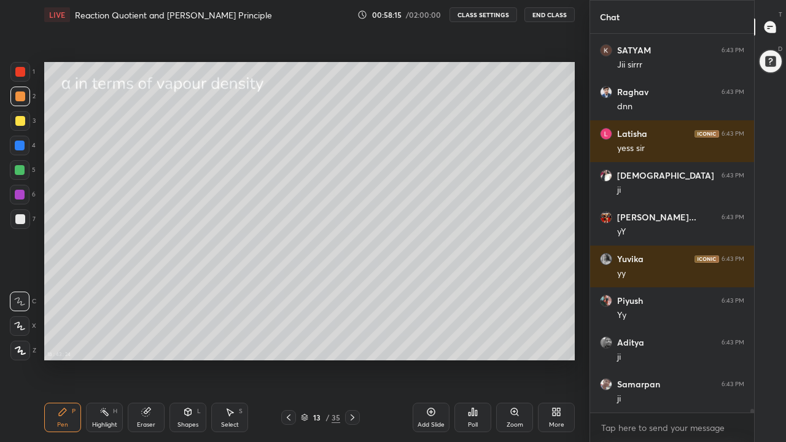
click at [289, 343] on icon at bounding box center [289, 418] width 10 height 10
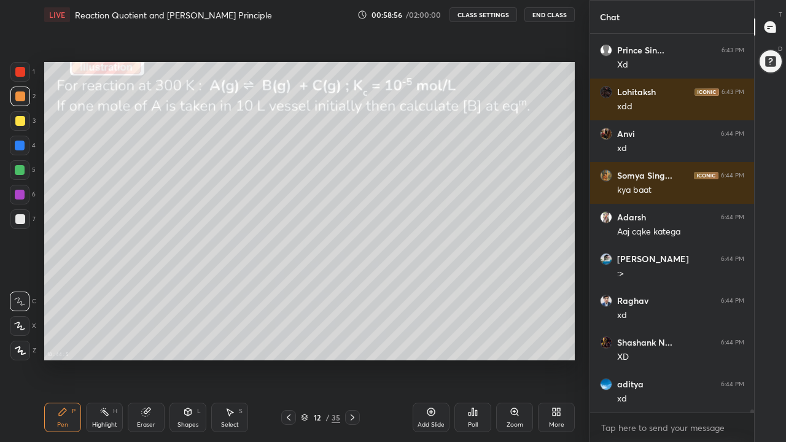
scroll to position [43281, 0]
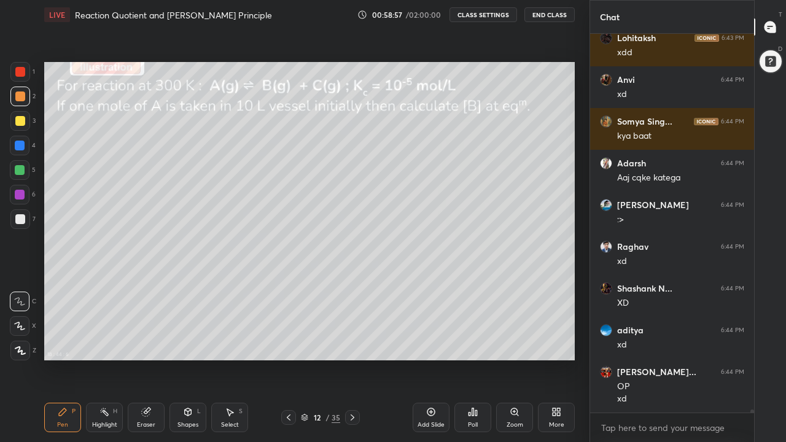
click at [352, 343] on icon at bounding box center [352, 418] width 10 height 10
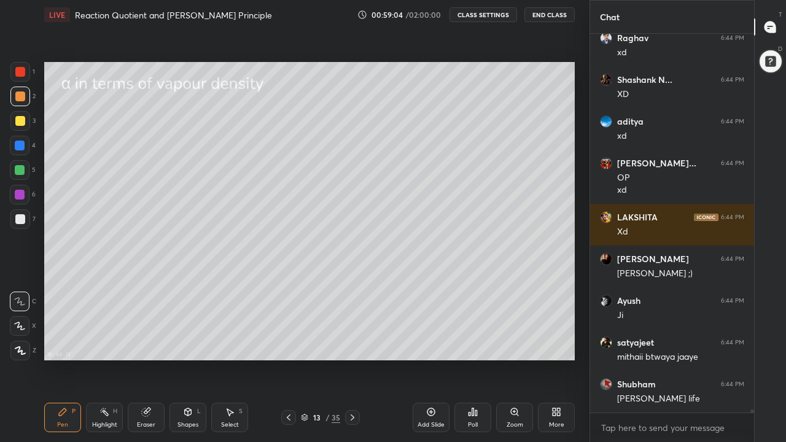
scroll to position [43532, 0]
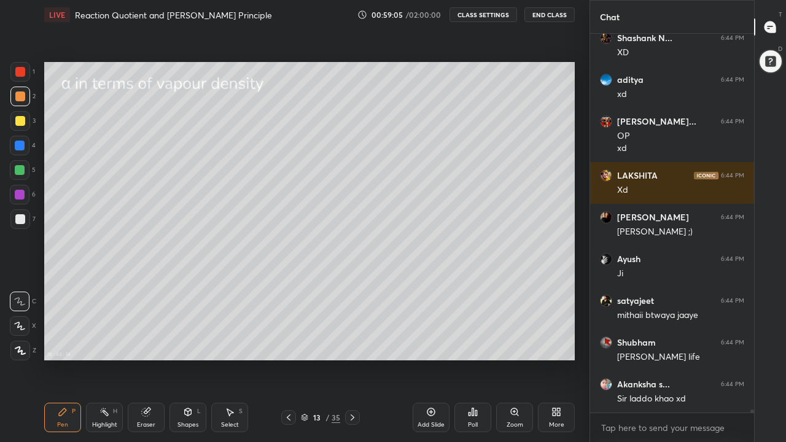
click at [23, 220] on div at bounding box center [20, 219] width 10 height 10
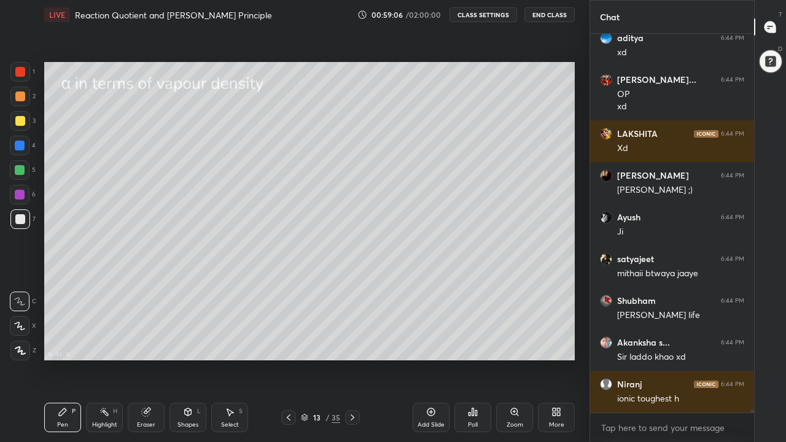
click at [187, 343] on div "Shapes L" at bounding box center [187, 417] width 37 height 29
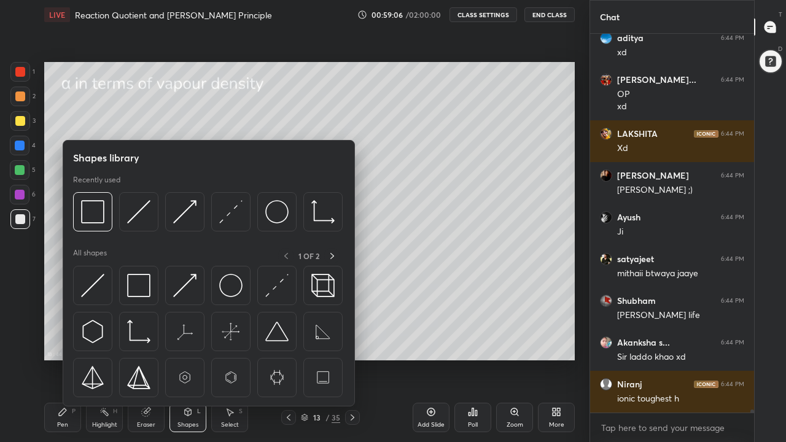
scroll to position [43615, 0]
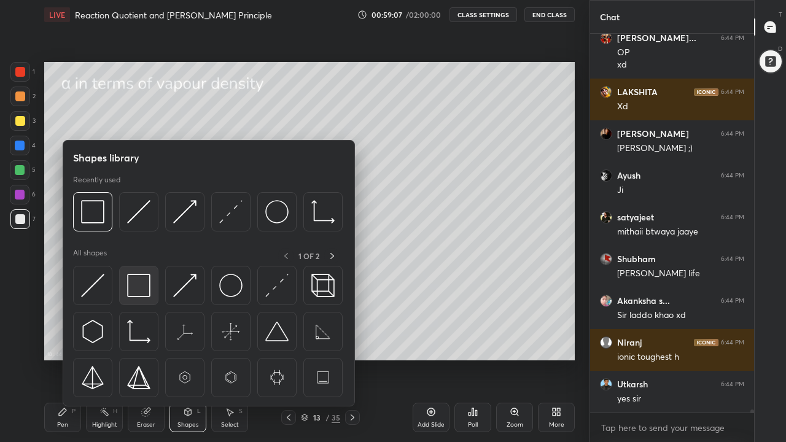
click at [139, 283] on img at bounding box center [138, 285] width 23 height 23
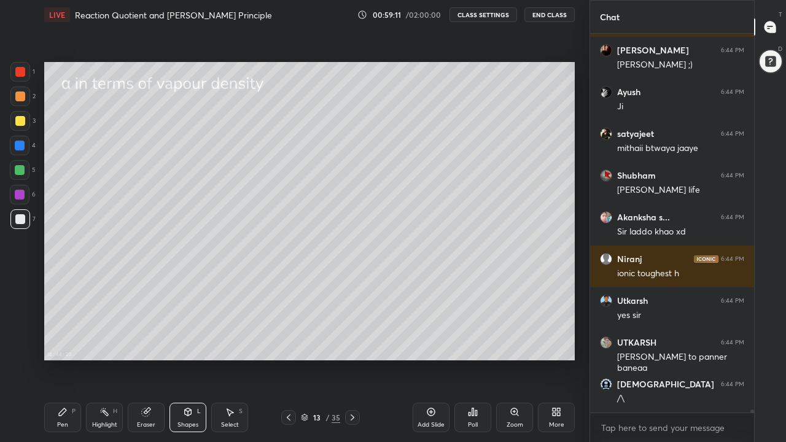
scroll to position [43740, 0]
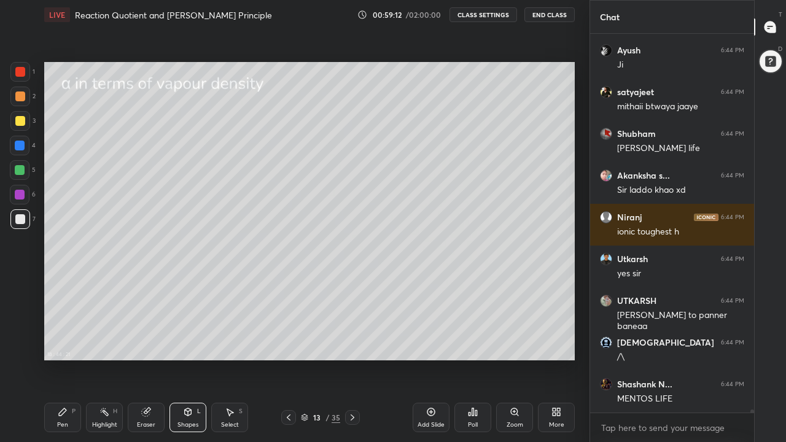
click at [62, 343] on div "Pen" at bounding box center [62, 425] width 11 height 6
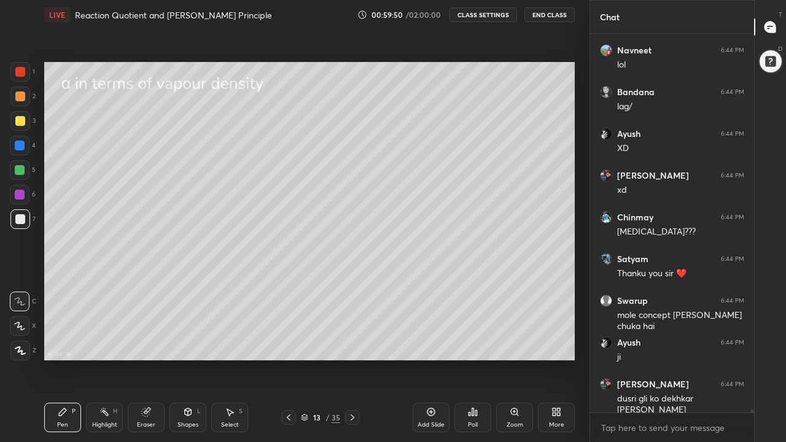
scroll to position [44200, 0]
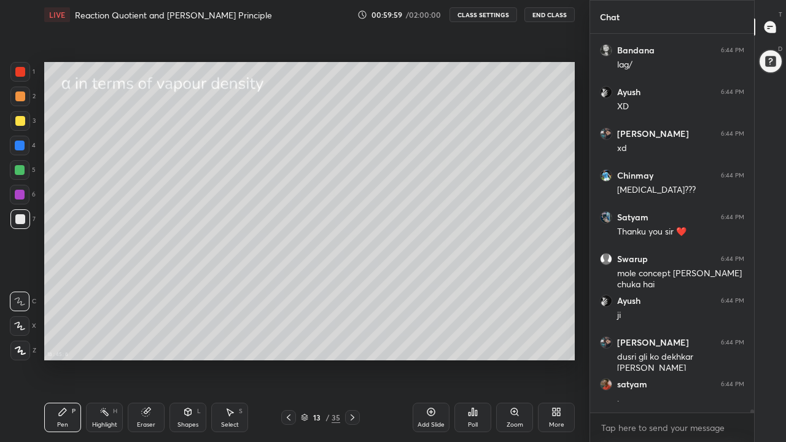
click at [20, 123] on div at bounding box center [20, 121] width 10 height 10
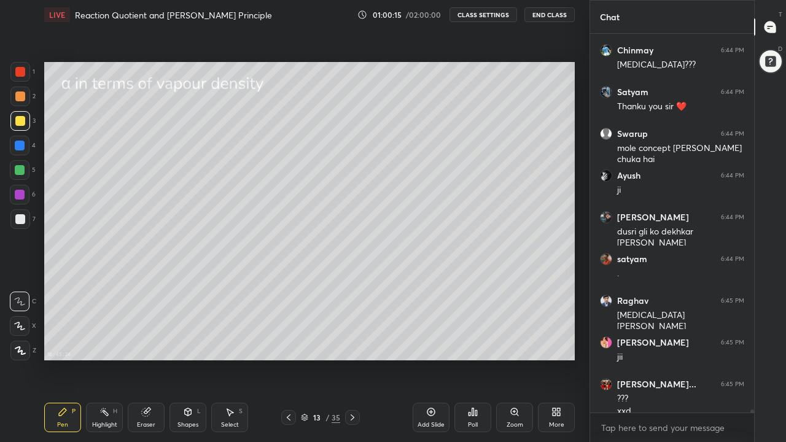
scroll to position [44337, 0]
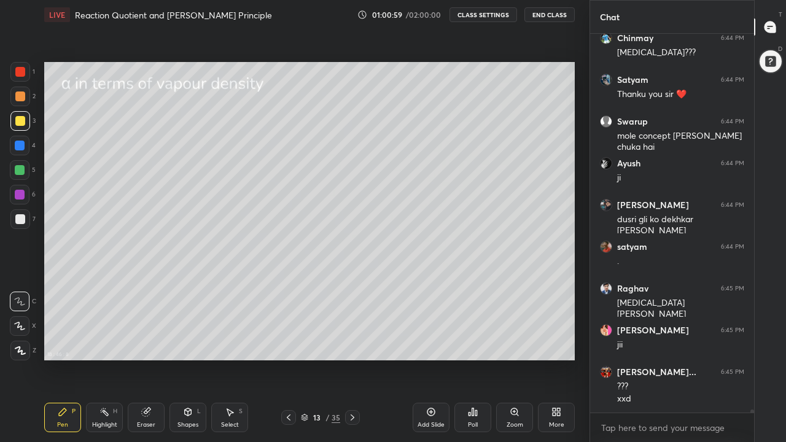
click at [187, 343] on div "Shapes L" at bounding box center [187, 417] width 37 height 29
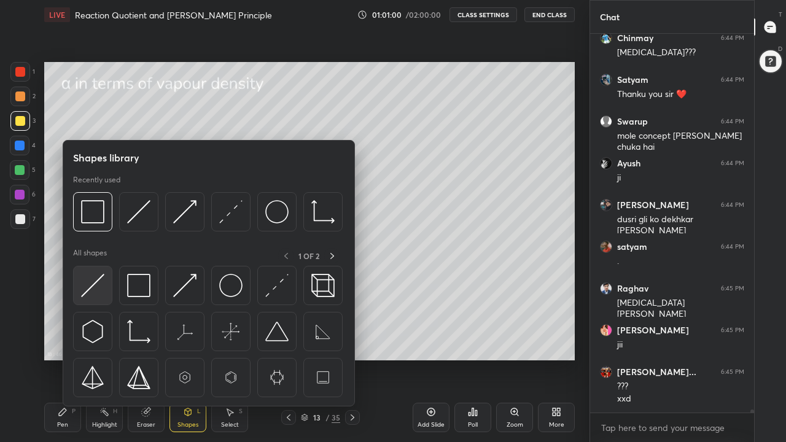
click at [98, 289] on img at bounding box center [92, 285] width 23 height 23
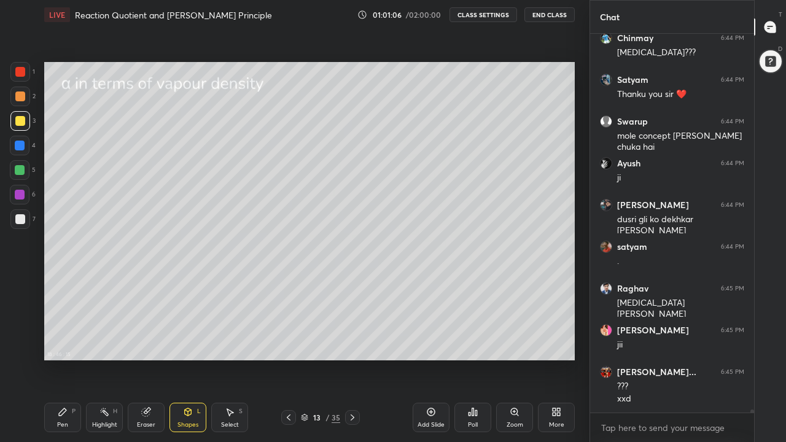
click at [69, 343] on div "Pen P" at bounding box center [62, 417] width 37 height 29
click at [19, 103] on div at bounding box center [20, 97] width 20 height 20
click at [22, 329] on icon at bounding box center [20, 325] width 10 height 7
click at [25, 305] on div at bounding box center [20, 302] width 20 height 20
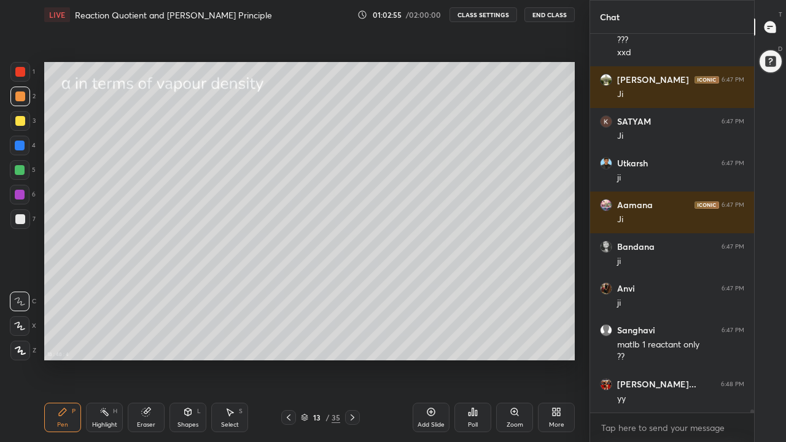
scroll to position [44725, 0]
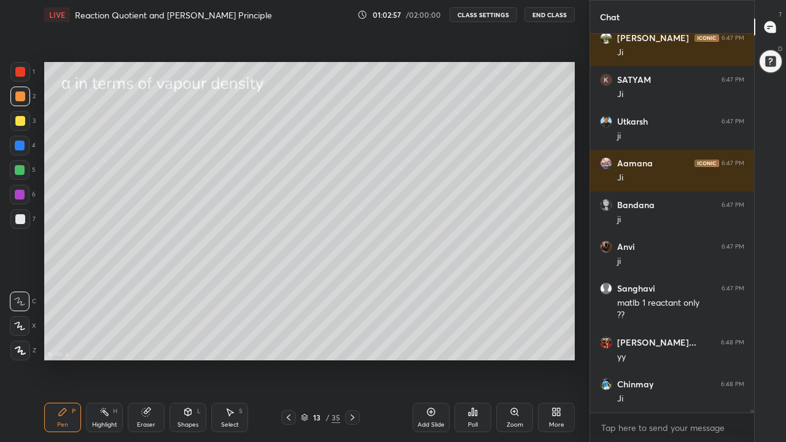
click at [22, 172] on div at bounding box center [20, 170] width 10 height 10
click at [22, 99] on div at bounding box center [20, 96] width 10 height 10
click at [25, 168] on div at bounding box center [20, 170] width 20 height 20
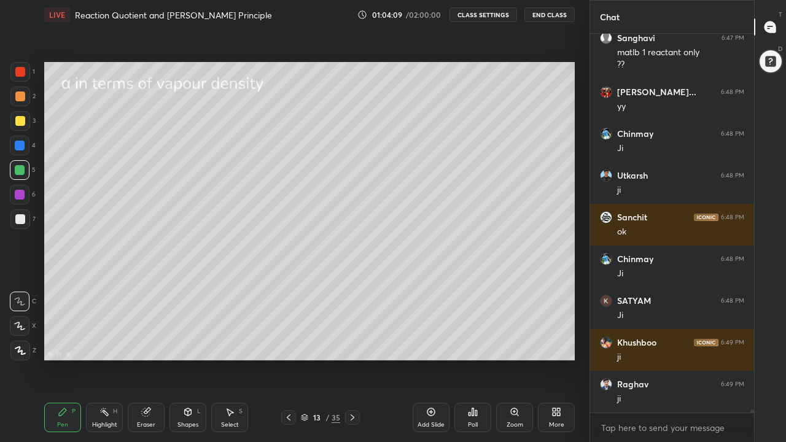
scroll to position [45017, 0]
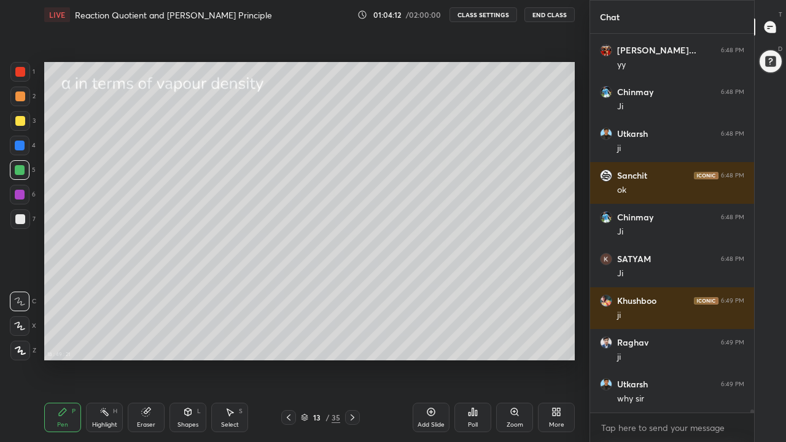
click at [20, 123] on div at bounding box center [20, 121] width 10 height 10
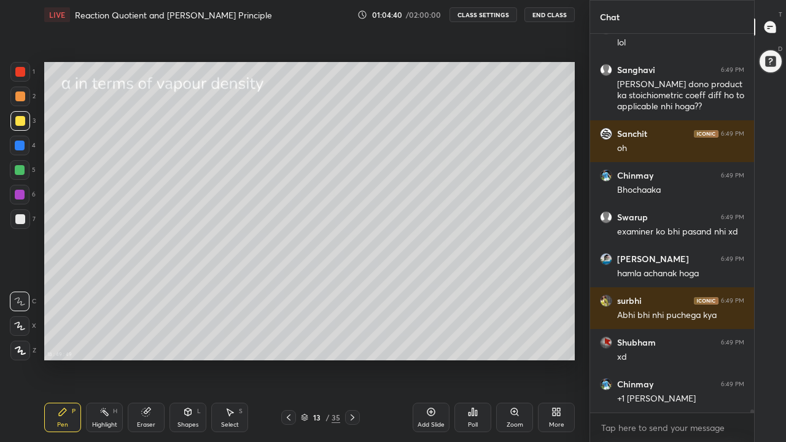
scroll to position [45457, 0]
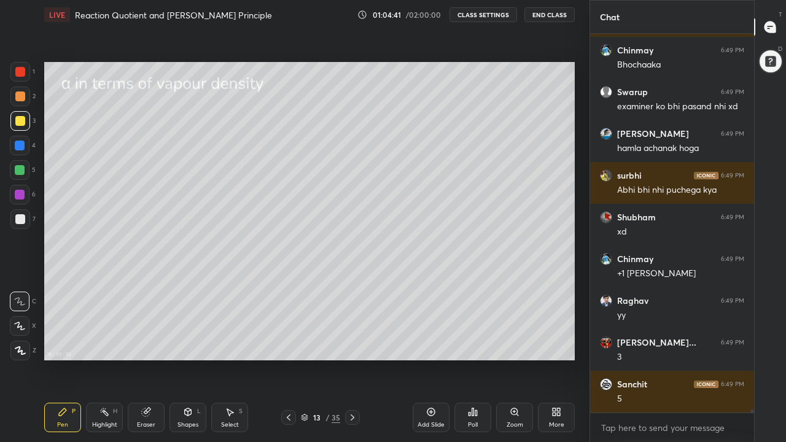
click at [19, 219] on div at bounding box center [20, 219] width 10 height 10
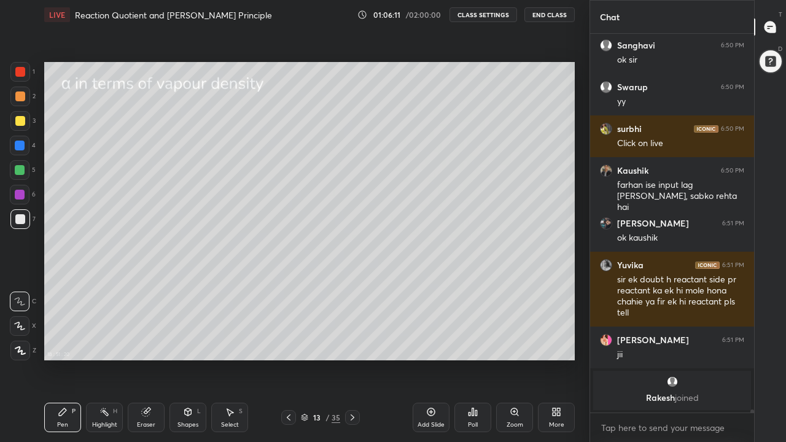
scroll to position [44844, 0]
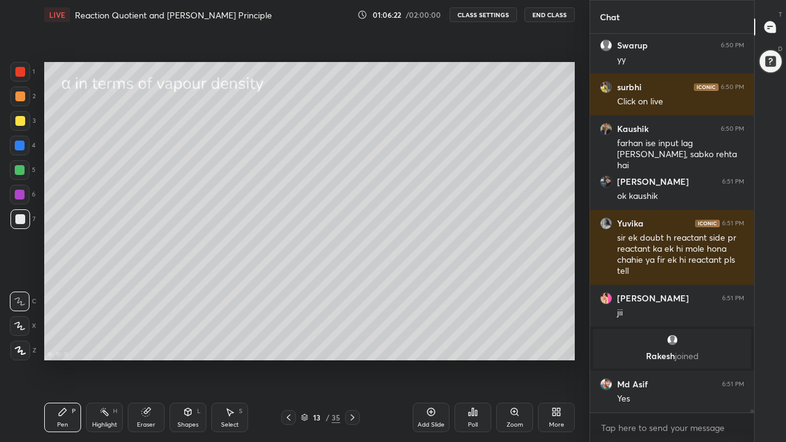
click at [21, 97] on div at bounding box center [20, 96] width 10 height 10
click at [147, 343] on icon at bounding box center [146, 412] width 8 height 8
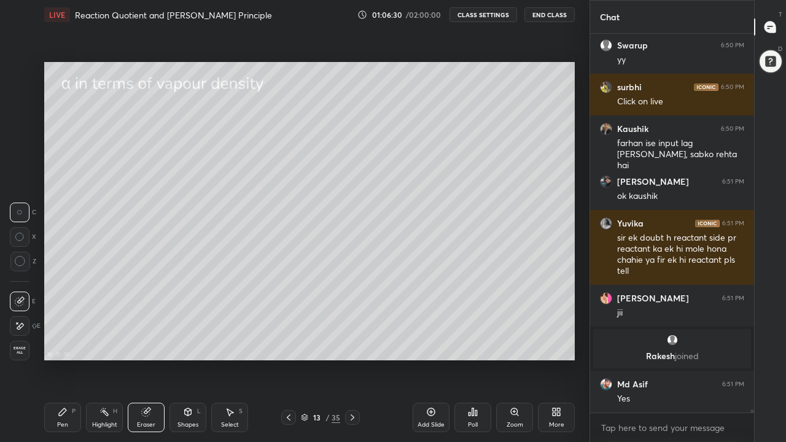
click at [63, 343] on div "Pen P" at bounding box center [62, 417] width 37 height 29
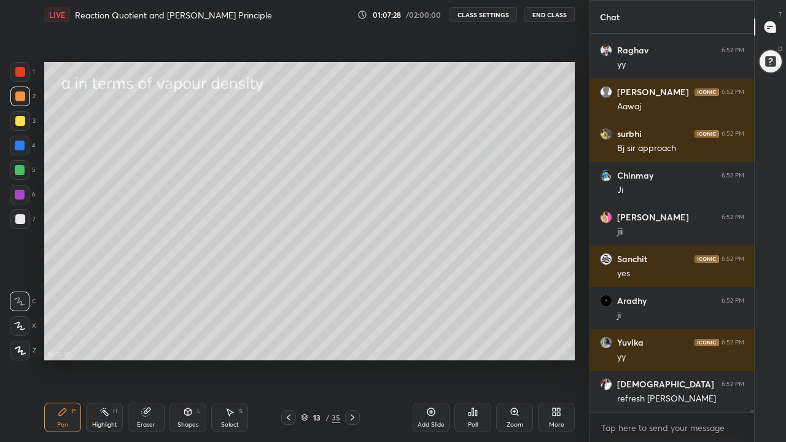
scroll to position [45721, 0]
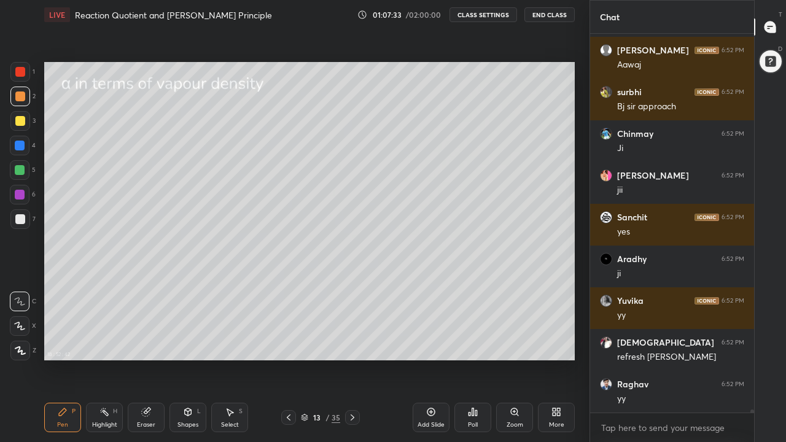
click at [352, 343] on icon at bounding box center [353, 417] width 4 height 6
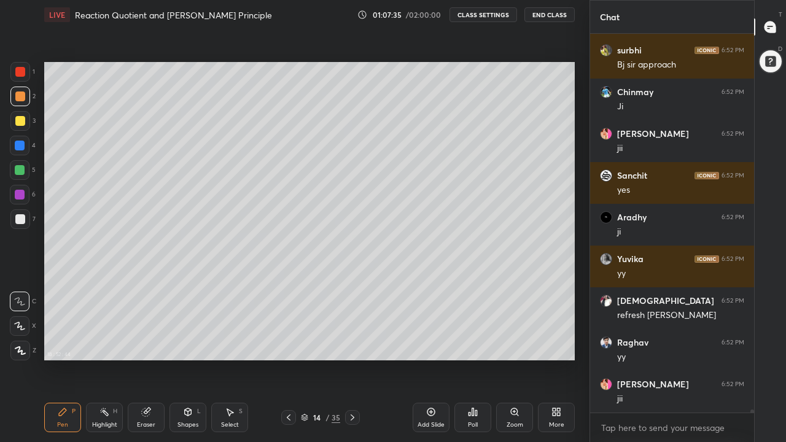
click at [18, 125] on div at bounding box center [20, 121] width 10 height 10
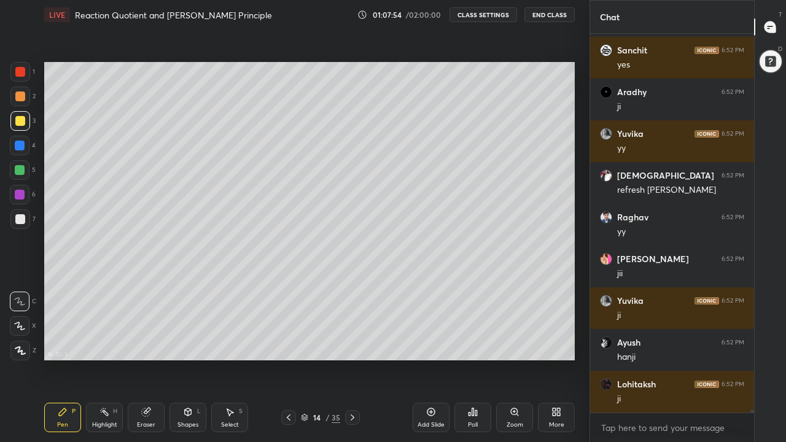
scroll to position [45930, 0]
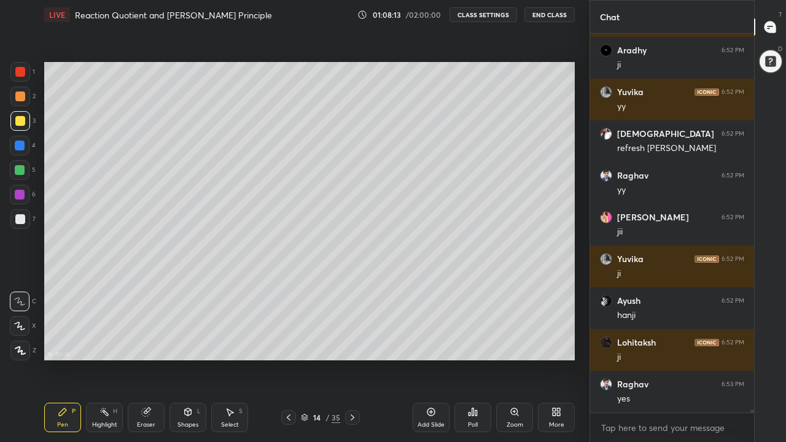
click at [150, 343] on div "Eraser" at bounding box center [146, 417] width 37 height 29
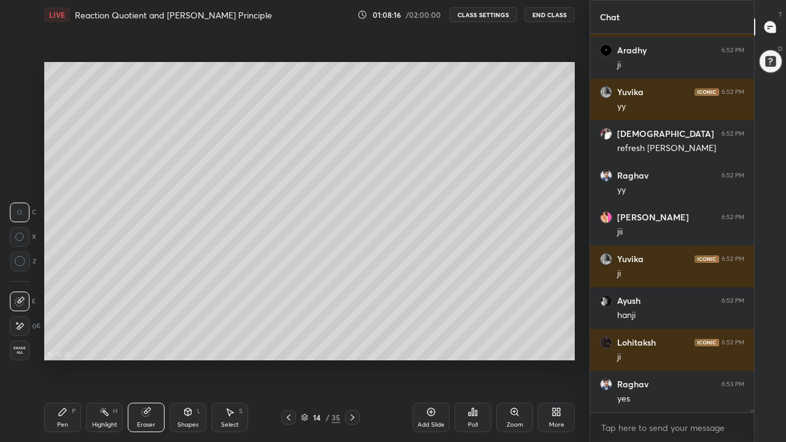
click at [67, 343] on icon at bounding box center [63, 412] width 10 height 10
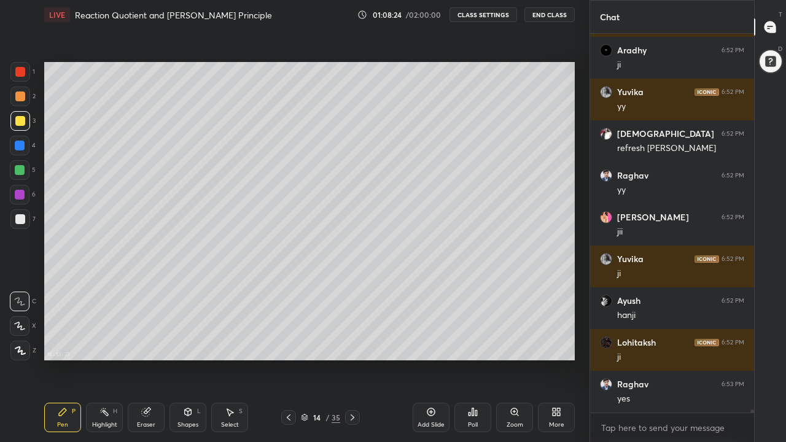
scroll to position [45971, 0]
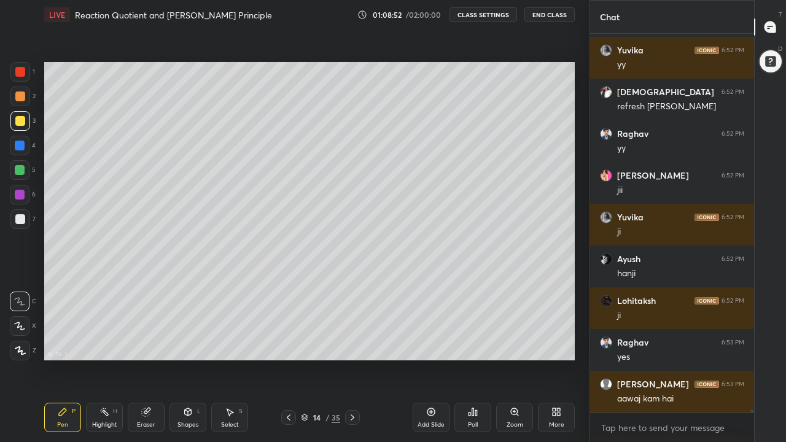
click at [21, 99] on div at bounding box center [20, 96] width 10 height 10
click at [151, 343] on div "Eraser" at bounding box center [146, 417] width 37 height 29
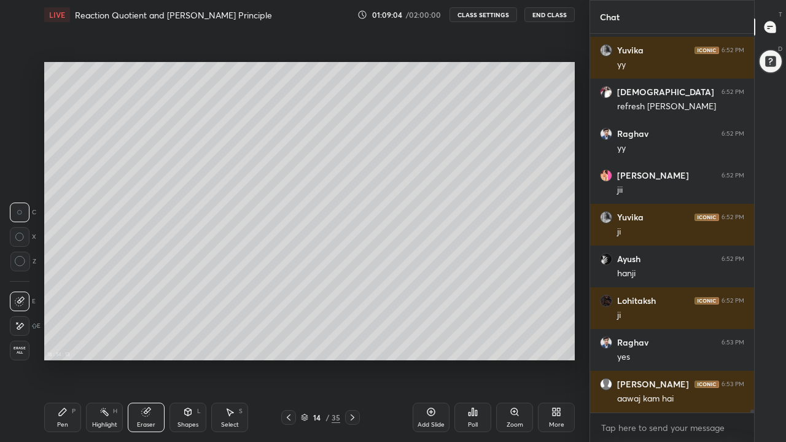
click at [68, 343] on div "Pen P" at bounding box center [62, 417] width 37 height 29
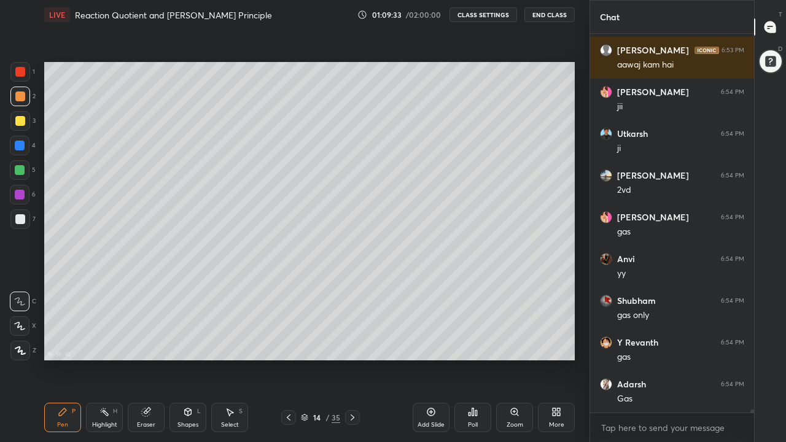
scroll to position [46347, 0]
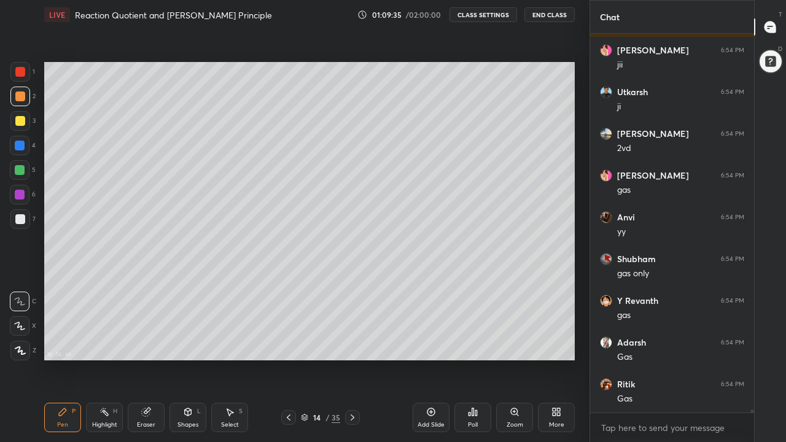
click at [22, 121] on div at bounding box center [20, 121] width 10 height 10
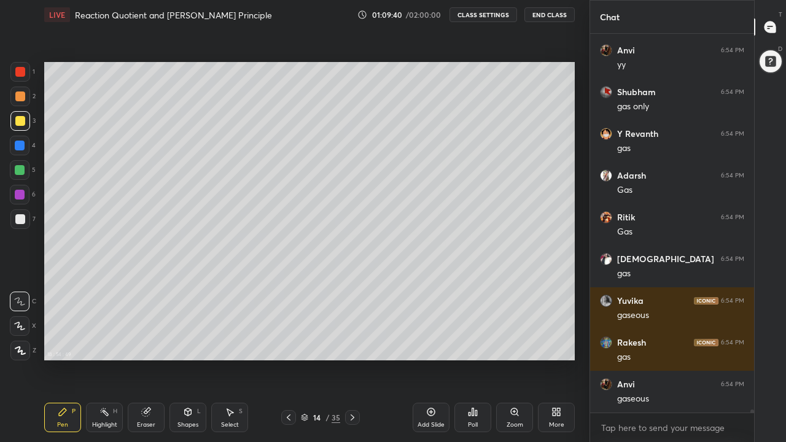
scroll to position [46556, 0]
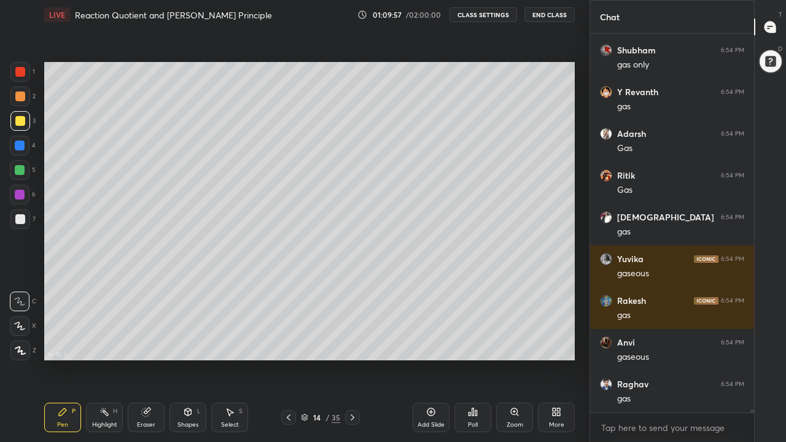
click at [20, 96] on div at bounding box center [20, 96] width 10 height 10
click at [187, 343] on div "Shapes L" at bounding box center [187, 417] width 37 height 29
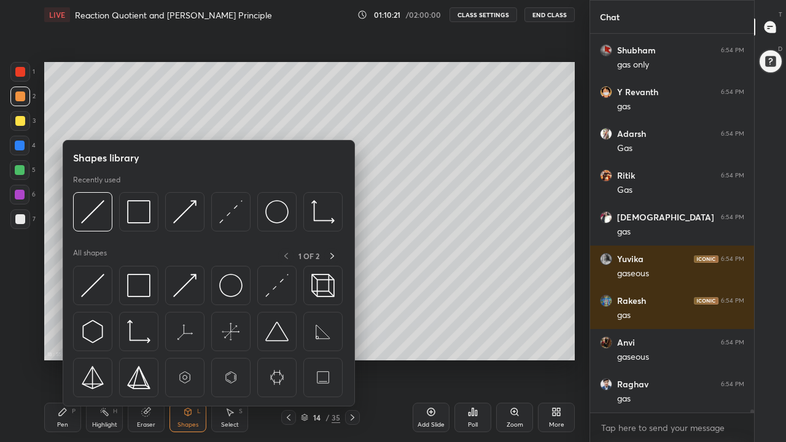
click at [144, 293] on img at bounding box center [138, 285] width 23 height 23
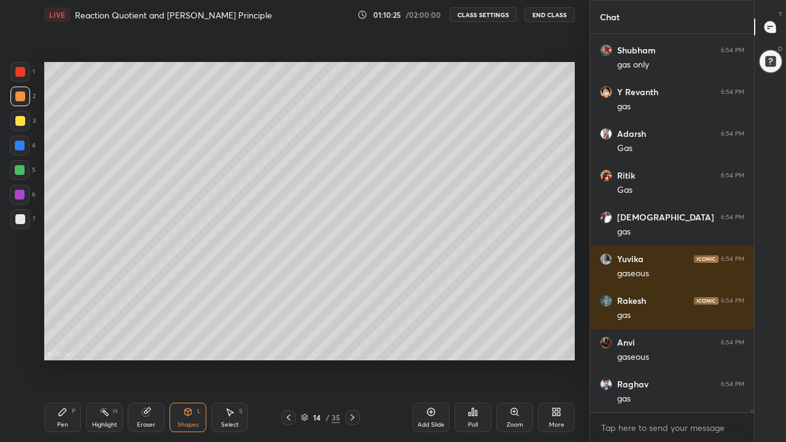
click at [64, 343] on div "Pen" at bounding box center [62, 425] width 11 height 6
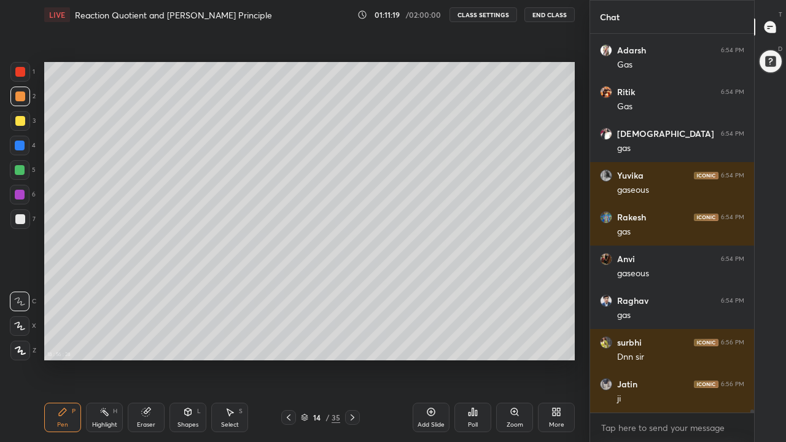
scroll to position [46681, 0]
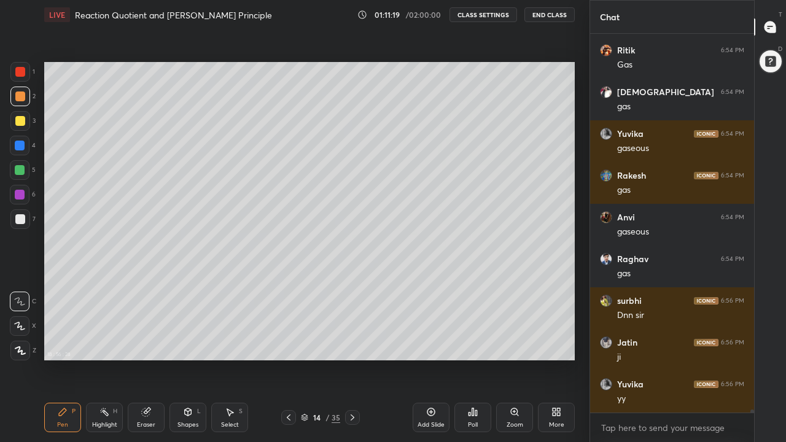
click at [289, 343] on icon at bounding box center [289, 418] width 10 height 10
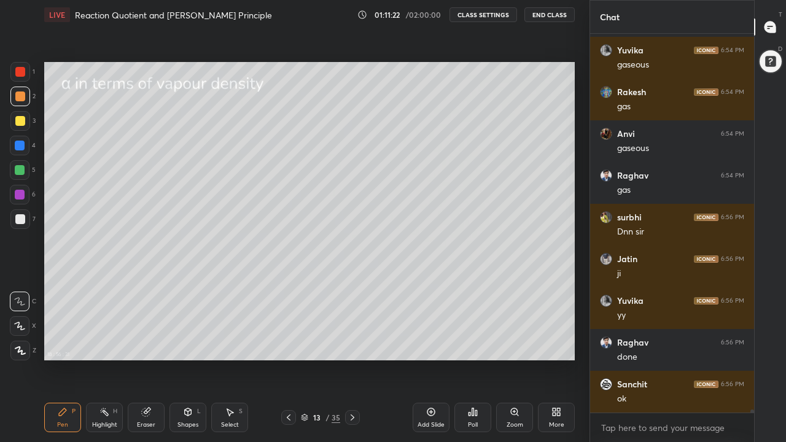
scroll to position [46806, 0]
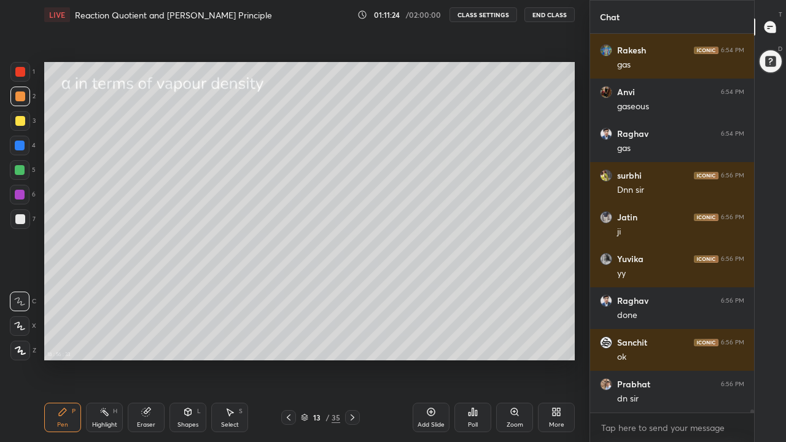
click at [352, 343] on icon at bounding box center [352, 418] width 10 height 10
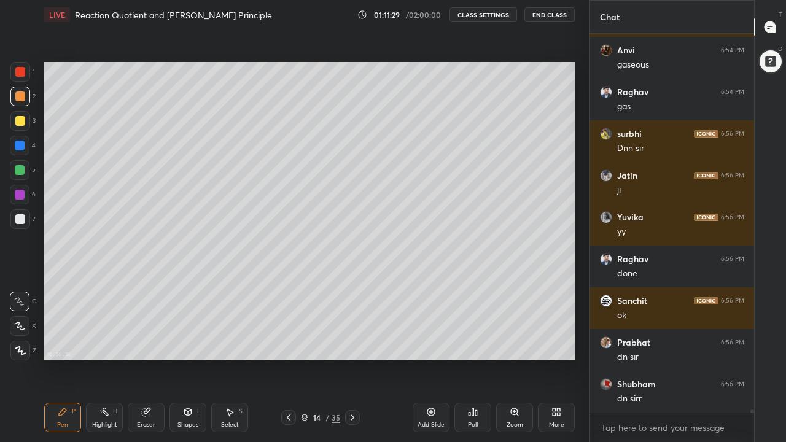
scroll to position [46931, 0]
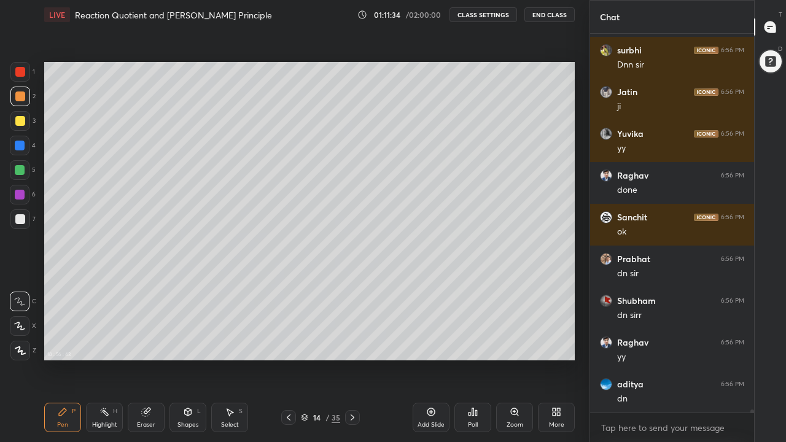
click at [352, 343] on icon at bounding box center [352, 418] width 10 height 10
click at [22, 125] on div at bounding box center [20, 121] width 10 height 10
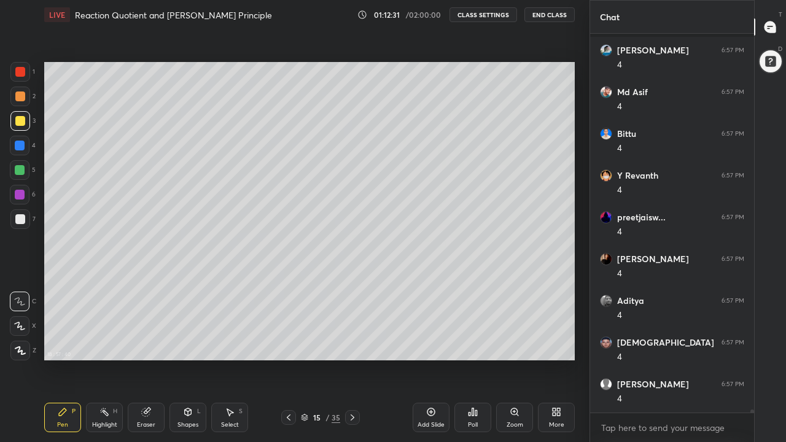
scroll to position [47850, 0]
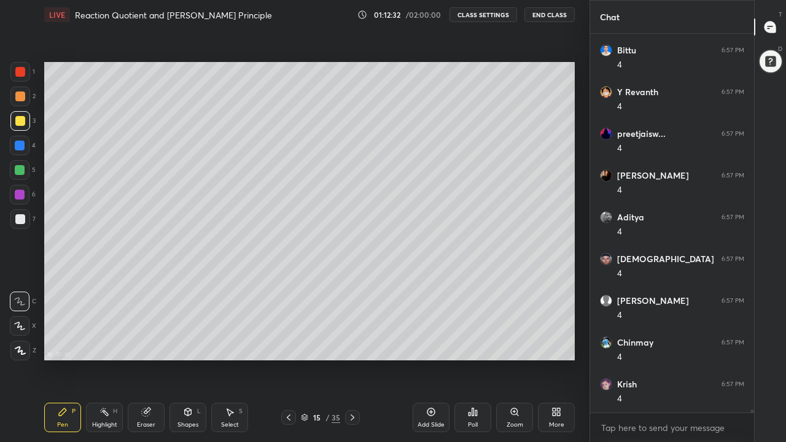
click at [18, 98] on div at bounding box center [20, 96] width 10 height 10
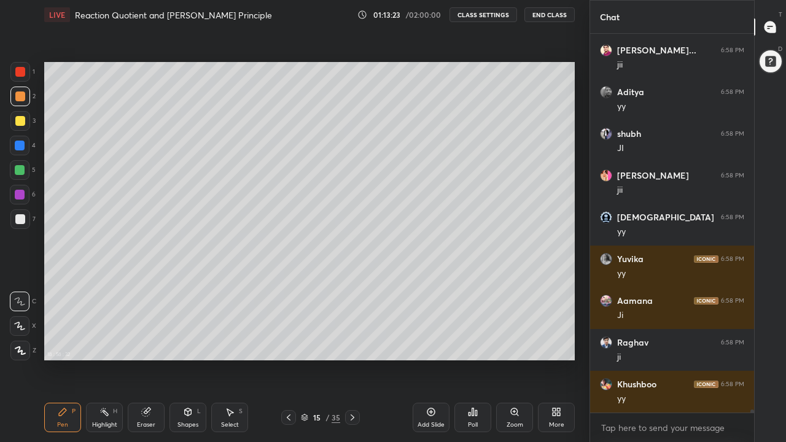
scroll to position [47857, 0]
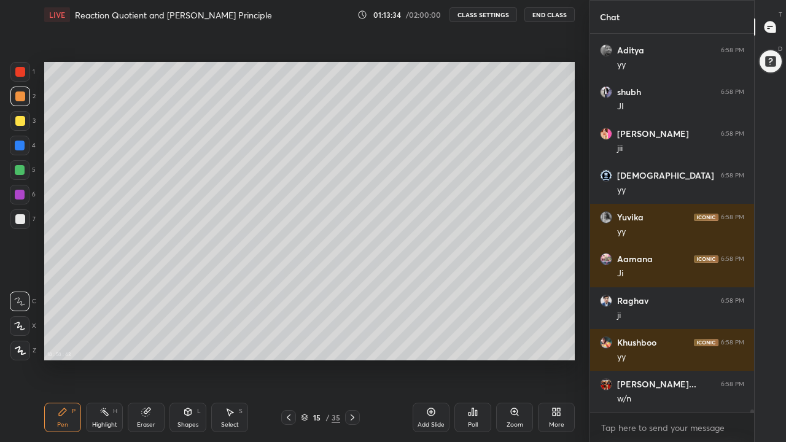
click at [21, 171] on div at bounding box center [20, 170] width 10 height 10
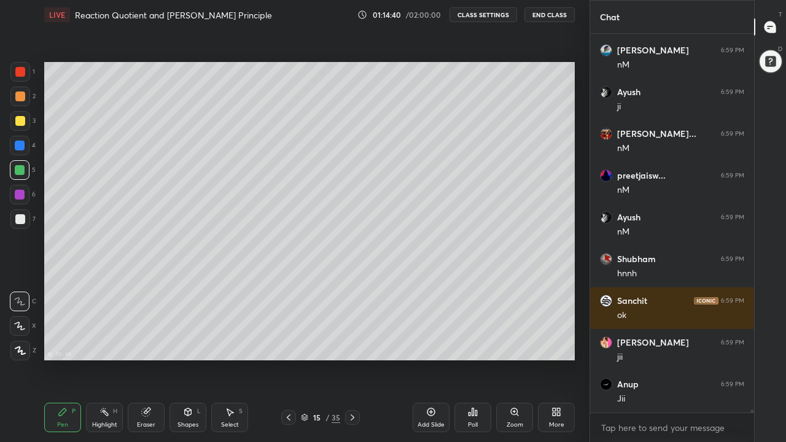
scroll to position [48317, 0]
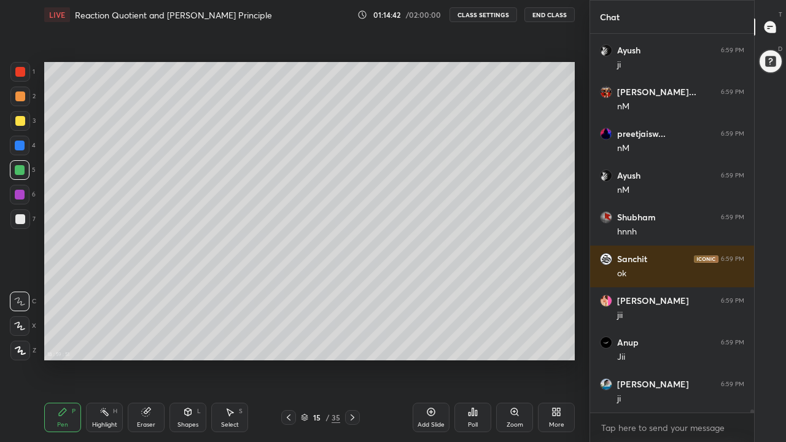
click at [20, 125] on div at bounding box center [20, 121] width 10 height 10
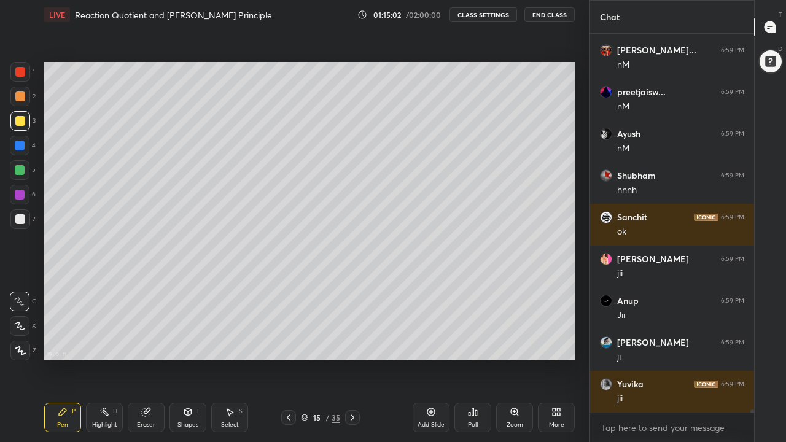
click at [21, 98] on div at bounding box center [20, 96] width 10 height 10
click at [18, 172] on div at bounding box center [20, 170] width 10 height 10
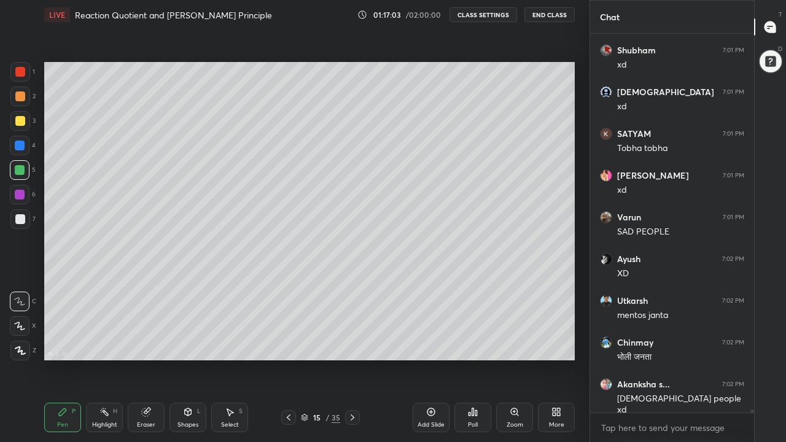
scroll to position [49277, 0]
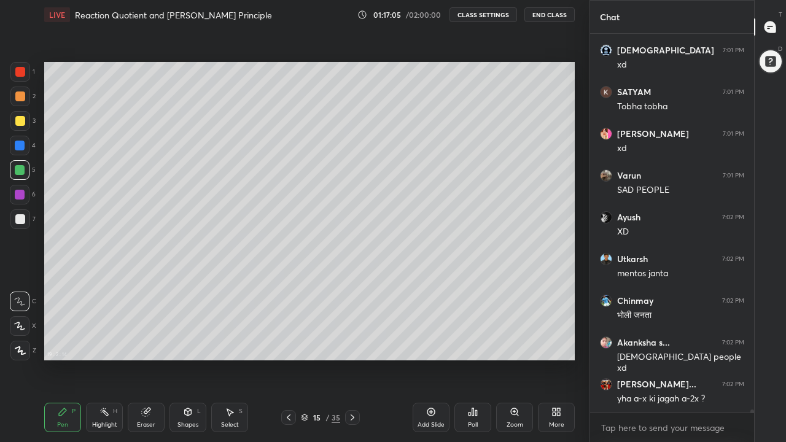
click at [354, 343] on icon at bounding box center [352, 418] width 10 height 10
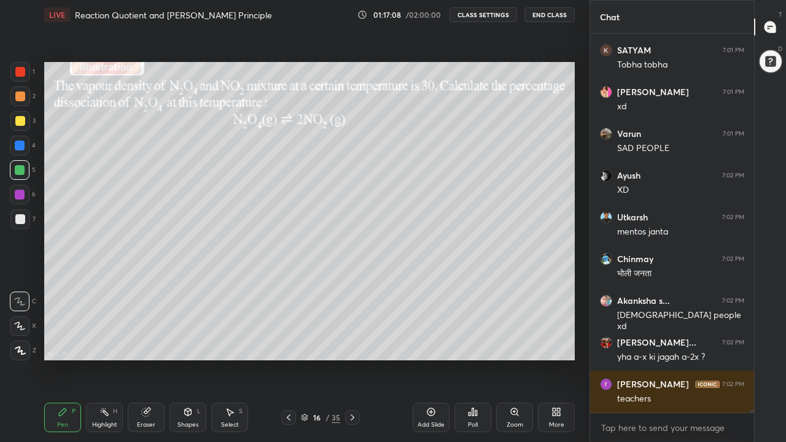
scroll to position [49360, 0]
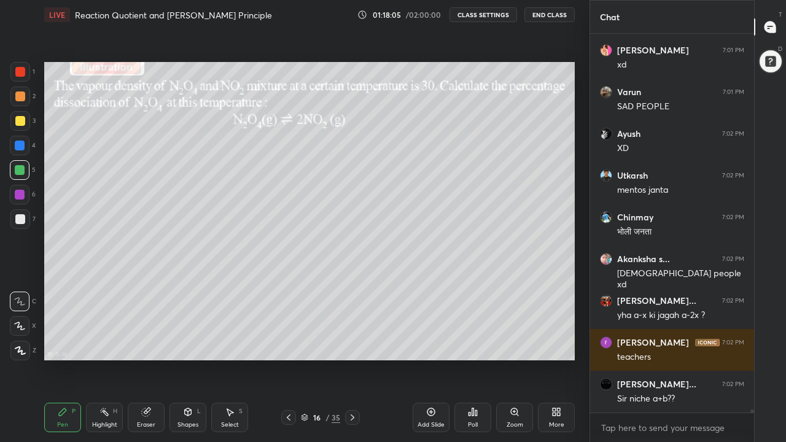
click at [289, 343] on icon at bounding box center [289, 418] width 10 height 10
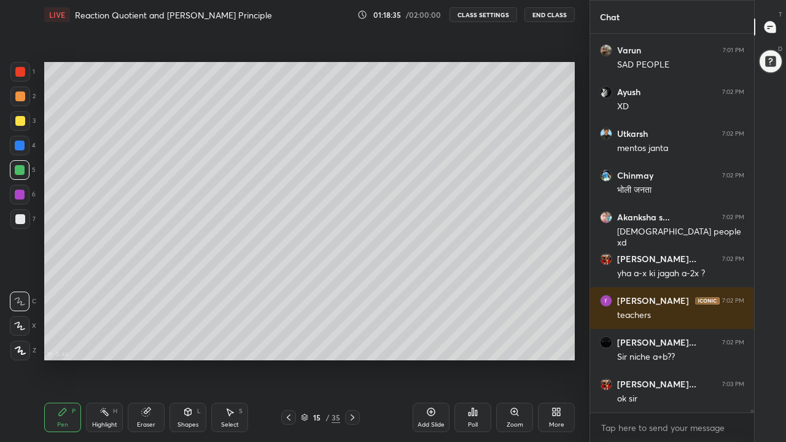
click at [352, 343] on icon at bounding box center [352, 418] width 10 height 10
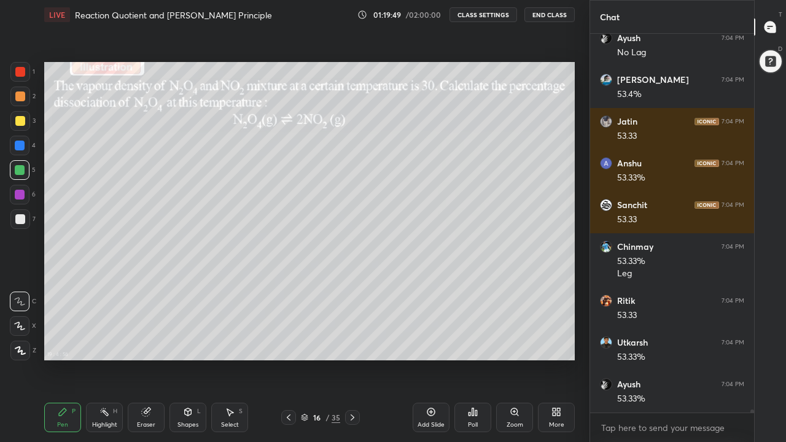
scroll to position [50126, 0]
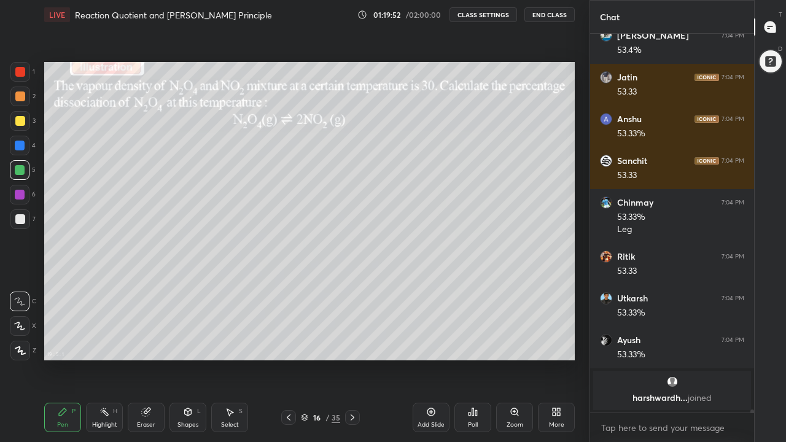
click at [20, 125] on div at bounding box center [20, 121] width 10 height 10
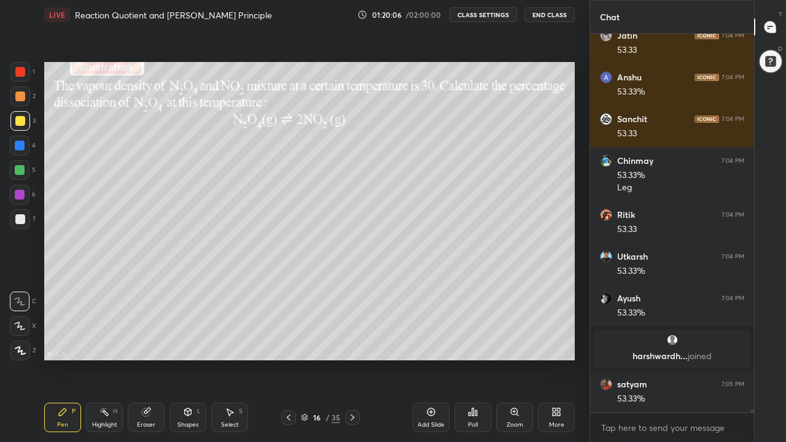
click at [22, 97] on div at bounding box center [20, 96] width 10 height 10
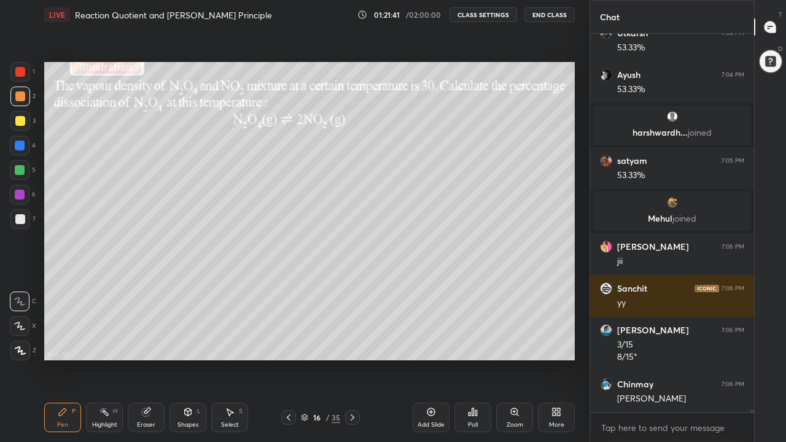
scroll to position [49635, 0]
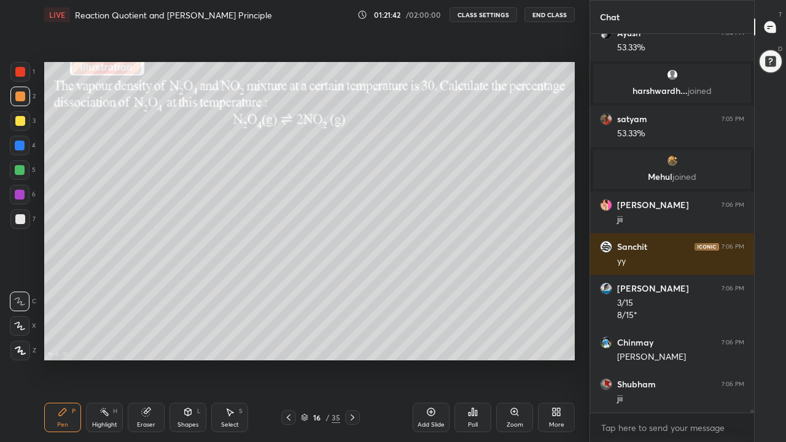
click at [352, 343] on icon at bounding box center [352, 418] width 10 height 10
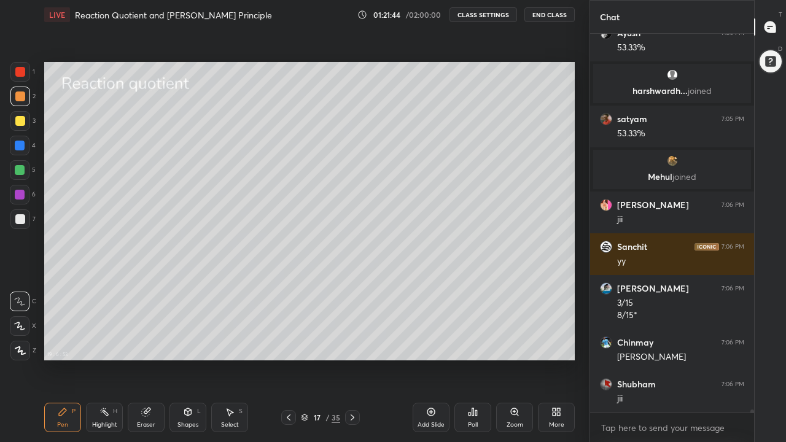
click at [23, 220] on div at bounding box center [20, 219] width 10 height 10
click at [185, 343] on div "Shapes L" at bounding box center [187, 417] width 37 height 29
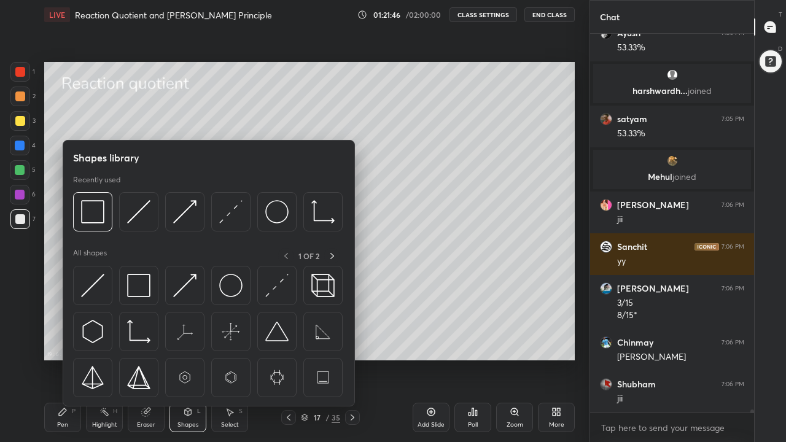
click at [147, 289] on img at bounding box center [138, 285] width 23 height 23
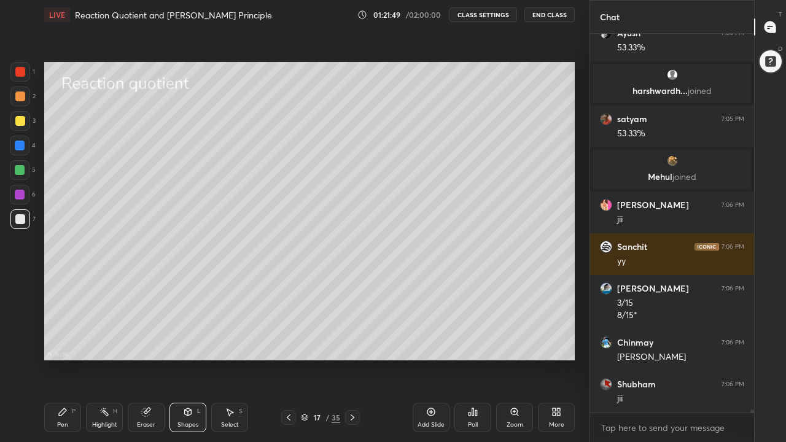
click at [60, 343] on div "Pen" at bounding box center [62, 425] width 11 height 6
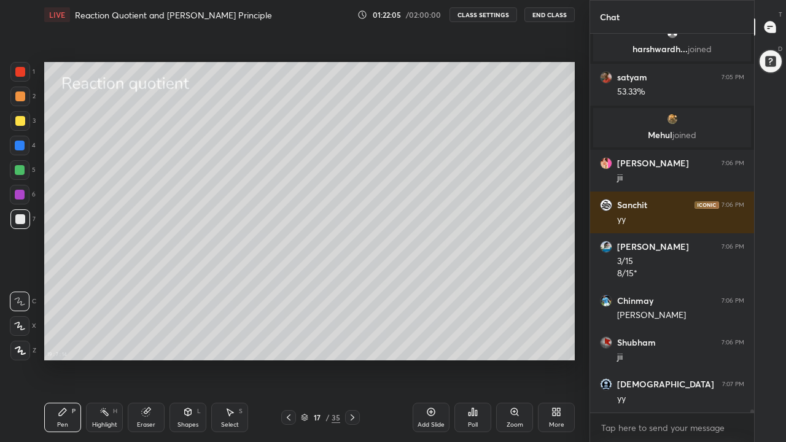
click at [21, 126] on div at bounding box center [20, 121] width 20 height 20
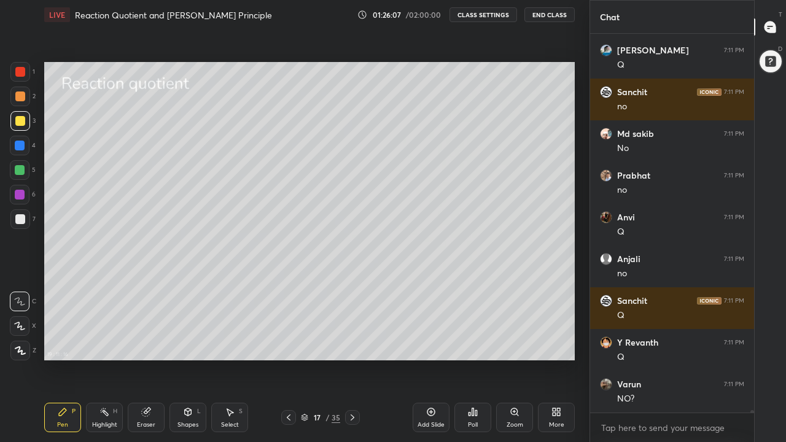
scroll to position [52557, 0]
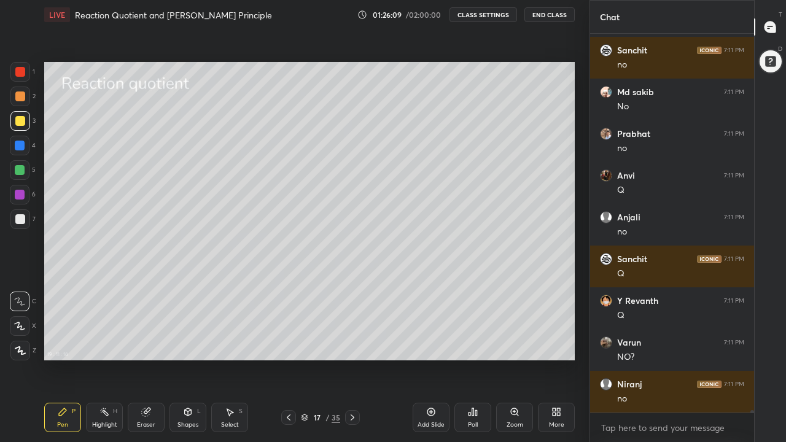
click at [231, 343] on icon at bounding box center [230, 412] width 10 height 10
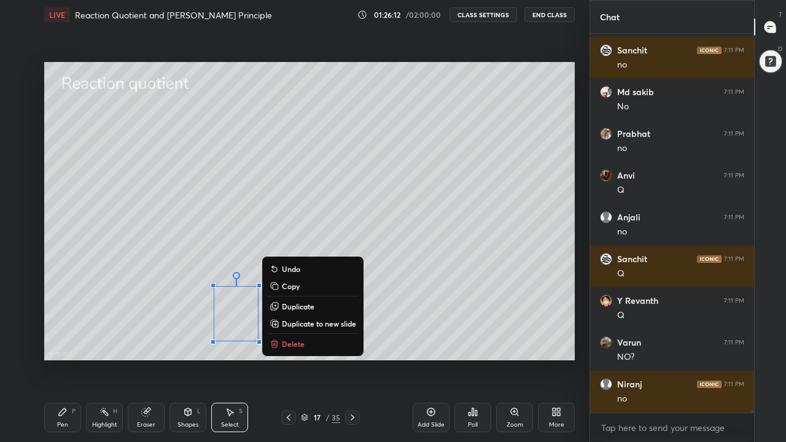
click at [292, 343] on p "Delete" at bounding box center [293, 344] width 23 height 10
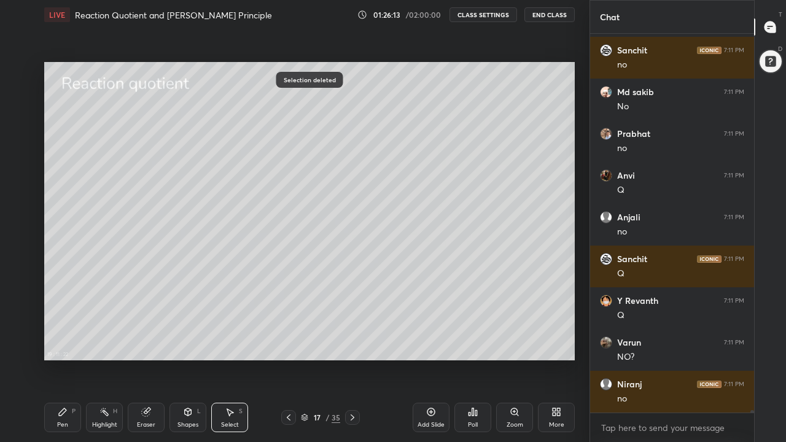
click at [68, 343] on div "Pen P" at bounding box center [62, 417] width 37 height 29
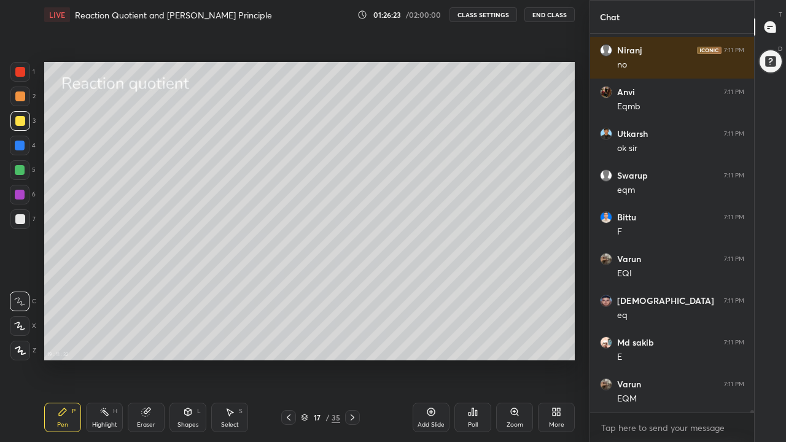
scroll to position [52933, 0]
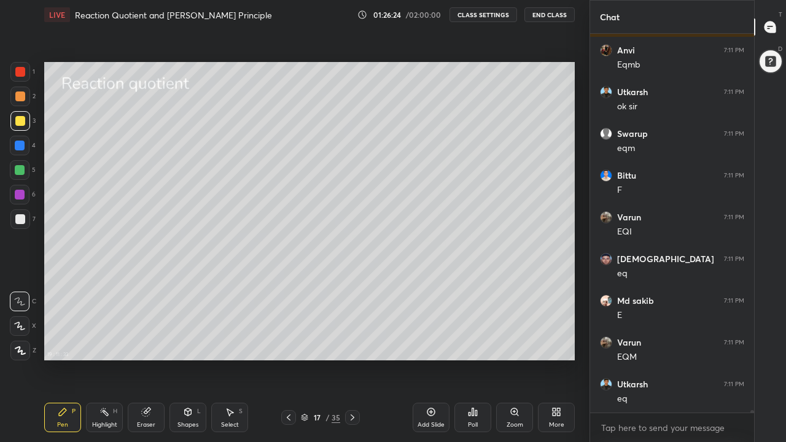
click at [152, 343] on div "Eraser" at bounding box center [146, 417] width 37 height 29
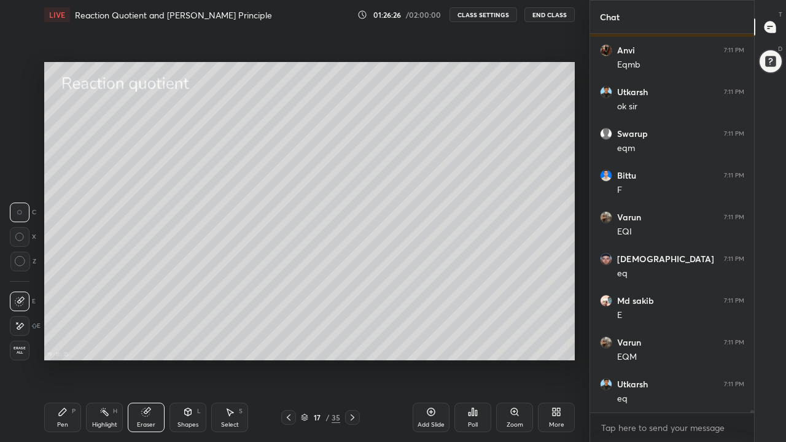
scroll to position [52975, 0]
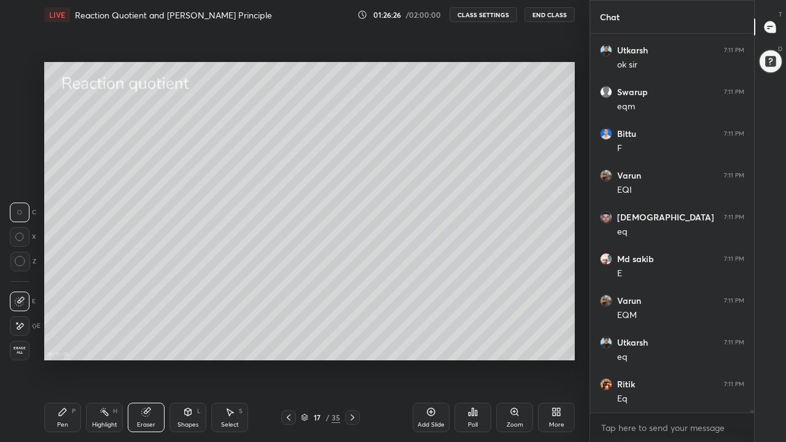
click at [66, 343] on icon at bounding box center [63, 412] width 10 height 10
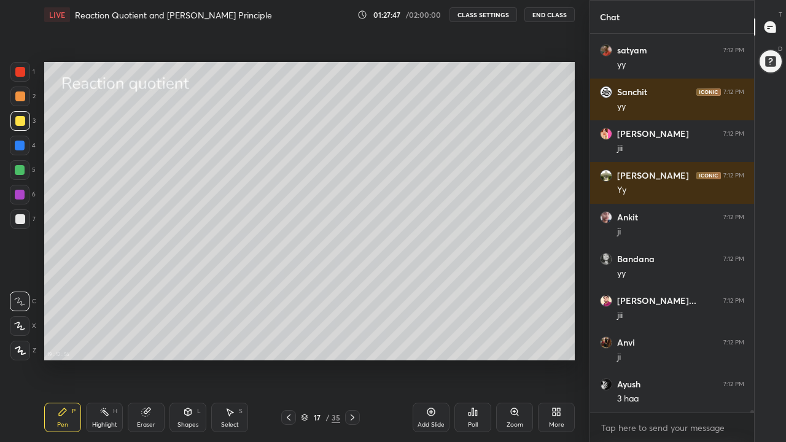
scroll to position [54728, 0]
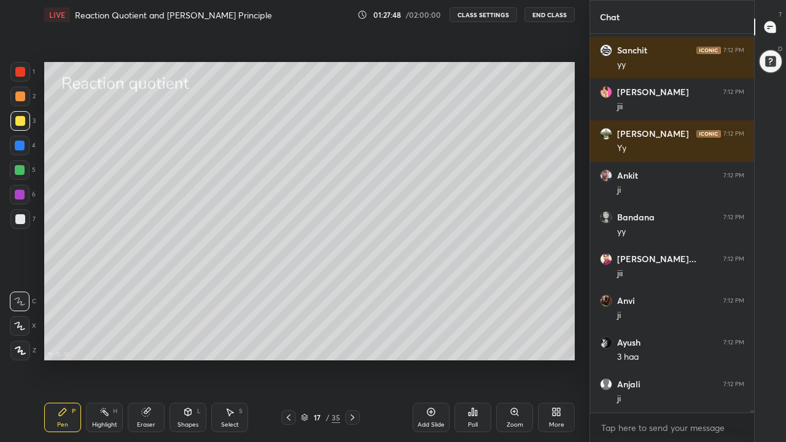
click at [352, 343] on icon at bounding box center [352, 418] width 10 height 10
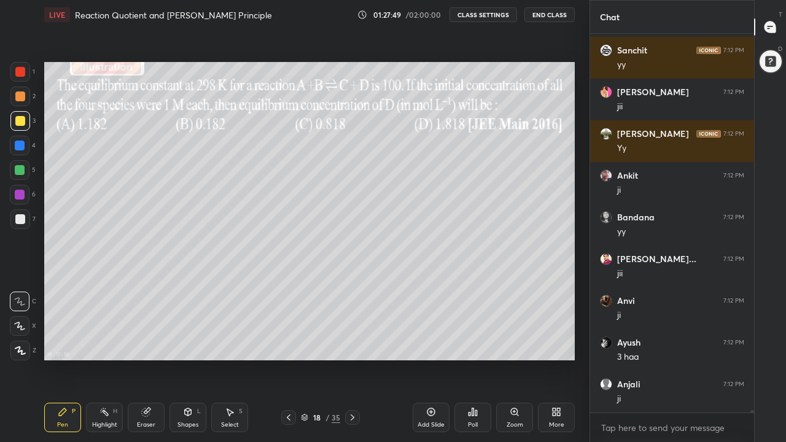
click at [289, 343] on icon at bounding box center [289, 418] width 10 height 10
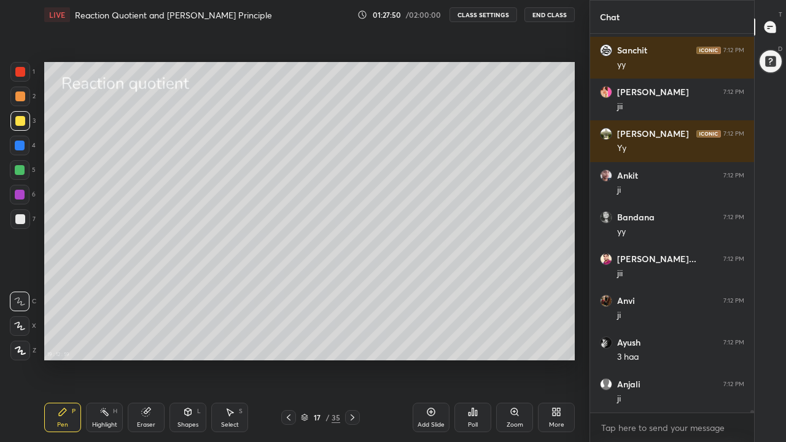
click at [435, 343] on div "Add Slide" at bounding box center [431, 417] width 37 height 29
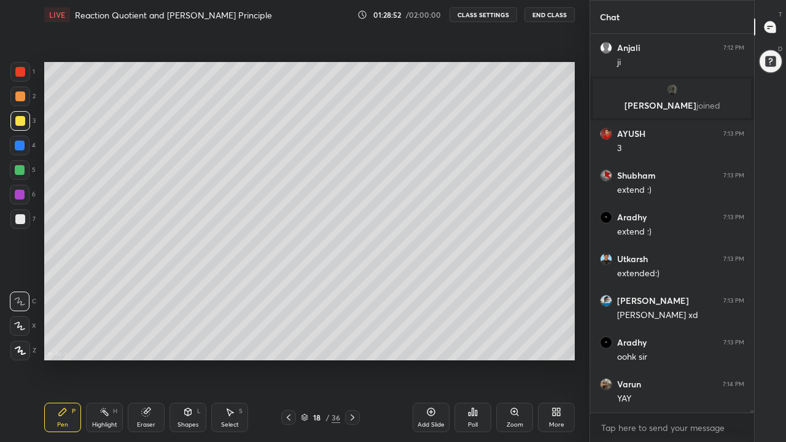
scroll to position [53663, 0]
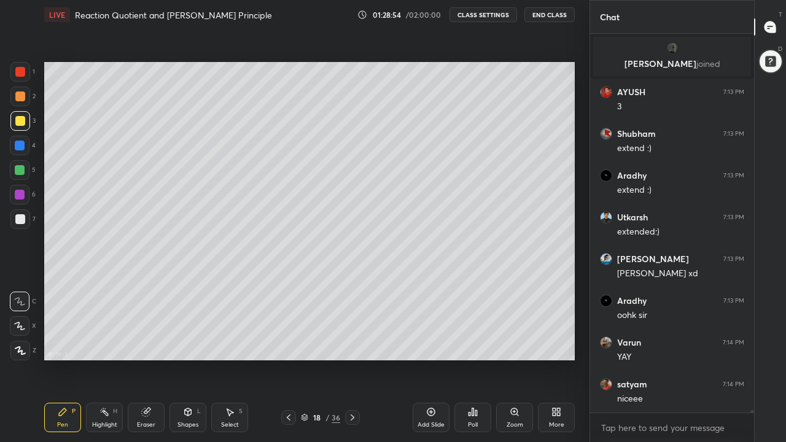
click at [20, 101] on div at bounding box center [20, 97] width 20 height 20
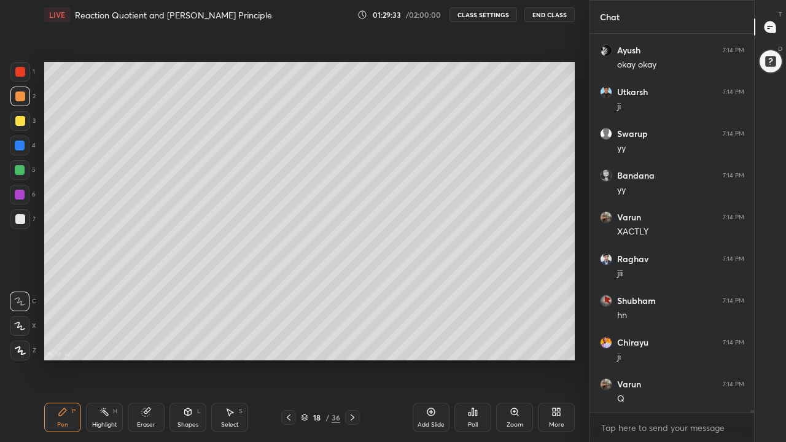
scroll to position [54456, 0]
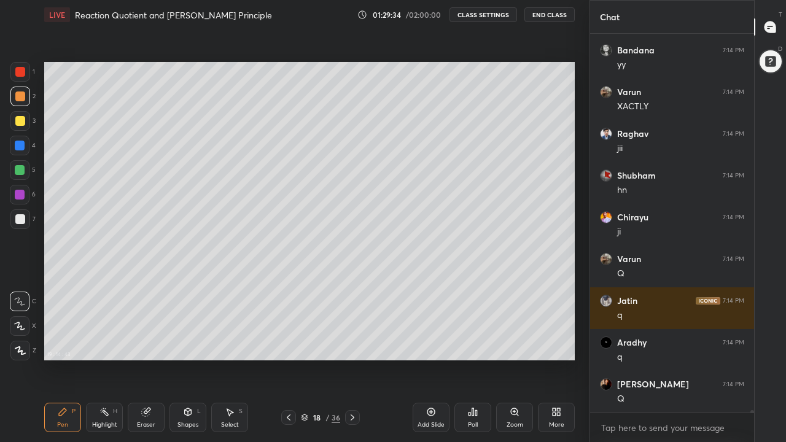
click at [18, 174] on div at bounding box center [20, 170] width 10 height 10
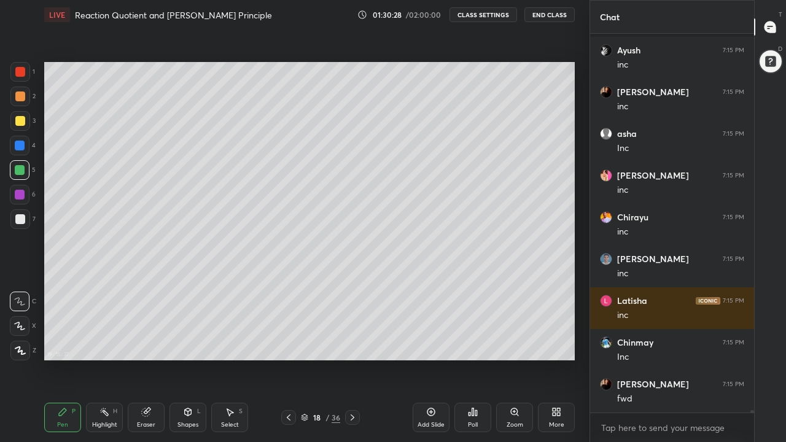
scroll to position [55959, 0]
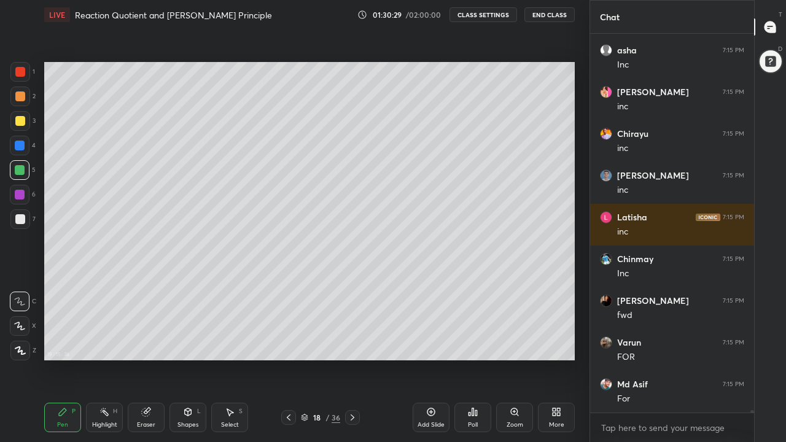
click at [23, 101] on div at bounding box center [20, 96] width 10 height 10
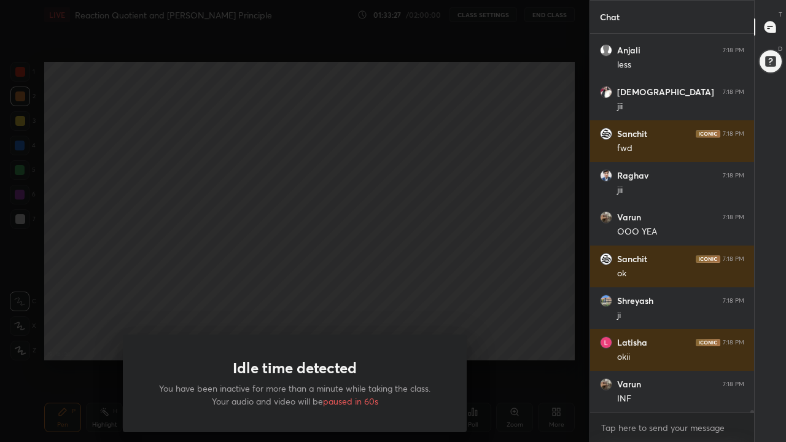
scroll to position [58355, 0]
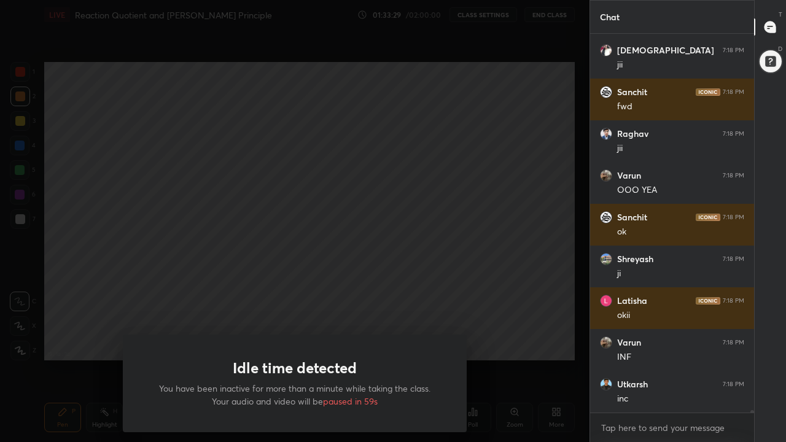
click at [408, 312] on div "Idle time detected You have been inactive for more than a minute while taking t…" at bounding box center [294, 221] width 589 height 442
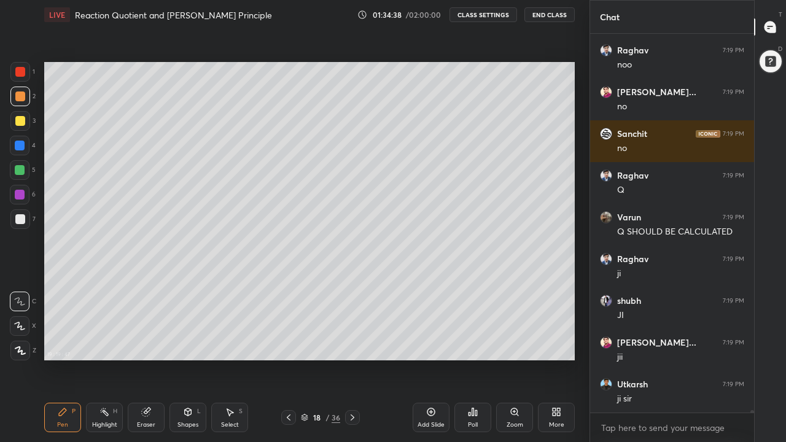
scroll to position [59861, 0]
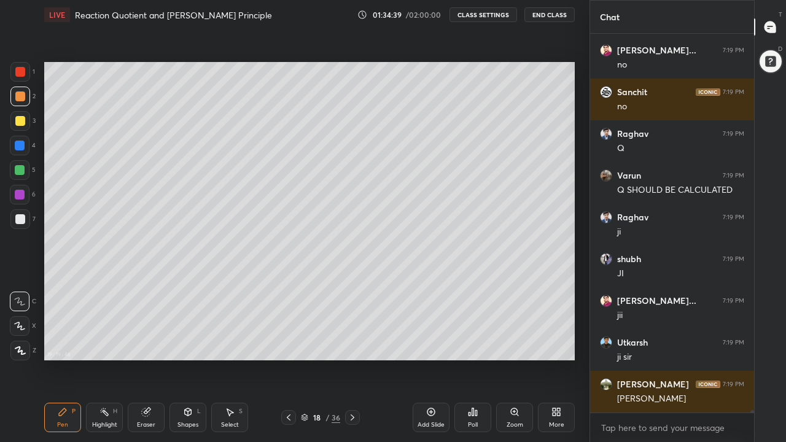
click at [351, 343] on icon at bounding box center [352, 418] width 10 height 10
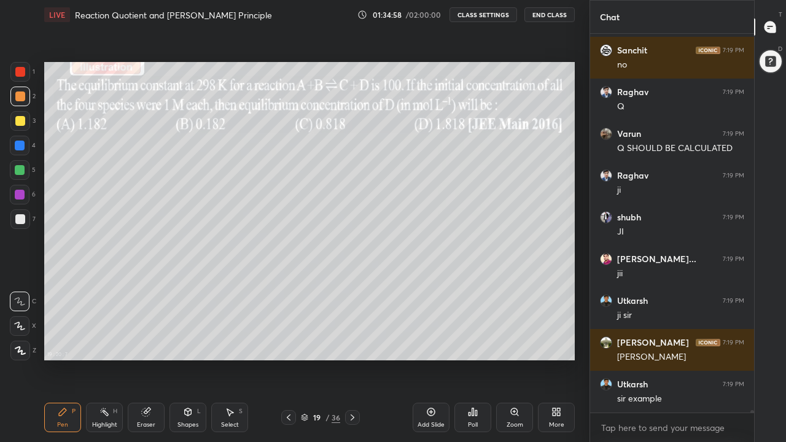
click at [23, 122] on div at bounding box center [20, 121] width 10 height 10
click at [21, 172] on div at bounding box center [20, 170] width 10 height 10
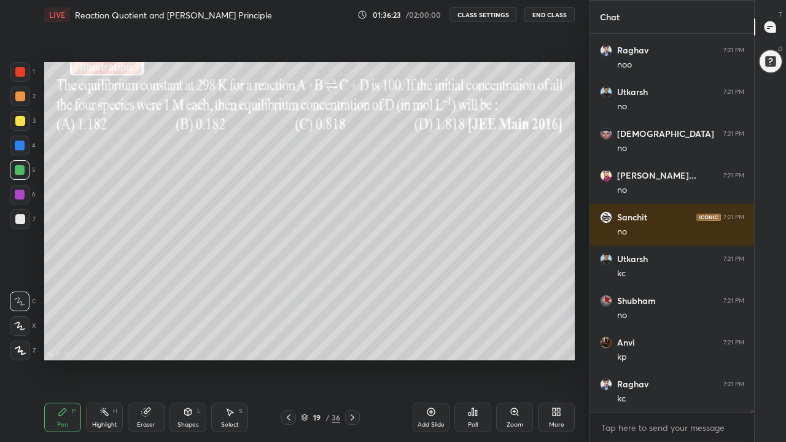
scroll to position [59904, 0]
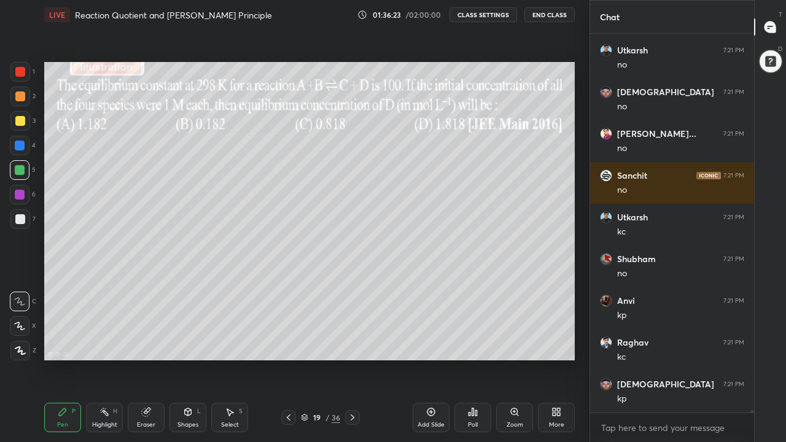
click at [20, 123] on div at bounding box center [20, 121] width 10 height 10
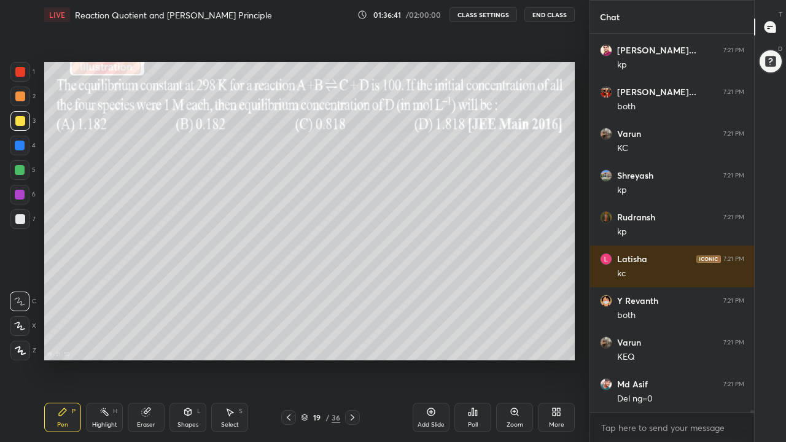
scroll to position [60405, 0]
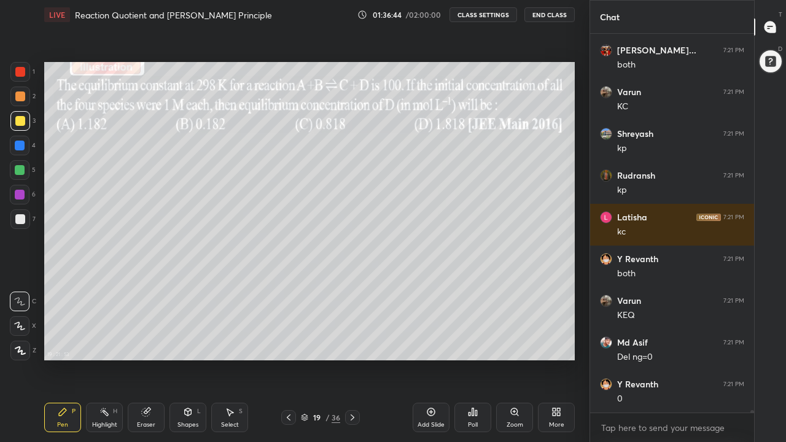
click at [23, 102] on div at bounding box center [20, 97] width 20 height 20
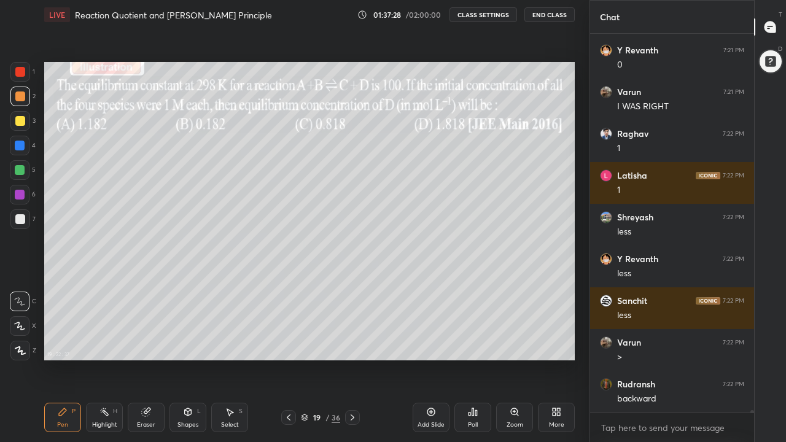
scroll to position [60780, 0]
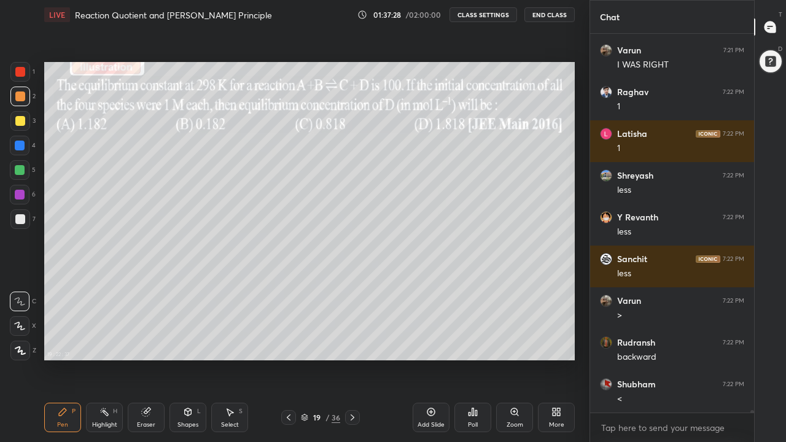
click at [23, 171] on div at bounding box center [20, 170] width 10 height 10
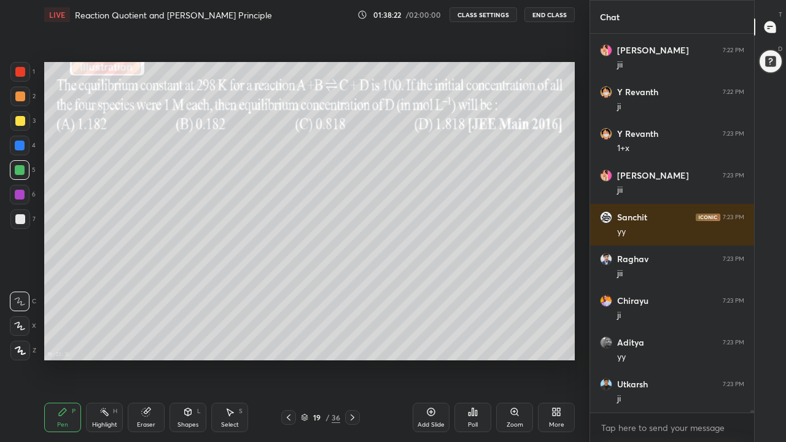
scroll to position [61615, 0]
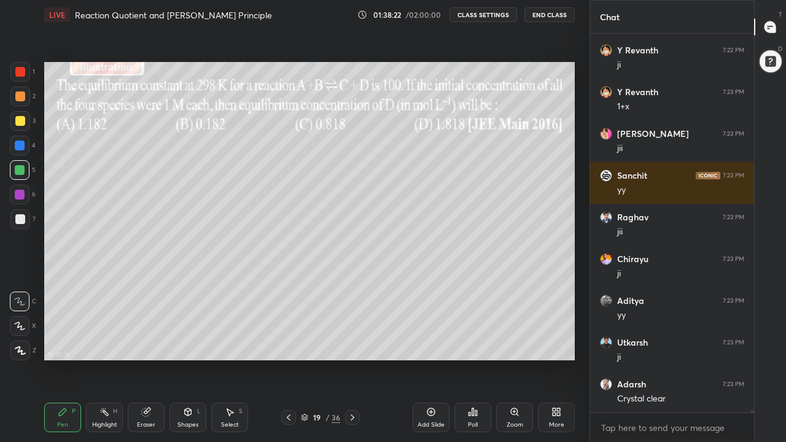
click at [20, 220] on div at bounding box center [20, 219] width 10 height 10
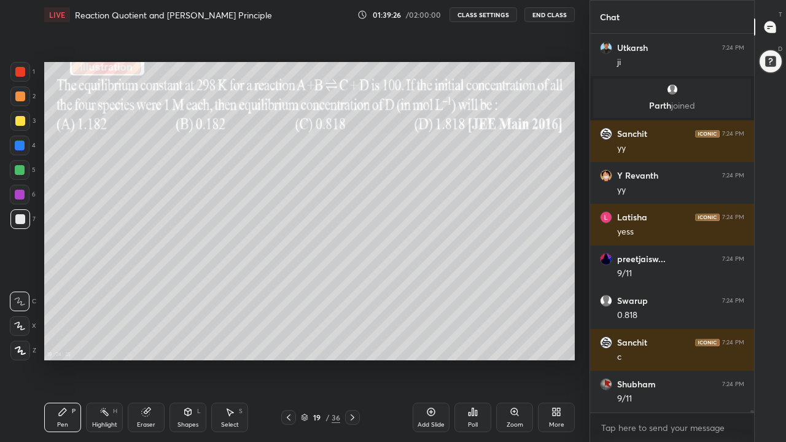
scroll to position [61992, 0]
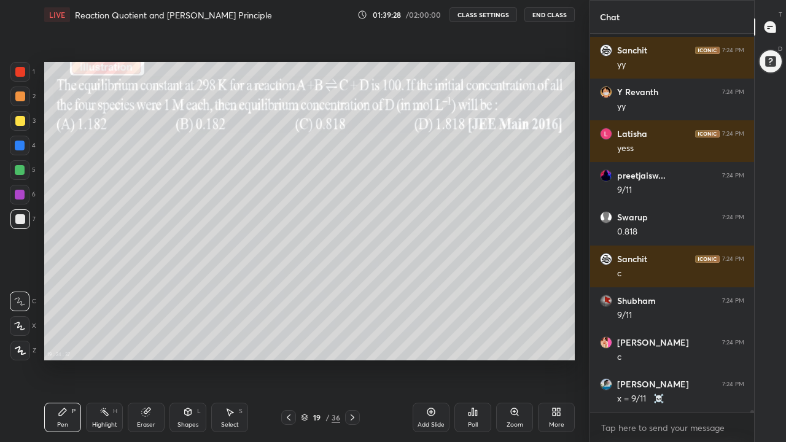
click at [17, 148] on div at bounding box center [20, 146] width 10 height 10
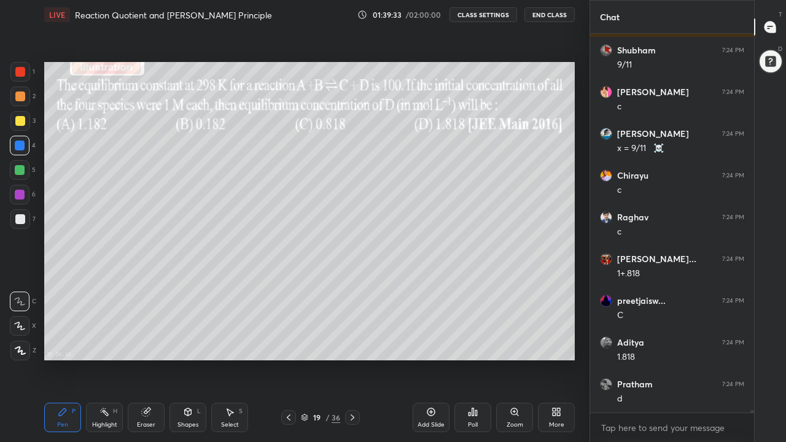
scroll to position [62326, 0]
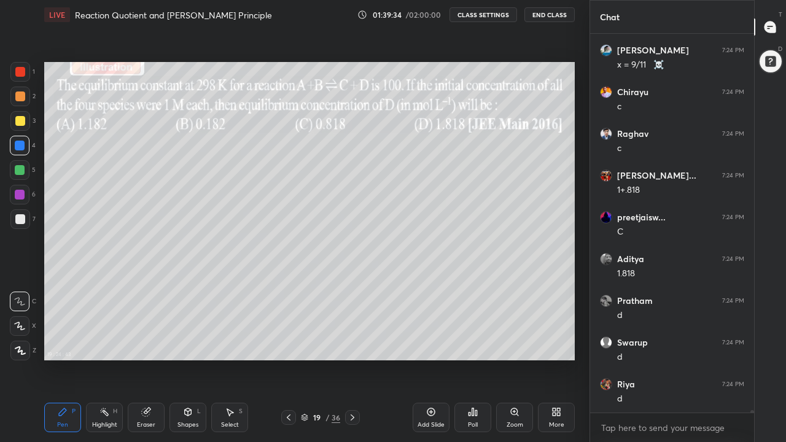
click at [22, 223] on div at bounding box center [20, 219] width 10 height 10
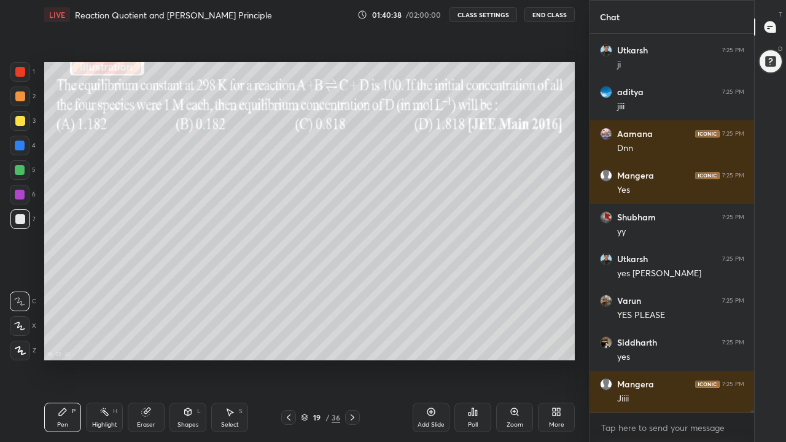
scroll to position [64080, 0]
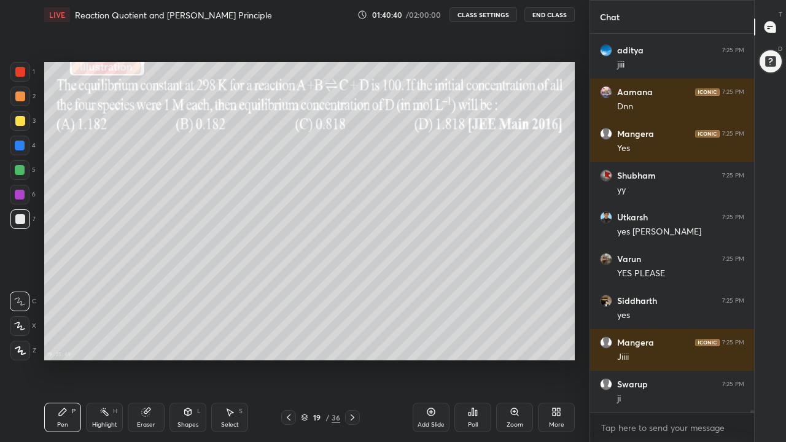
click at [359, 343] on div at bounding box center [352, 417] width 15 height 15
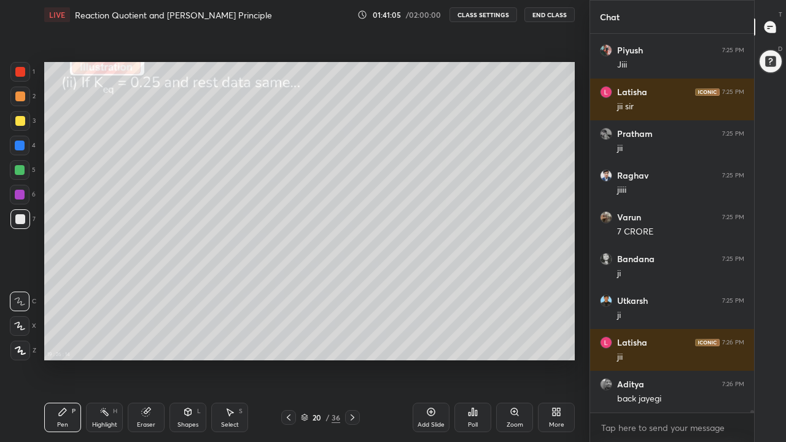
scroll to position [64539, 0]
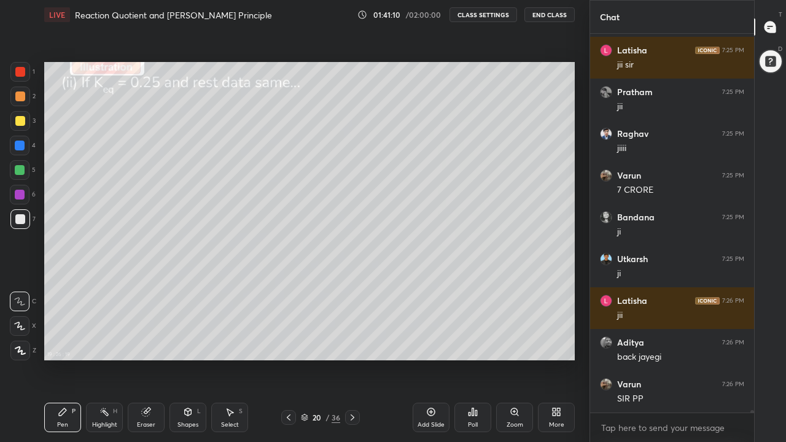
click at [288, 343] on icon at bounding box center [289, 417] width 4 height 6
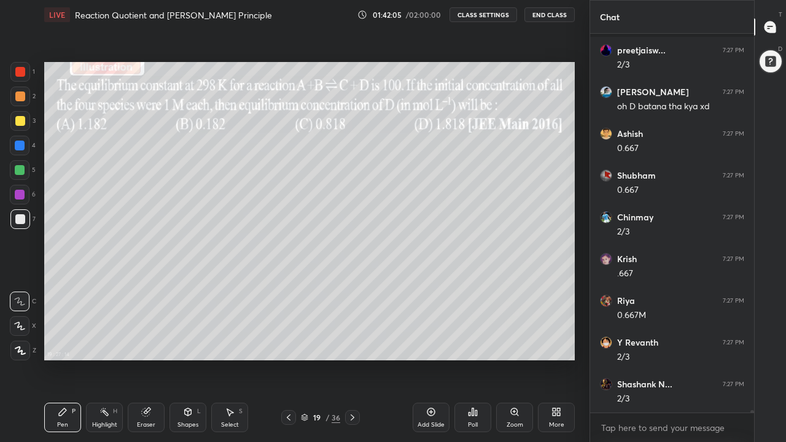
scroll to position [64439, 0]
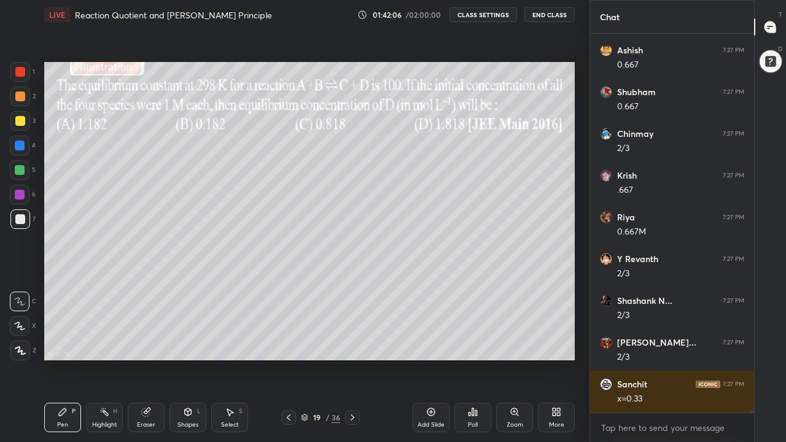
click at [352, 343] on icon at bounding box center [352, 418] width 10 height 10
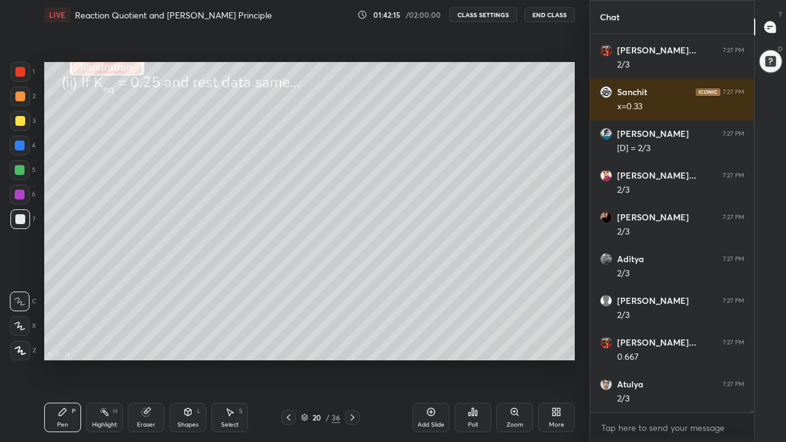
scroll to position [64773, 0]
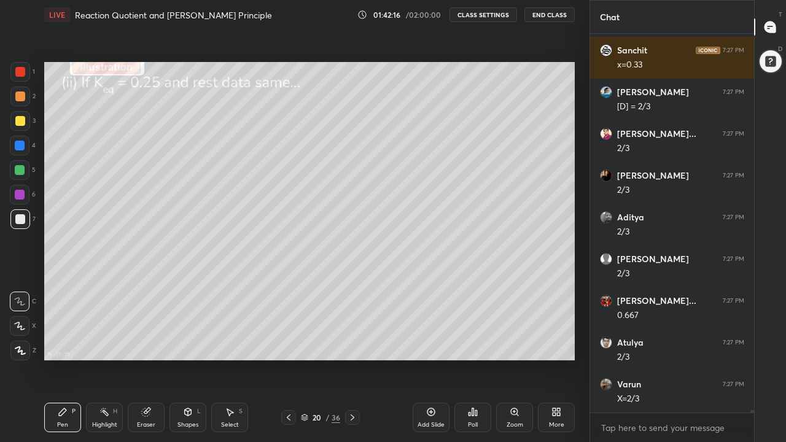
click at [21, 122] on div at bounding box center [20, 121] width 10 height 10
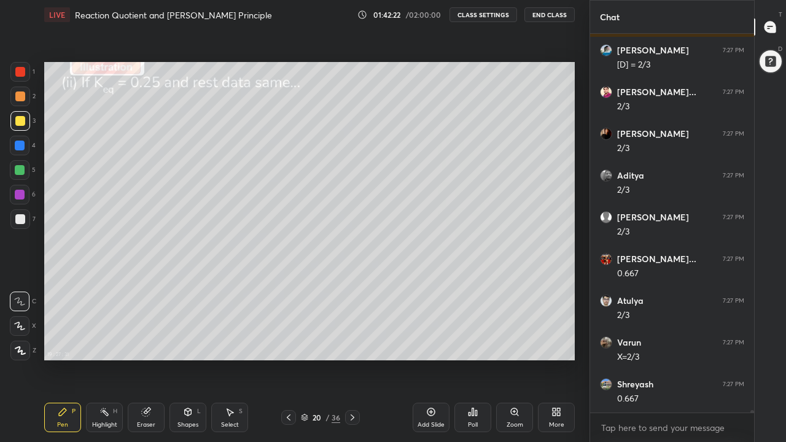
click at [19, 101] on div at bounding box center [20, 96] width 10 height 10
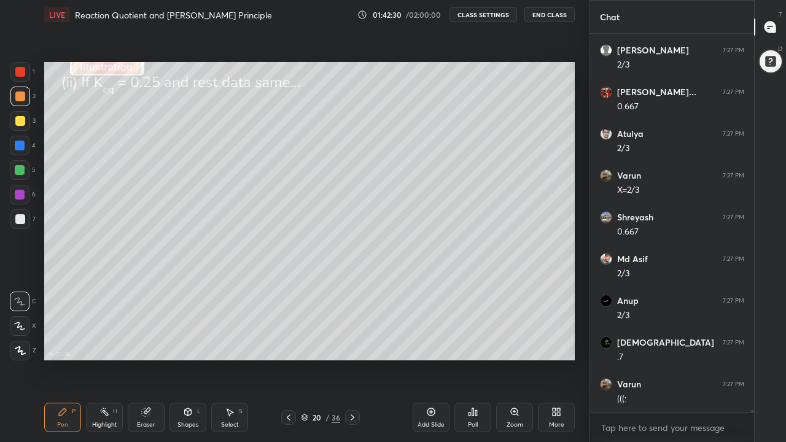
scroll to position [65024, 0]
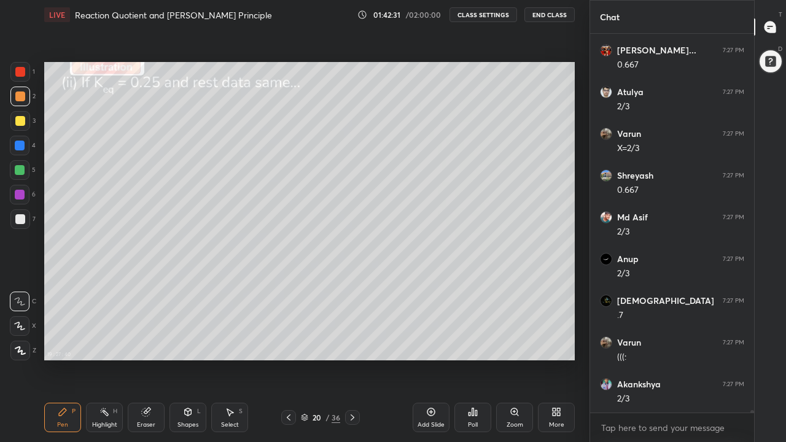
click at [151, 343] on div "Eraser" at bounding box center [146, 417] width 37 height 29
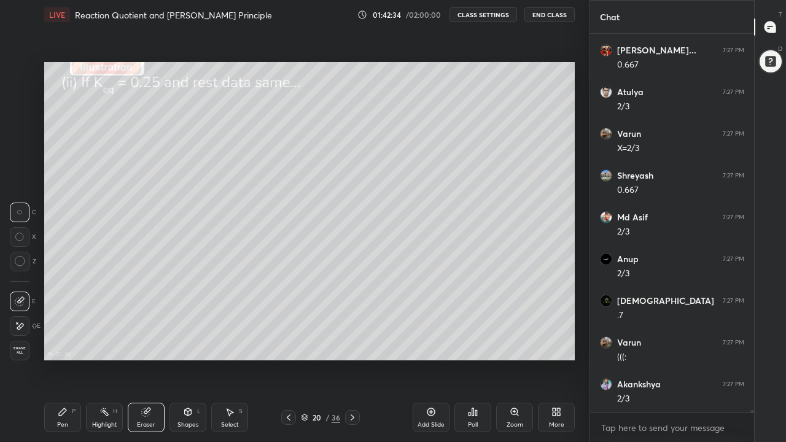
click at [64, 343] on icon at bounding box center [63, 412] width 10 height 10
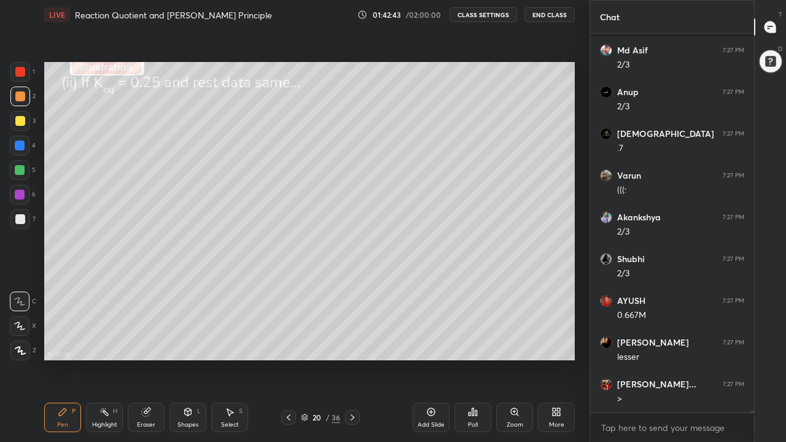
scroll to position [65274, 0]
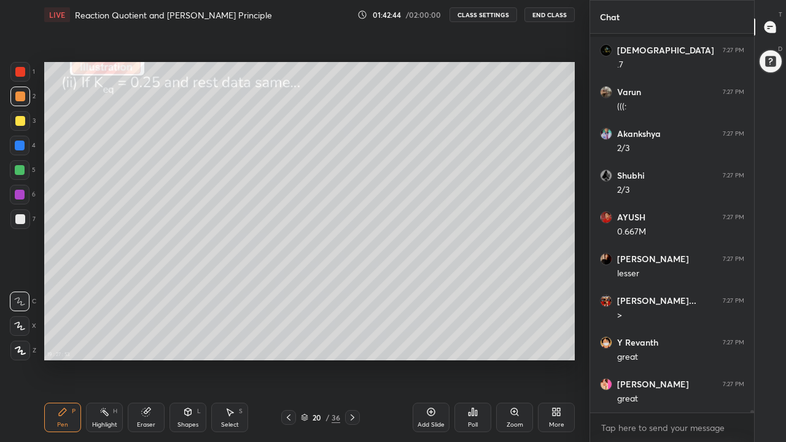
click at [20, 123] on div at bounding box center [20, 121] width 10 height 10
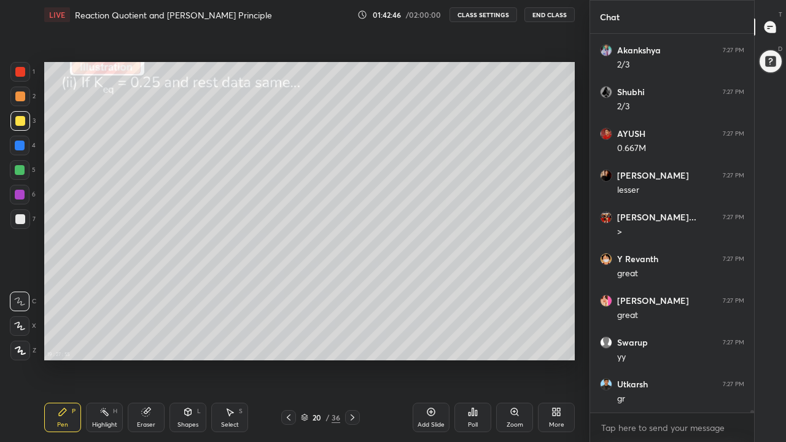
click at [23, 325] on icon at bounding box center [19, 326] width 11 height 9
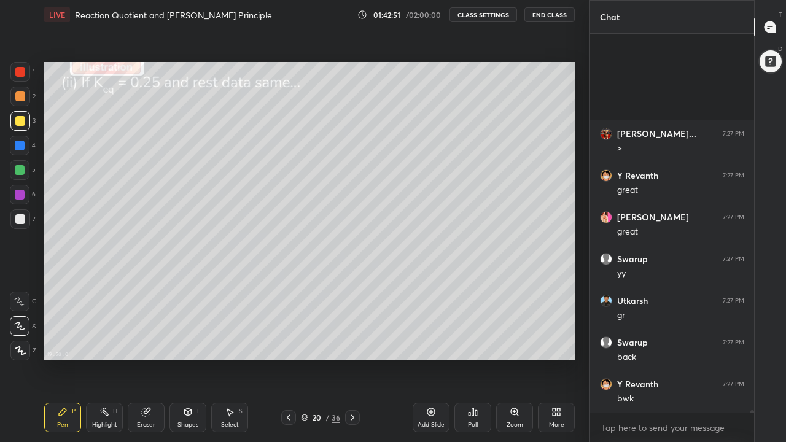
scroll to position [65608, 0]
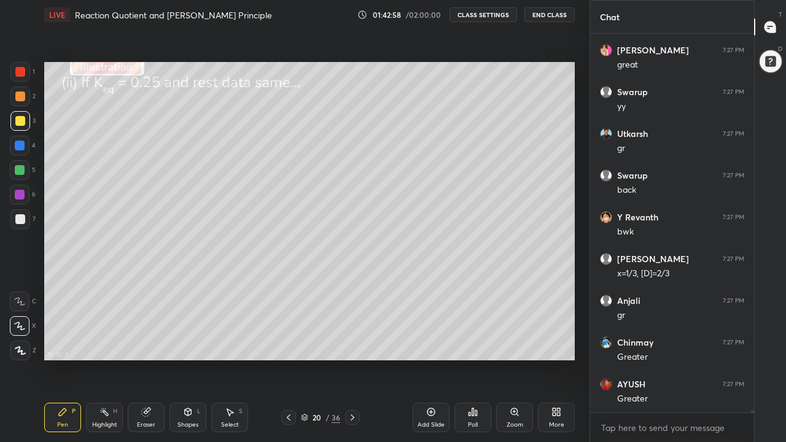
click at [20, 173] on div at bounding box center [20, 170] width 10 height 10
click at [26, 320] on div at bounding box center [20, 326] width 20 height 20
click at [21, 299] on icon at bounding box center [19, 301] width 11 height 9
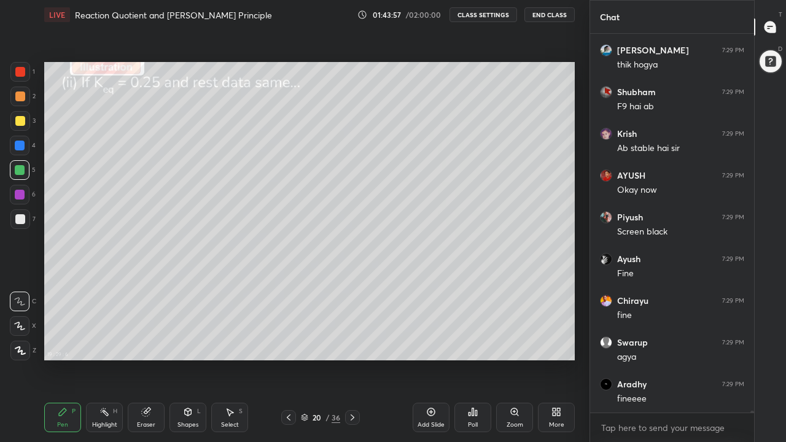
scroll to position [71883, 0]
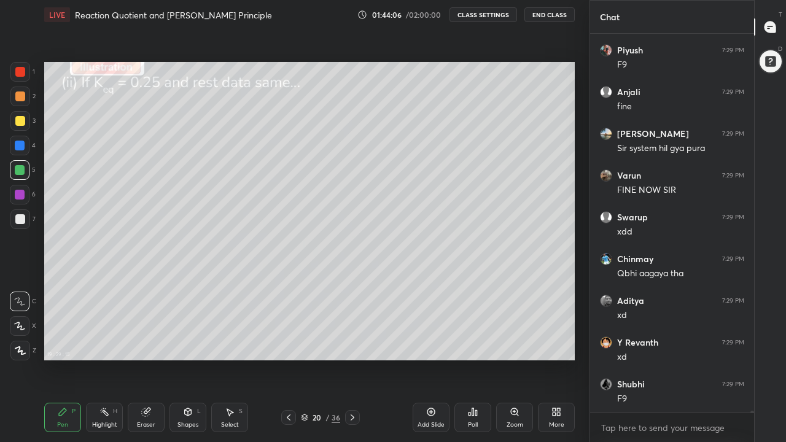
click at [18, 150] on div at bounding box center [20, 146] width 20 height 20
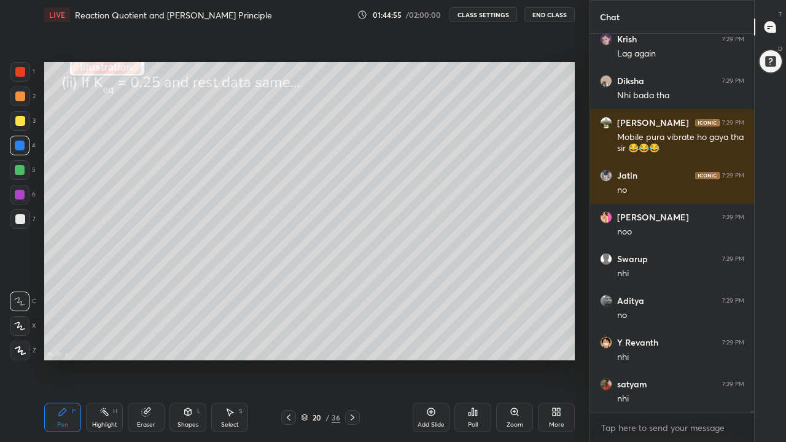
scroll to position [73146, 0]
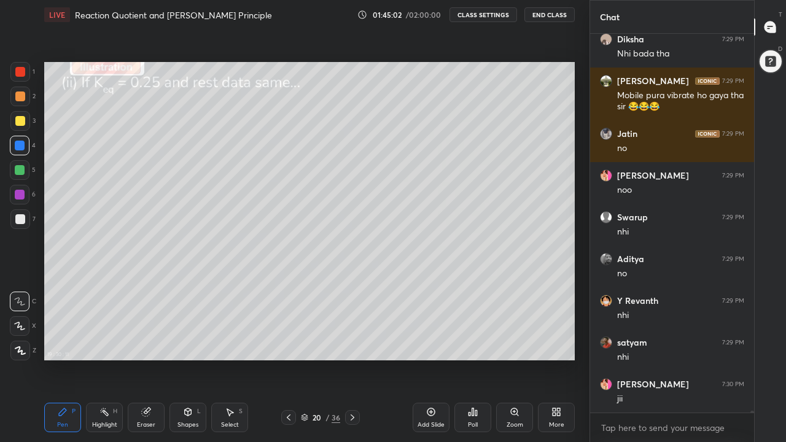
click at [20, 125] on div at bounding box center [20, 121] width 10 height 10
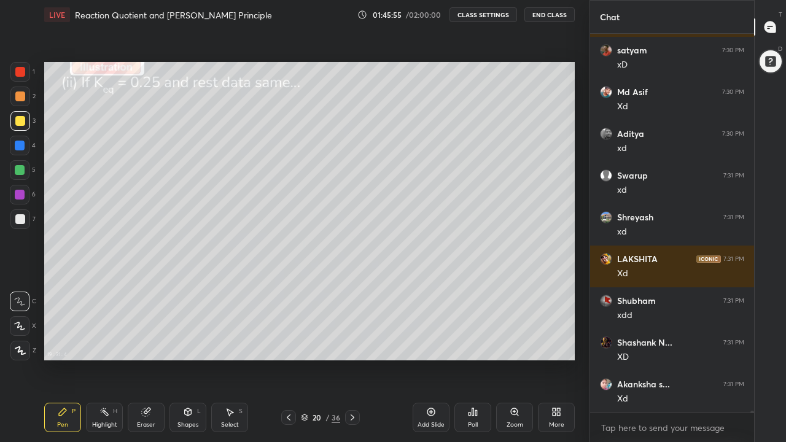
scroll to position [74421, 0]
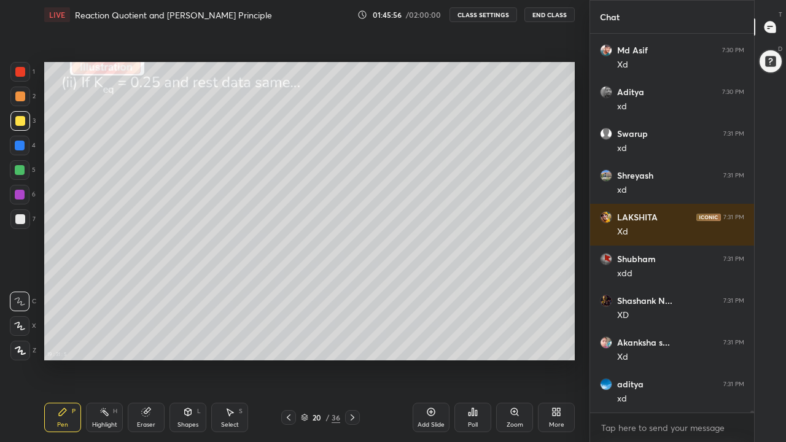
click at [21, 219] on div at bounding box center [20, 219] width 10 height 10
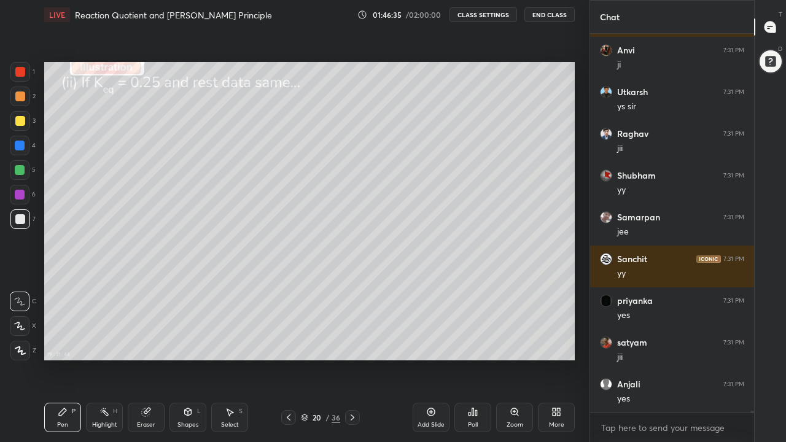
scroll to position [75047, 0]
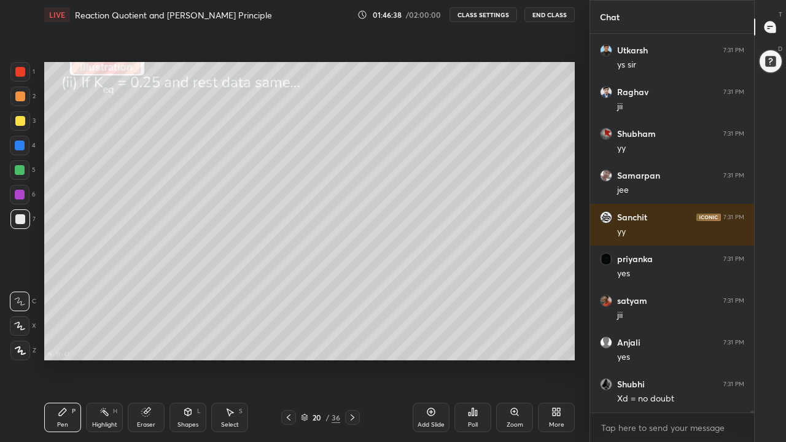
click at [352, 343] on icon at bounding box center [352, 418] width 10 height 10
click at [188, 343] on icon at bounding box center [188, 412] width 10 height 10
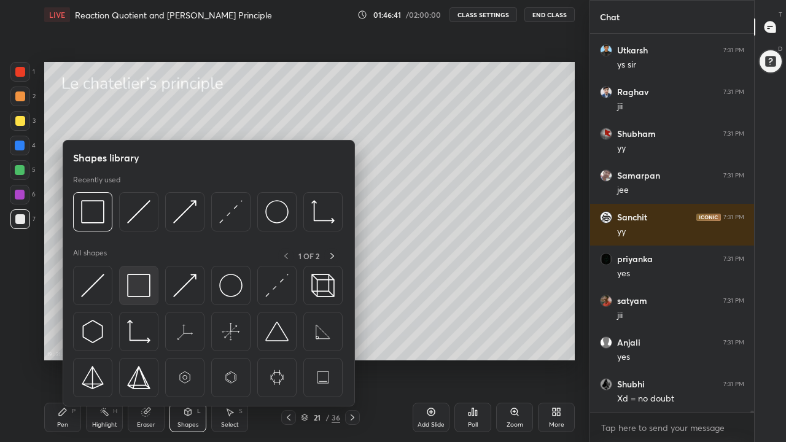
click at [143, 289] on img at bounding box center [138, 285] width 23 height 23
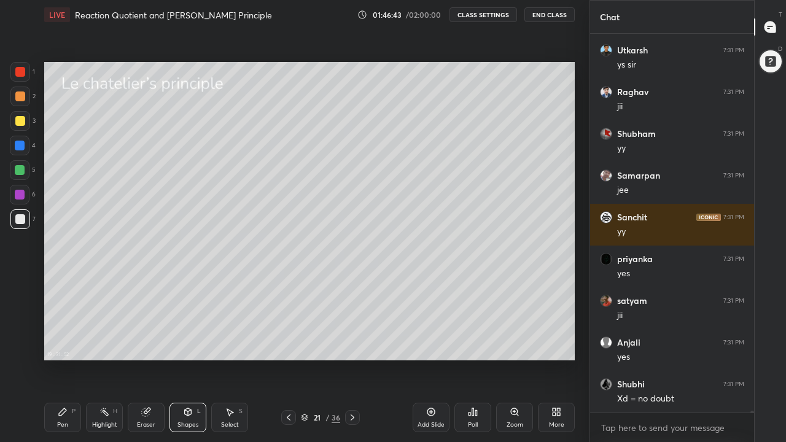
scroll to position [75089, 0]
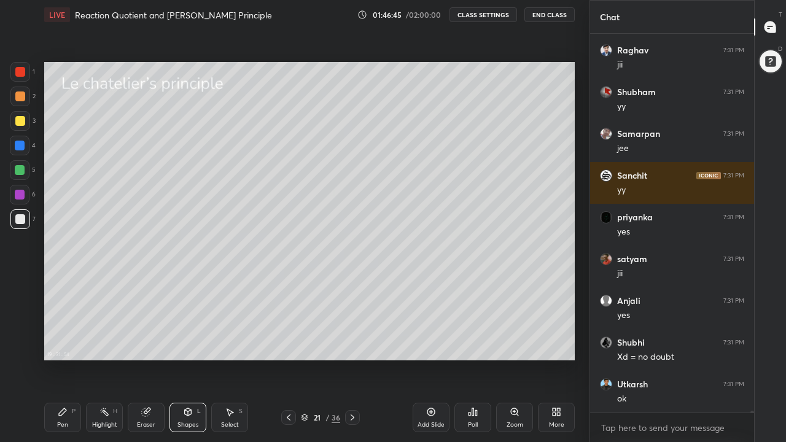
click at [66, 343] on div "Pen P" at bounding box center [62, 417] width 37 height 29
click at [20, 125] on div at bounding box center [20, 121] width 10 height 10
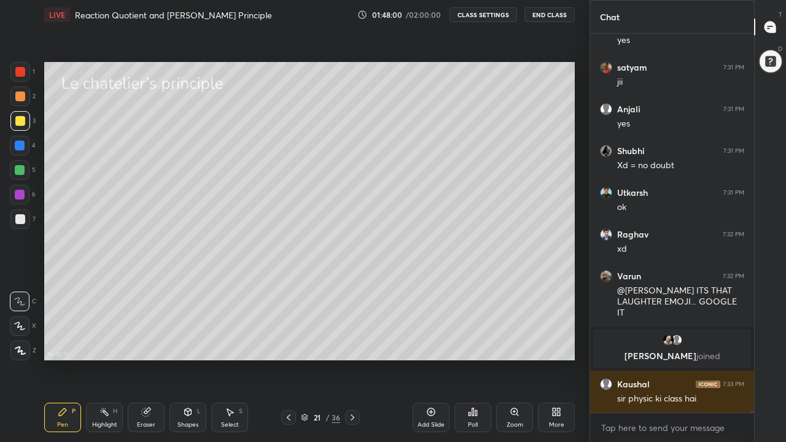
scroll to position [72260, 0]
click at [147, 343] on div "Eraser" at bounding box center [146, 417] width 37 height 29
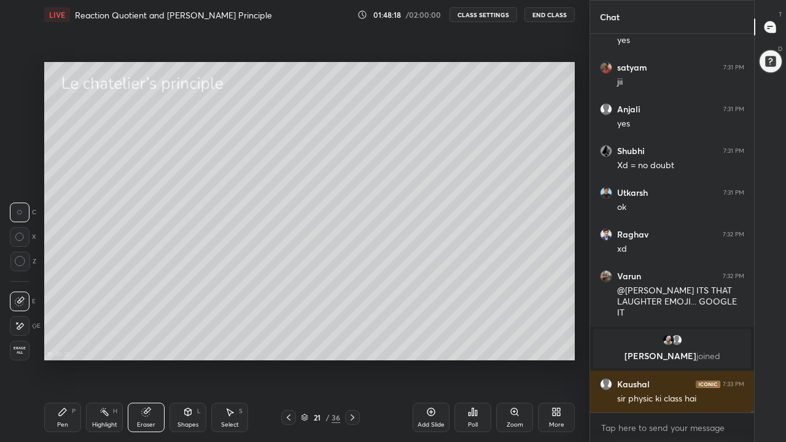
click at [64, 343] on div "Pen" at bounding box center [62, 425] width 11 height 6
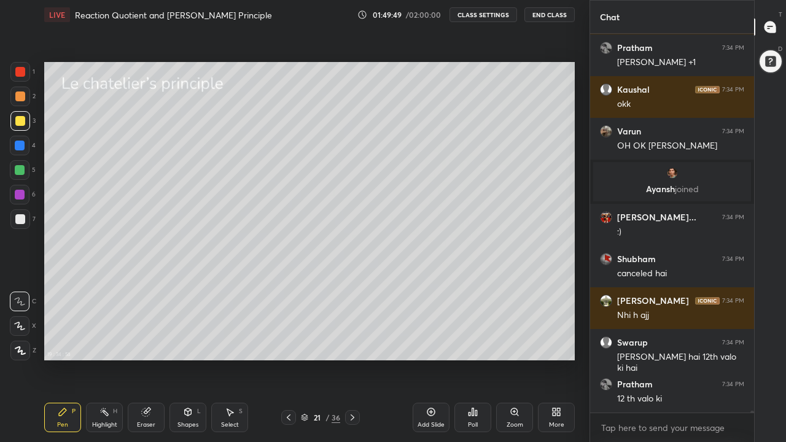
scroll to position [72858, 0]
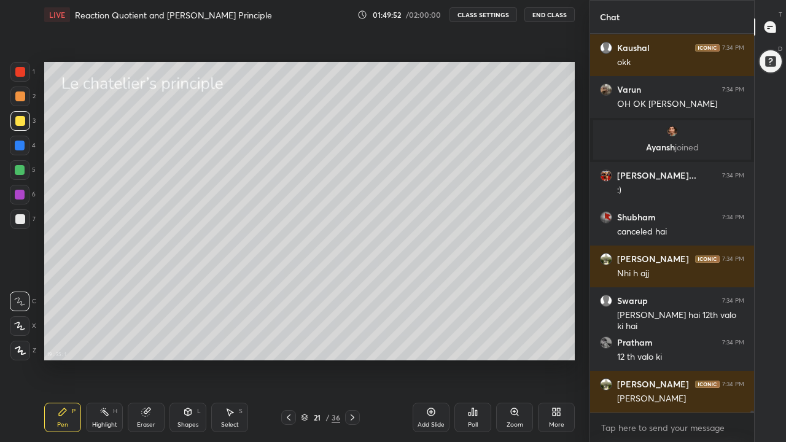
click at [186, 343] on div "Shapes L" at bounding box center [187, 417] width 37 height 29
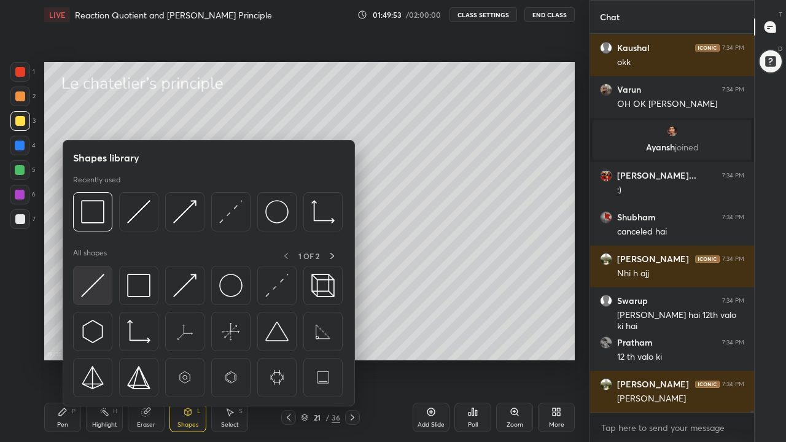
click at [104, 290] on img at bounding box center [92, 285] width 23 height 23
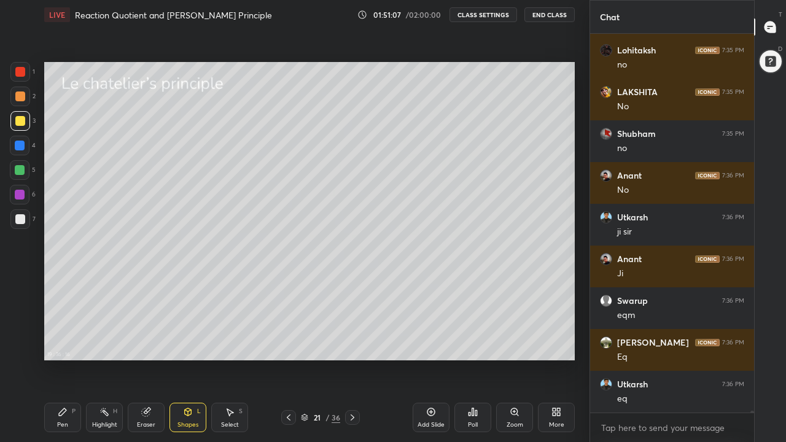
scroll to position [74110, 0]
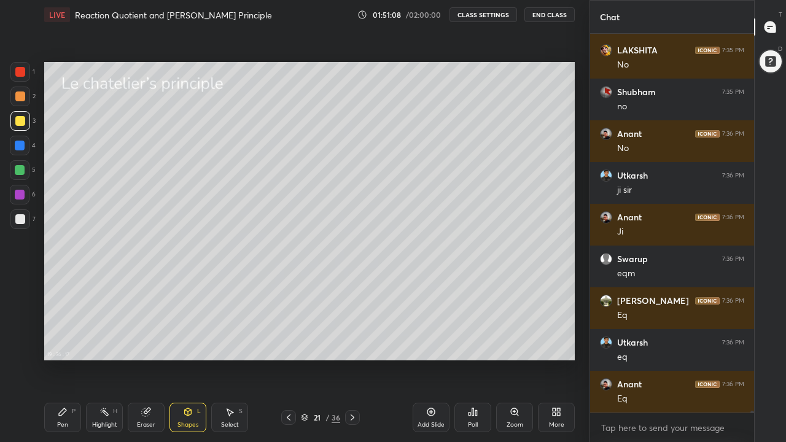
click at [65, 343] on icon at bounding box center [63, 412] width 10 height 10
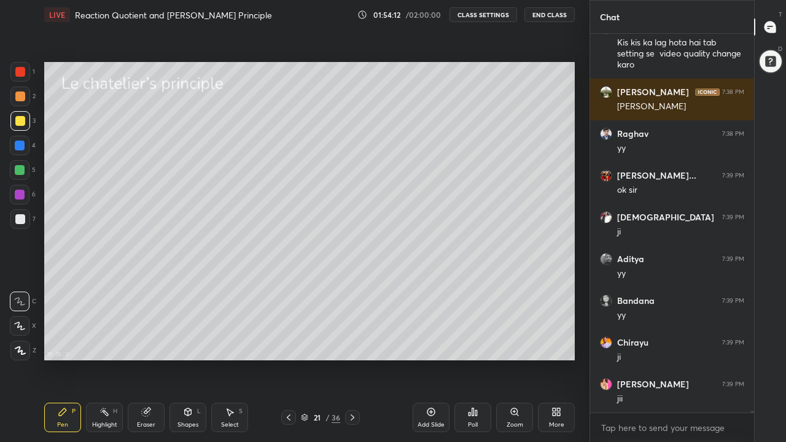
scroll to position [76136, 0]
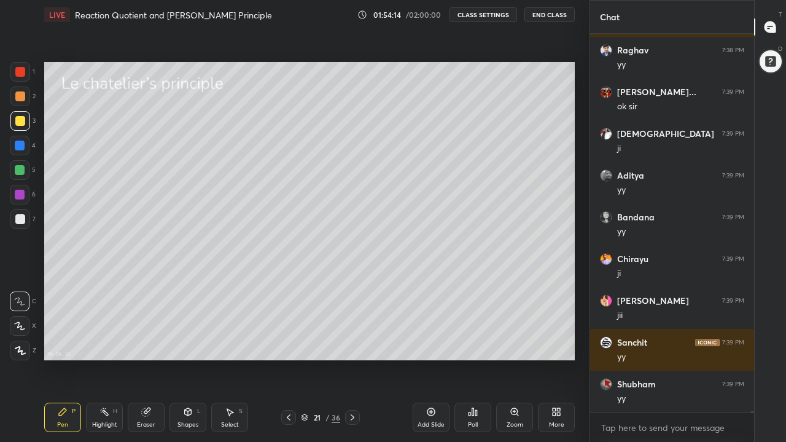
click at [351, 343] on icon at bounding box center [352, 418] width 10 height 10
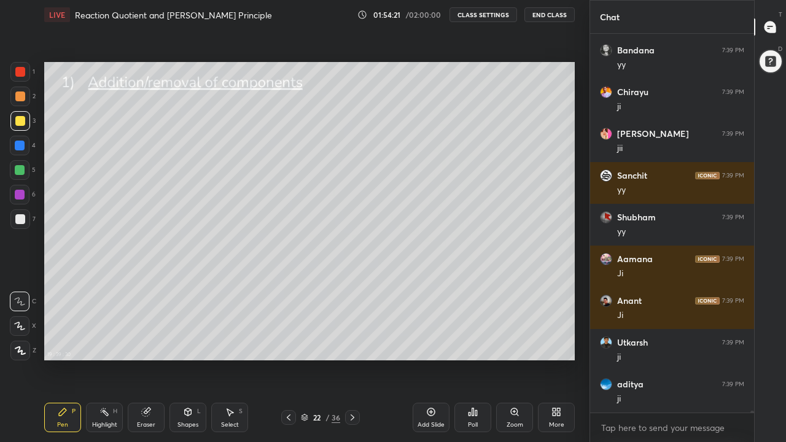
scroll to position [76345, 0]
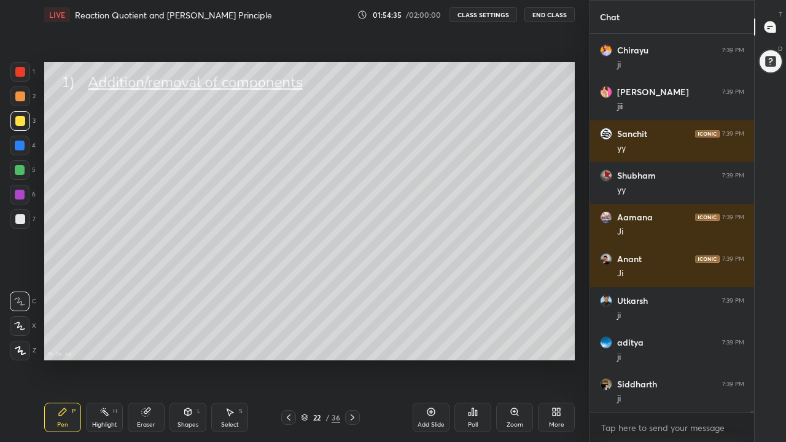
click at [20, 124] on div at bounding box center [20, 121] width 10 height 10
click at [155, 343] on div "Eraser" at bounding box center [146, 417] width 37 height 29
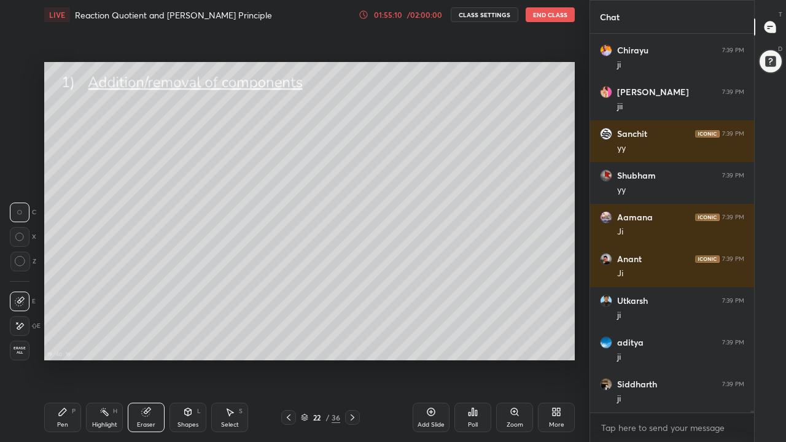
click at [71, 343] on div "Pen P" at bounding box center [62, 417] width 37 height 29
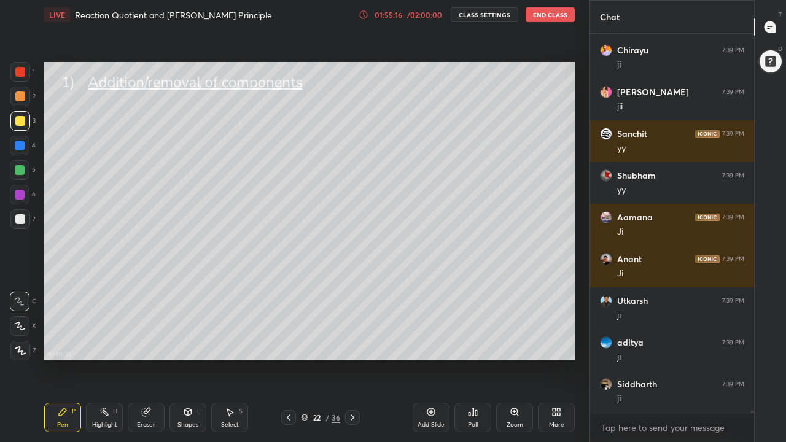
scroll to position [76389, 0]
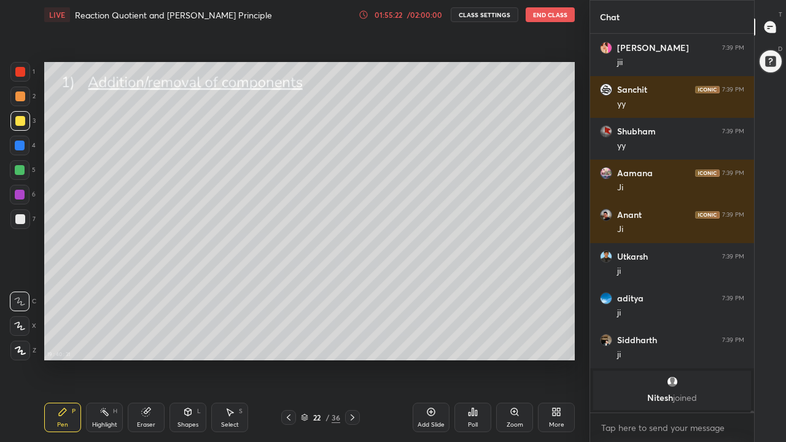
click at [417, 16] on div "/ 02:00:00" at bounding box center [424, 14] width 38 height 7
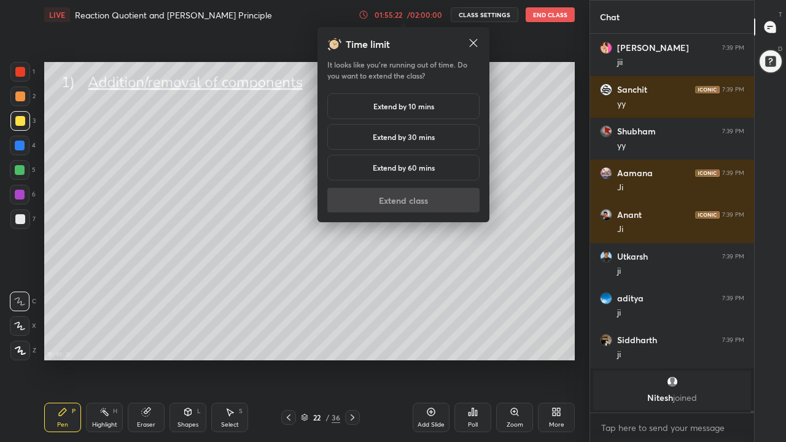
click at [407, 106] on h5 "Extend by 10 mins" at bounding box center [403, 106] width 61 height 11
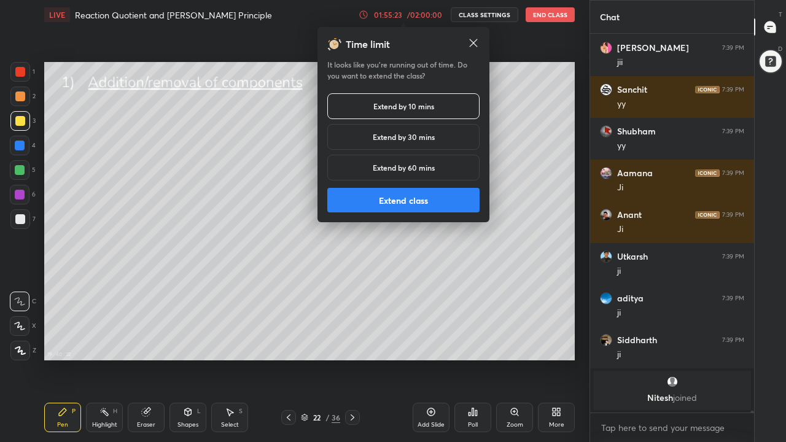
click at [417, 203] on button "Extend class" at bounding box center [403, 200] width 152 height 25
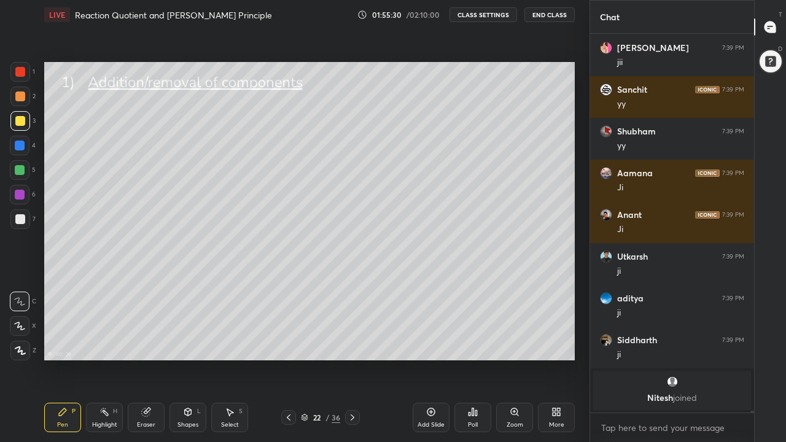
click at [193, 343] on div "Shapes" at bounding box center [187, 425] width 21 height 6
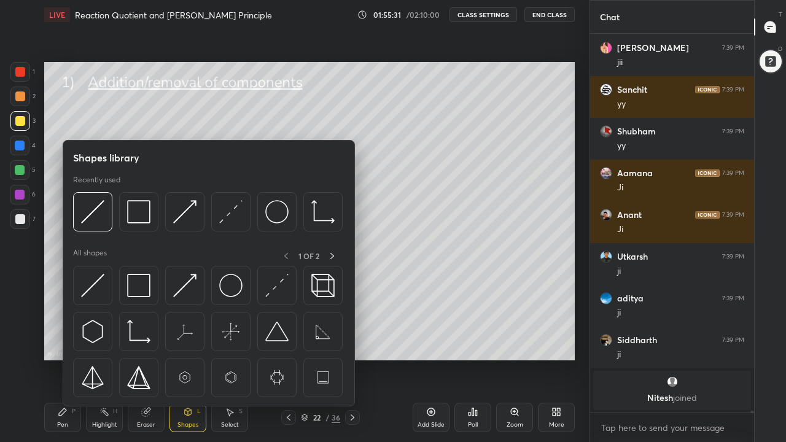
click at [105, 283] on div at bounding box center [92, 285] width 39 height 39
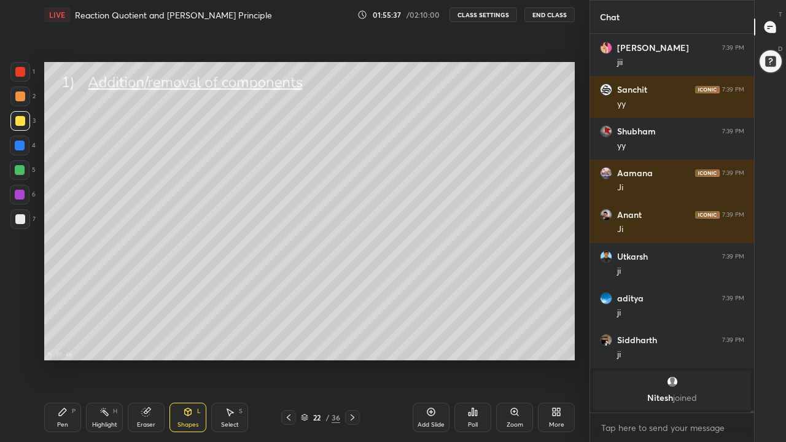
click at [67, 343] on div "Pen P" at bounding box center [62, 417] width 37 height 29
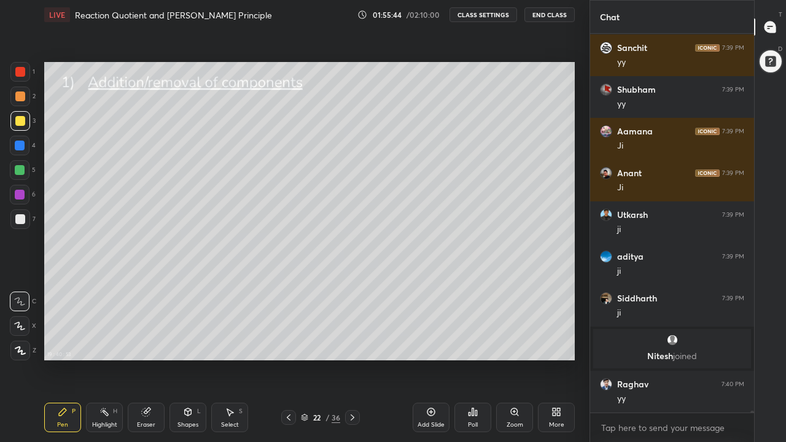
scroll to position [75310, 0]
click at [21, 99] on div at bounding box center [20, 96] width 10 height 10
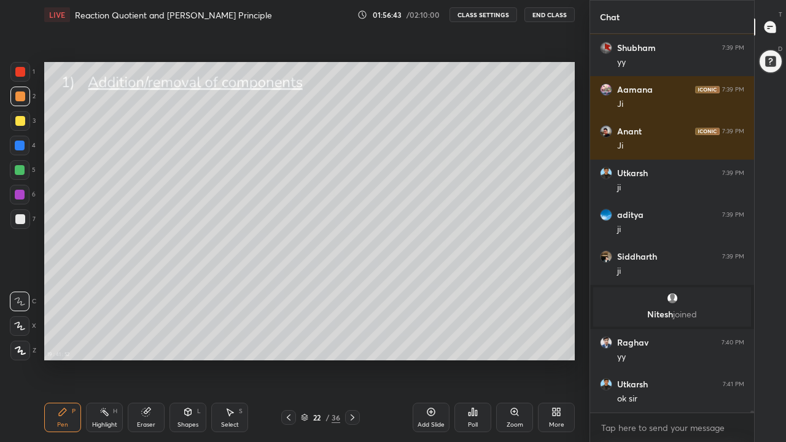
scroll to position [75393, 0]
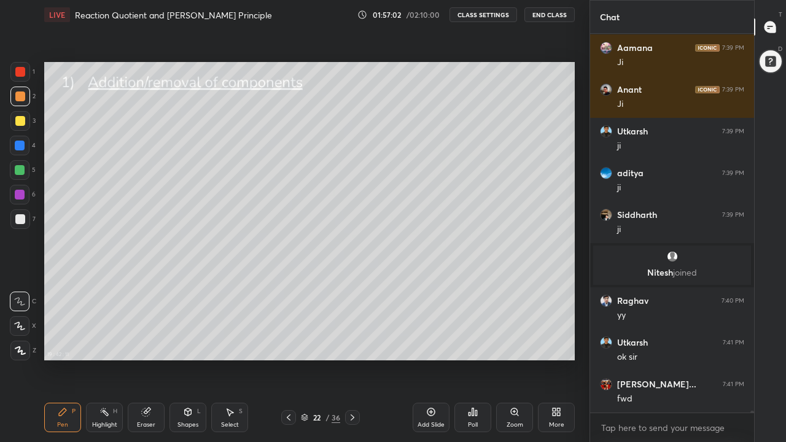
click at [23, 123] on div at bounding box center [20, 121] width 10 height 10
click at [187, 343] on div "Shapes L" at bounding box center [187, 417] width 37 height 29
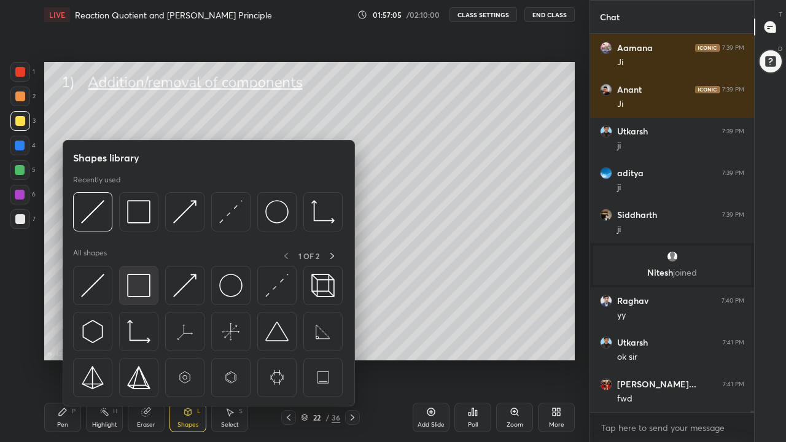
click at [143, 290] on img at bounding box center [138, 285] width 23 height 23
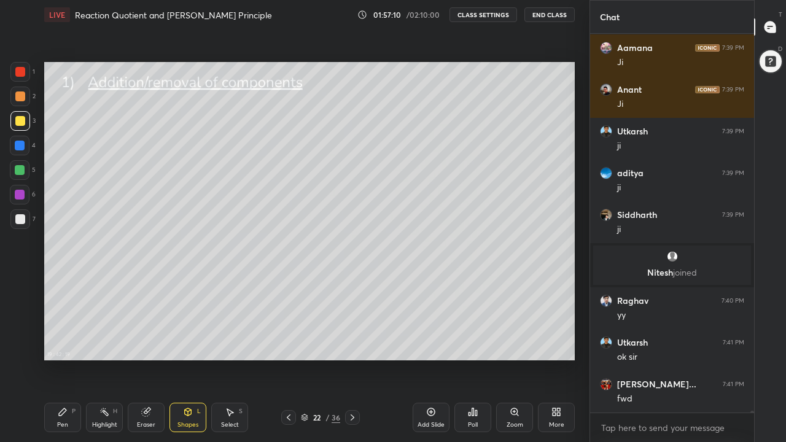
scroll to position [75435, 0]
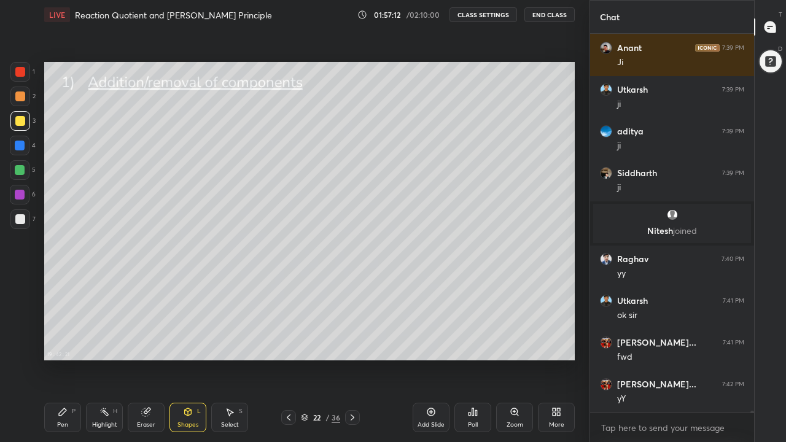
click at [63, 343] on icon at bounding box center [63, 412] width 10 height 10
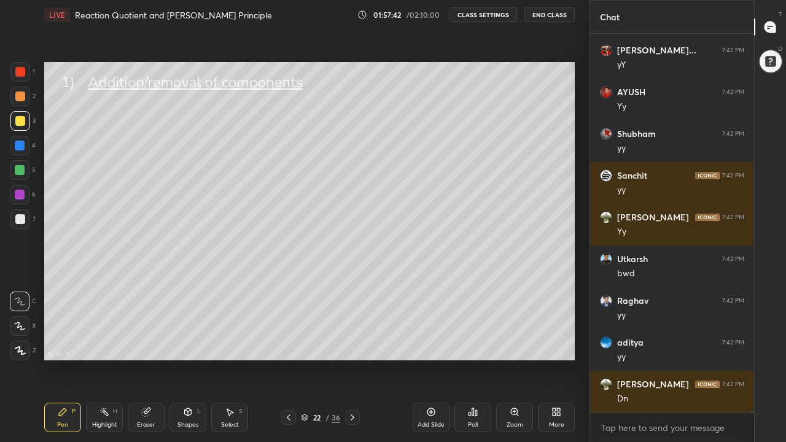
scroll to position [75811, 0]
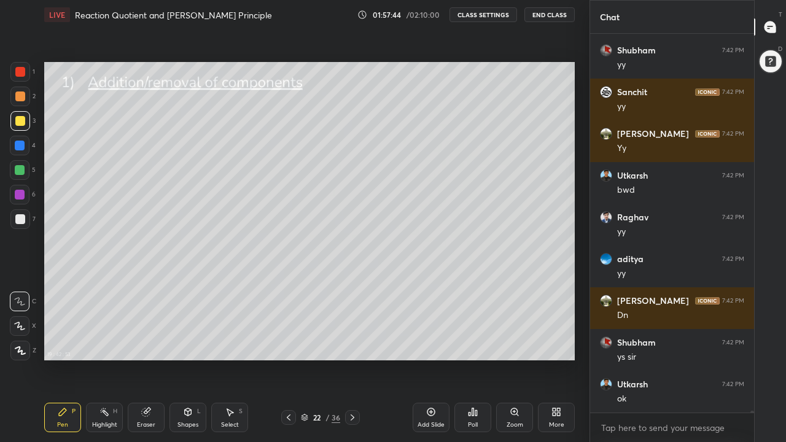
click at [20, 217] on div at bounding box center [20, 219] width 10 height 10
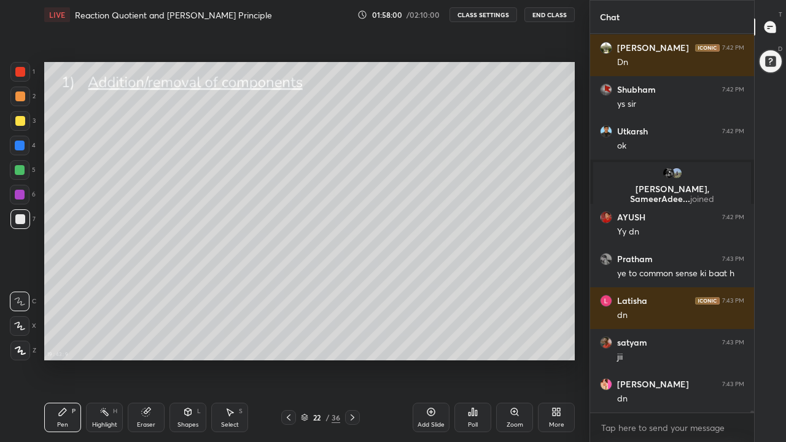
scroll to position [75959, 0]
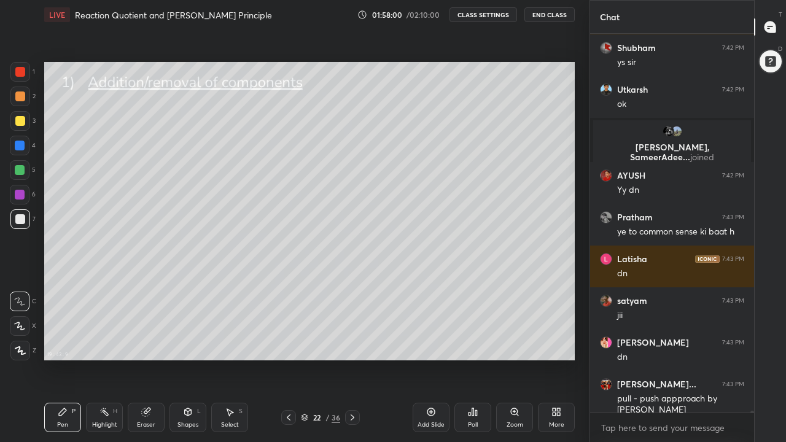
click at [20, 173] on div at bounding box center [20, 170] width 10 height 10
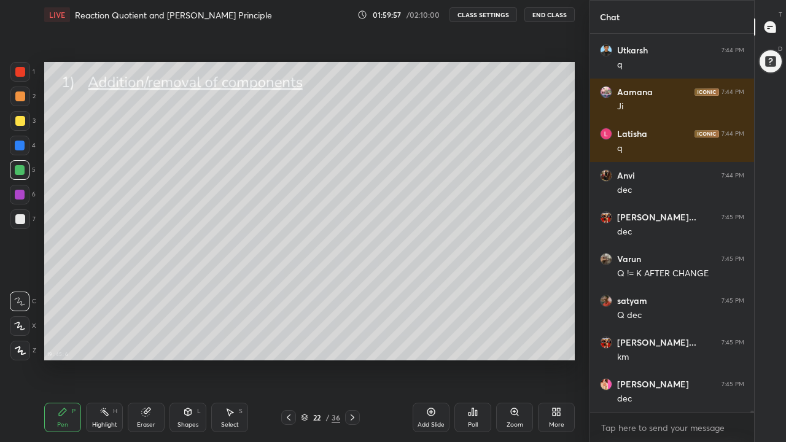
scroll to position [79054, 0]
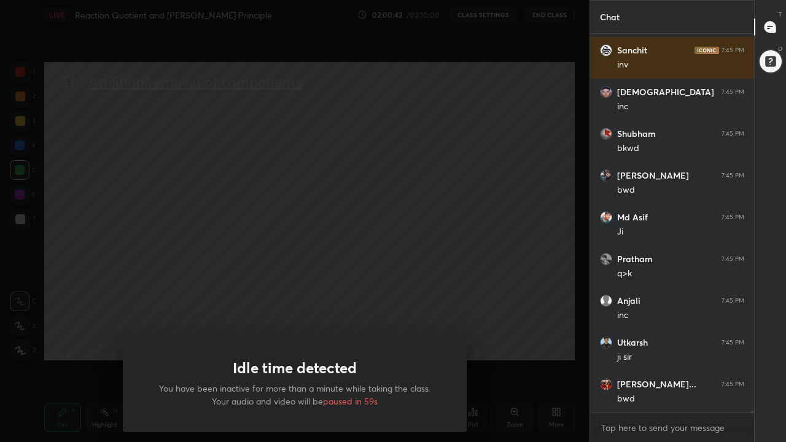
click at [459, 316] on div "Idle time detected You have been inactive for more than a minute while taking t…" at bounding box center [294, 221] width 589 height 442
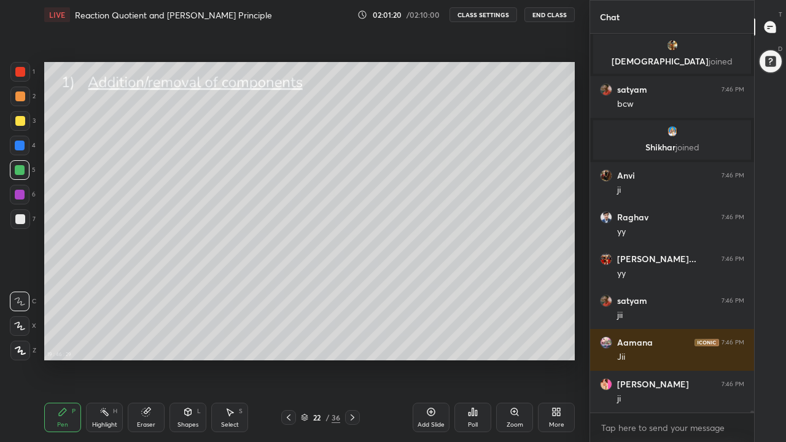
click at [105, 343] on rect at bounding box center [106, 413] width 6 height 6
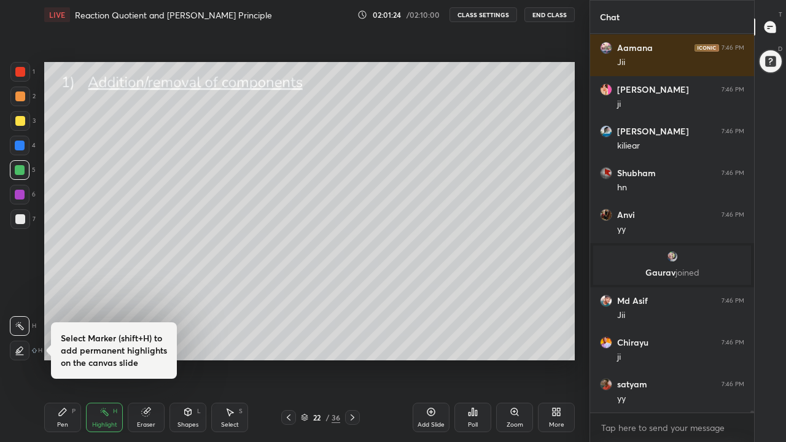
click at [144, 343] on icon at bounding box center [146, 412] width 8 height 8
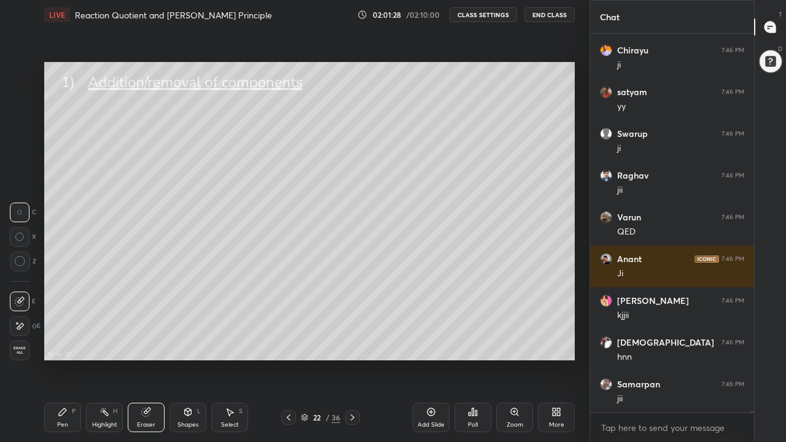
click at [64, 343] on div "Pen" at bounding box center [62, 425] width 11 height 6
click at [23, 223] on div at bounding box center [20, 219] width 10 height 10
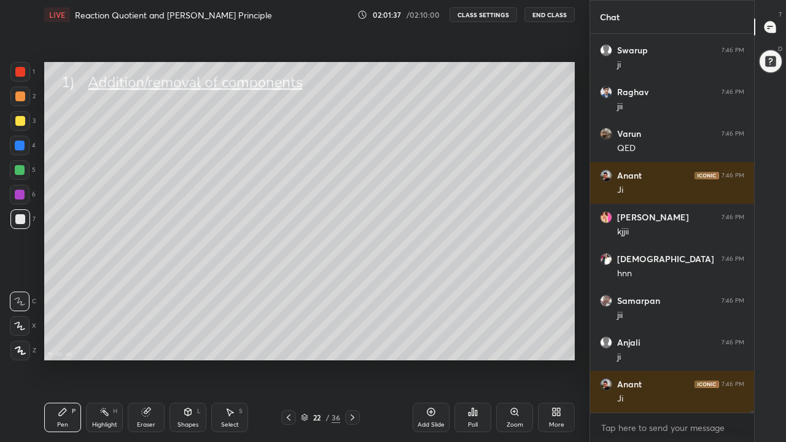
click at [104, 343] on div "Highlight H" at bounding box center [104, 417] width 37 height 29
click at [147, 343] on icon at bounding box center [146, 412] width 10 height 10
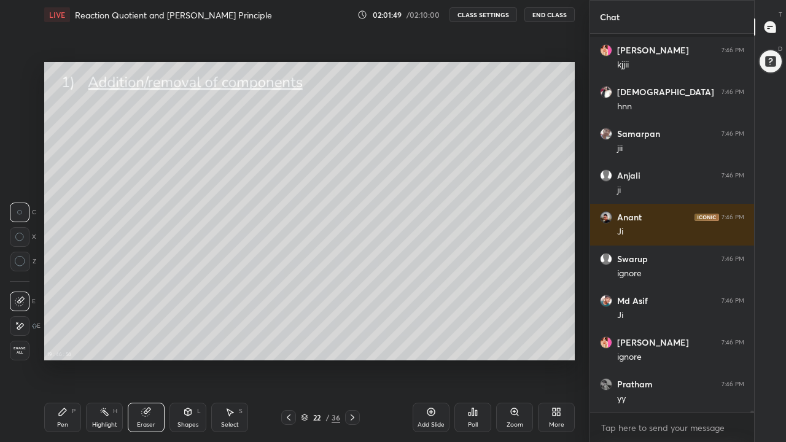
scroll to position [81892, 0]
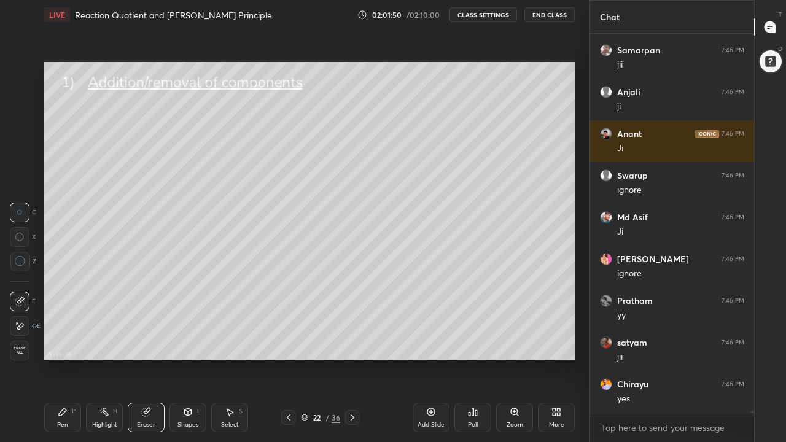
click at [330, 343] on div "19 : 46 : 59 Setting up your live class" at bounding box center [309, 210] width 540 height 363
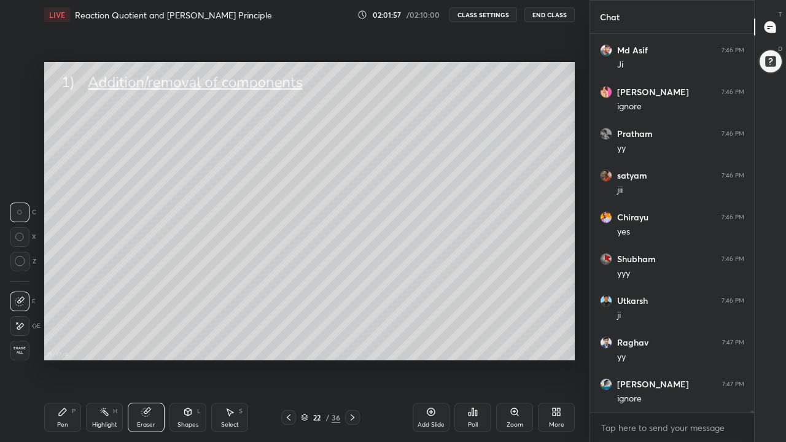
scroll to position [82101, 0]
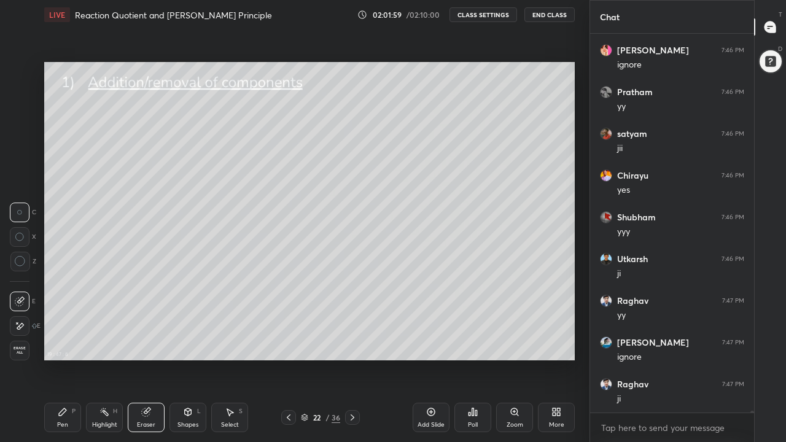
click at [62, 343] on icon at bounding box center [63, 412] width 10 height 10
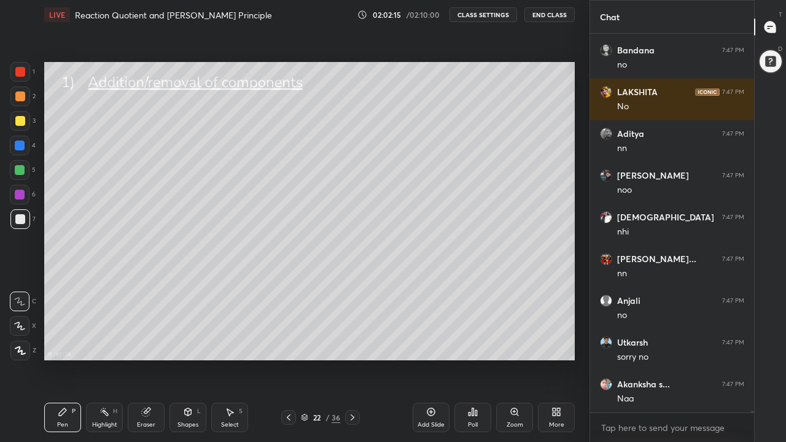
scroll to position [82936, 0]
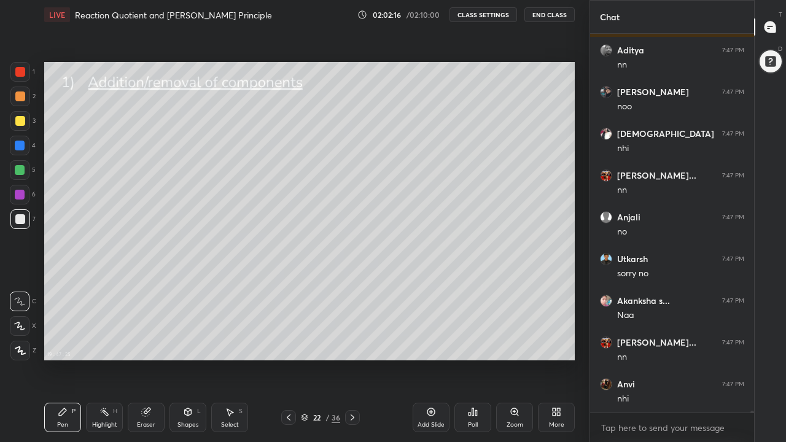
click at [232, 343] on icon at bounding box center [230, 412] width 10 height 10
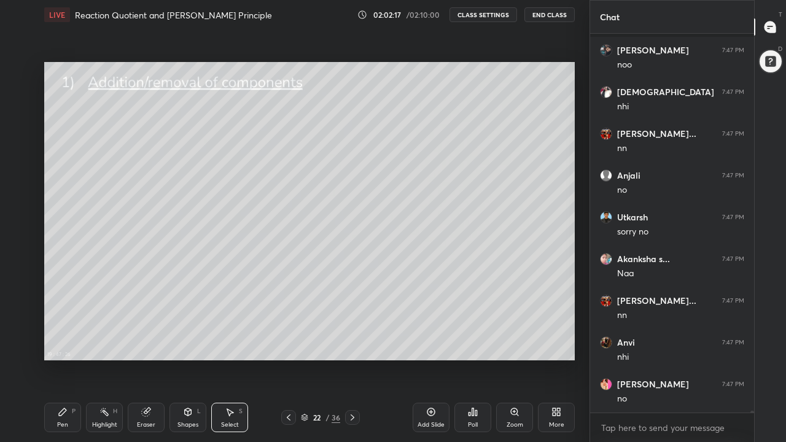
scroll to position [83103, 0]
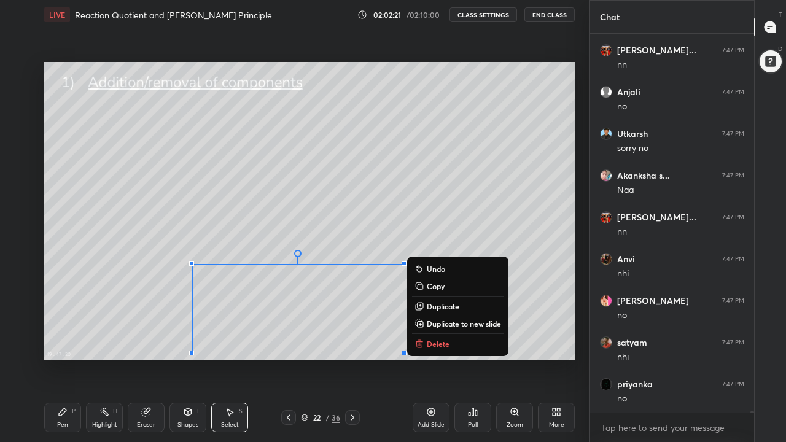
click at [440, 343] on p "Delete" at bounding box center [438, 344] width 23 height 10
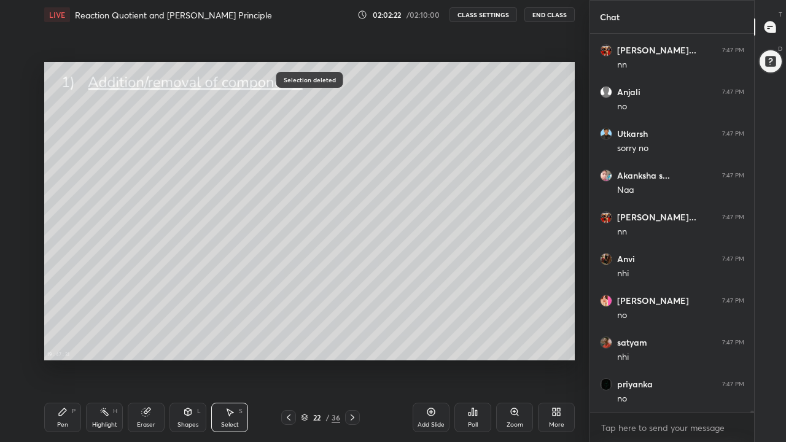
click at [68, 343] on div "Pen P" at bounding box center [62, 417] width 37 height 29
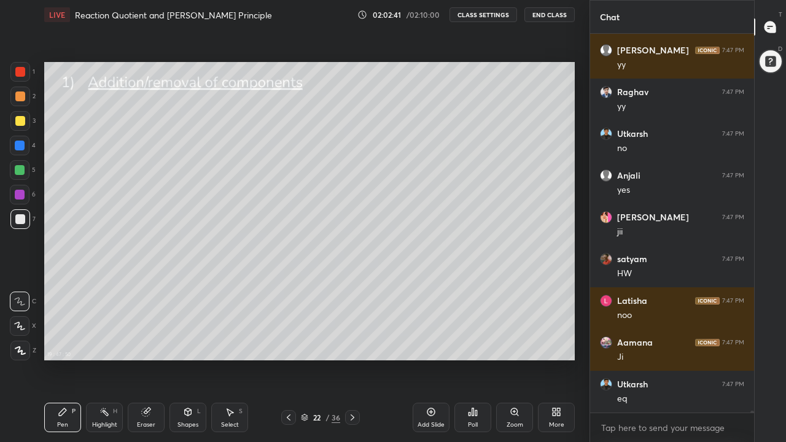
scroll to position [84272, 0]
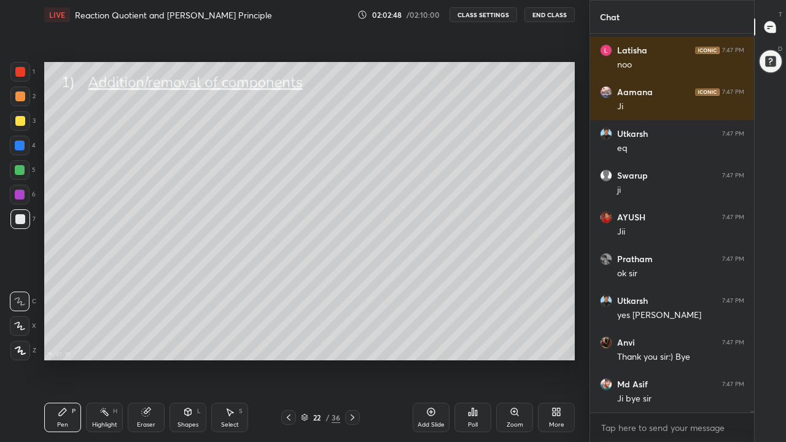
click at [513, 44] on div "19 : 47 : 57 Setting up your live class" at bounding box center [309, 210] width 540 height 363
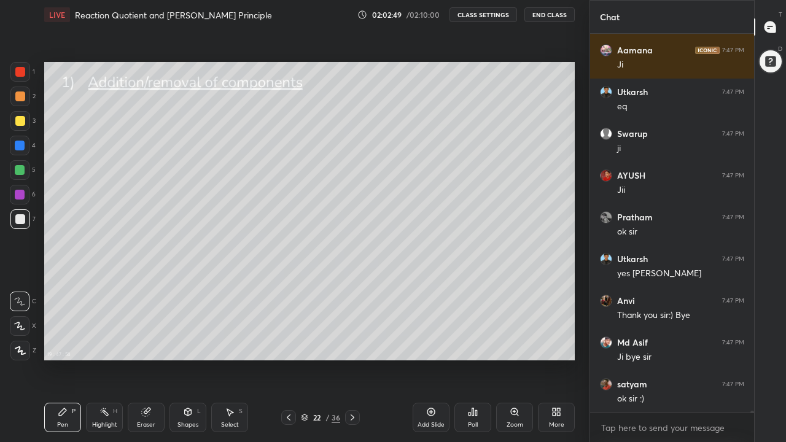
click at [549, 15] on button "End Class" at bounding box center [549, 14] width 50 height 15
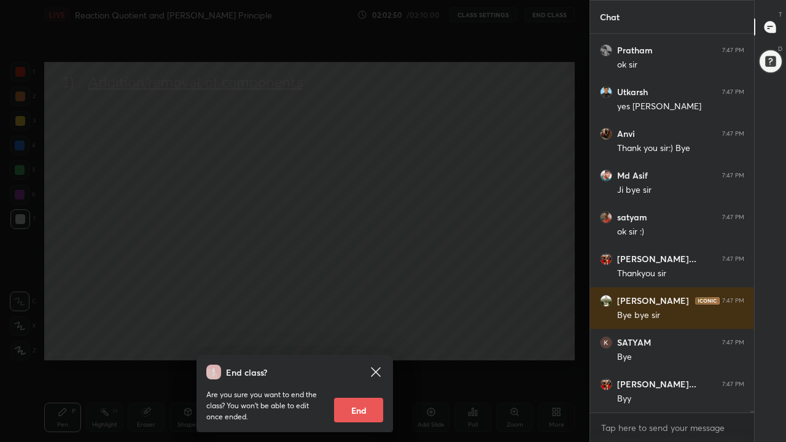
click at [369, 343] on button "End" at bounding box center [358, 410] width 49 height 25
type textarea "x"
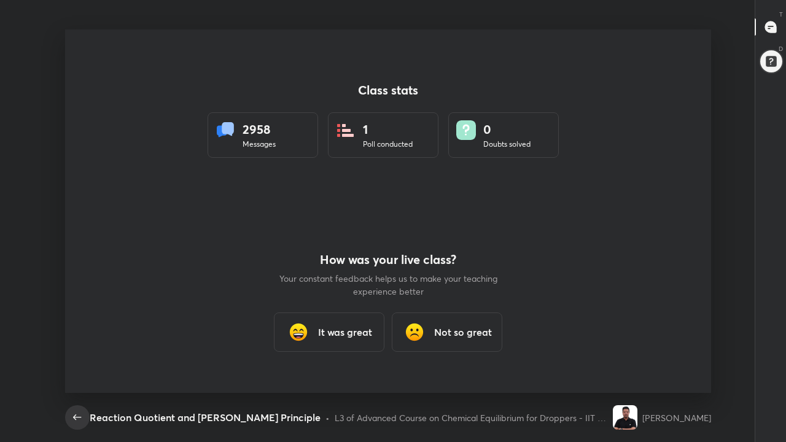
click at [77, 343] on icon "button" at bounding box center [77, 417] width 8 height 6
